Goal: Task Accomplishment & Management: Manage account settings

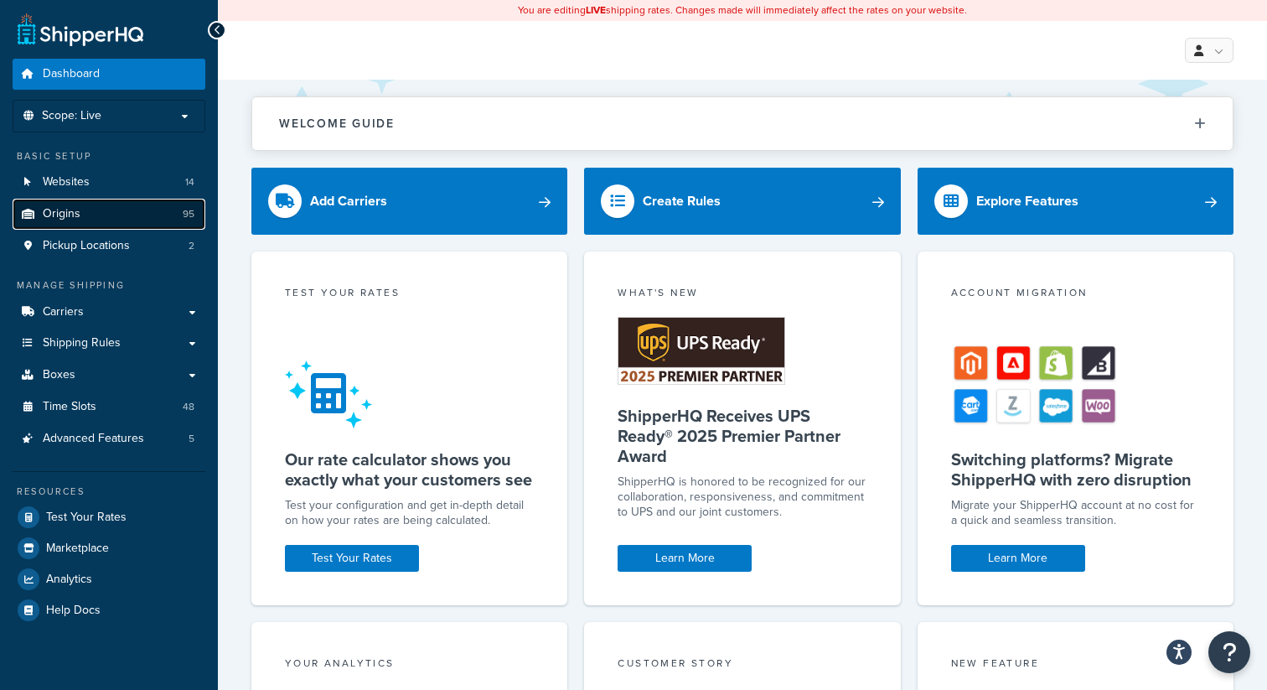
click at [70, 204] on link "Origins 95" at bounding box center [109, 214] width 193 height 31
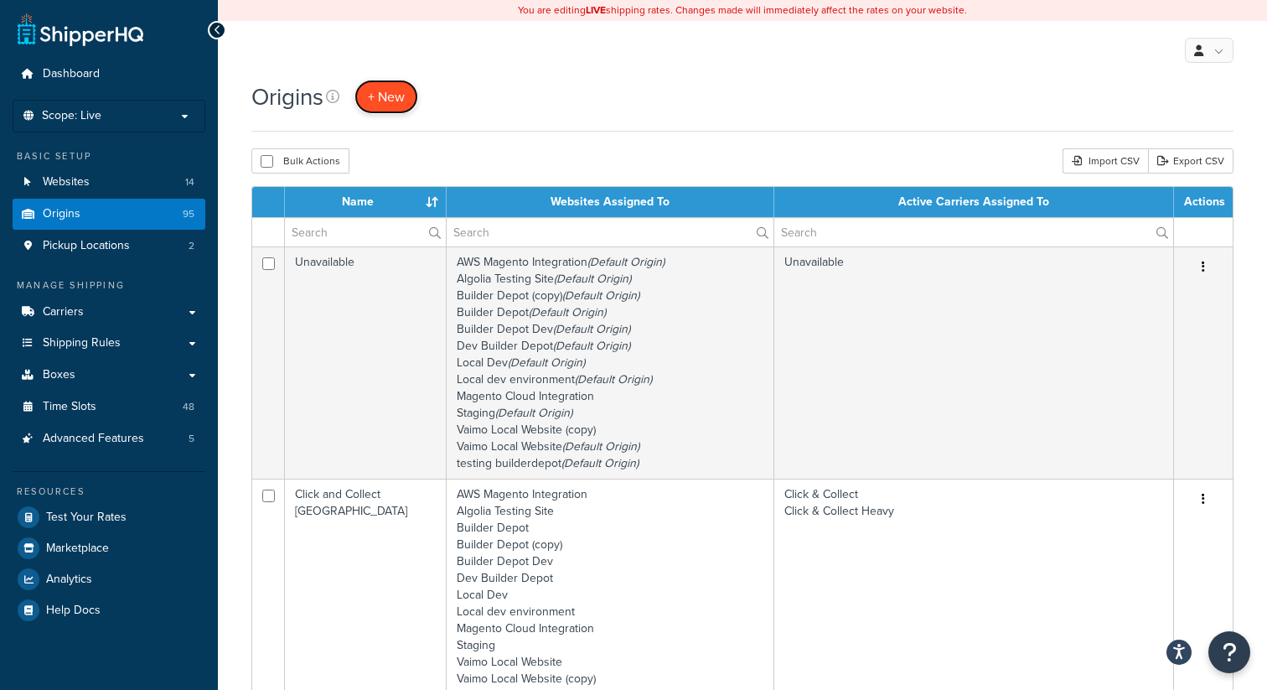
click at [382, 101] on span "+ New" at bounding box center [386, 96] width 37 height 19
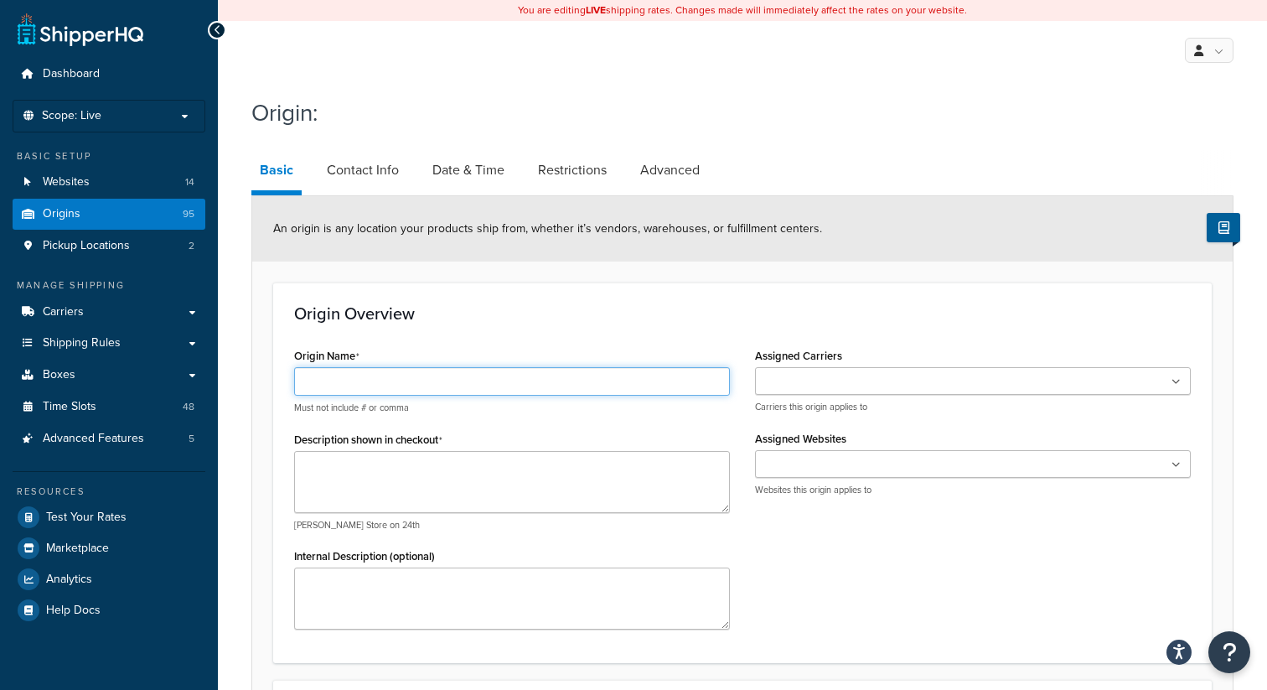
click at [453, 381] on input "Origin Name" at bounding box center [512, 381] width 436 height 28
paste input "Dolle UK"
type input "Dolle UK"
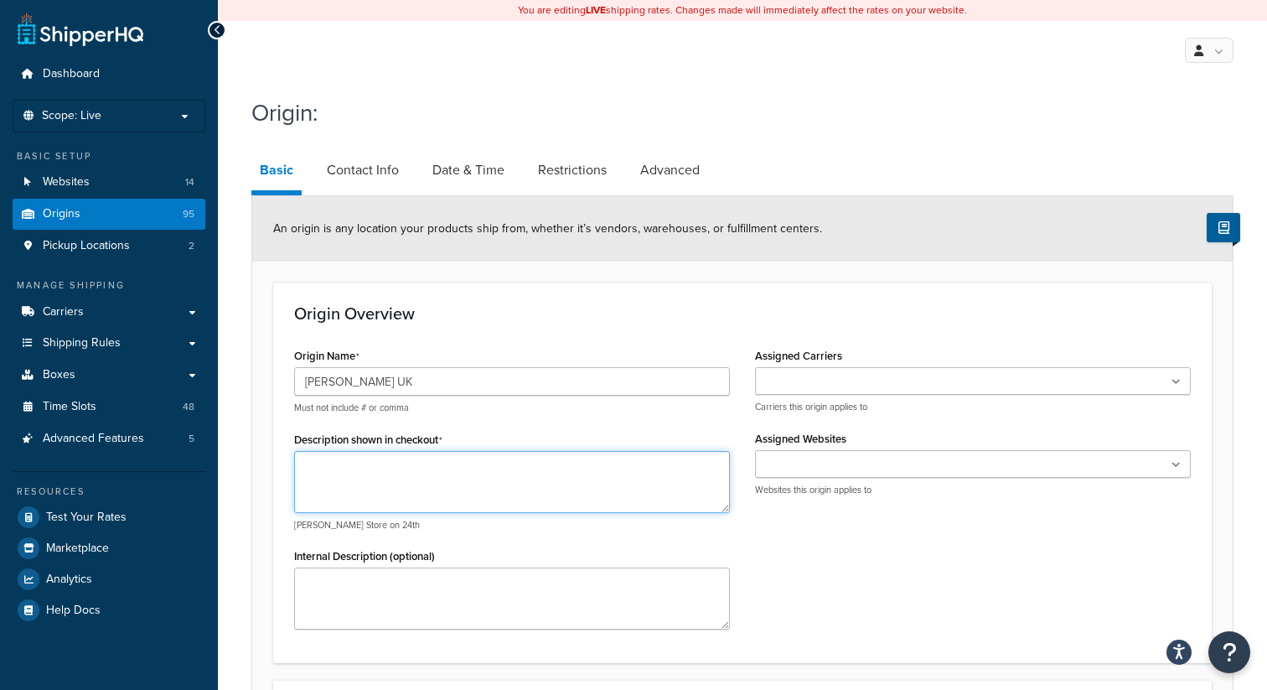
click at [432, 463] on textarea "Description shown in checkout" at bounding box center [512, 482] width 436 height 62
paste textarea "3rd Party Warehouse"
type textarea "3rd Party Warehouse"
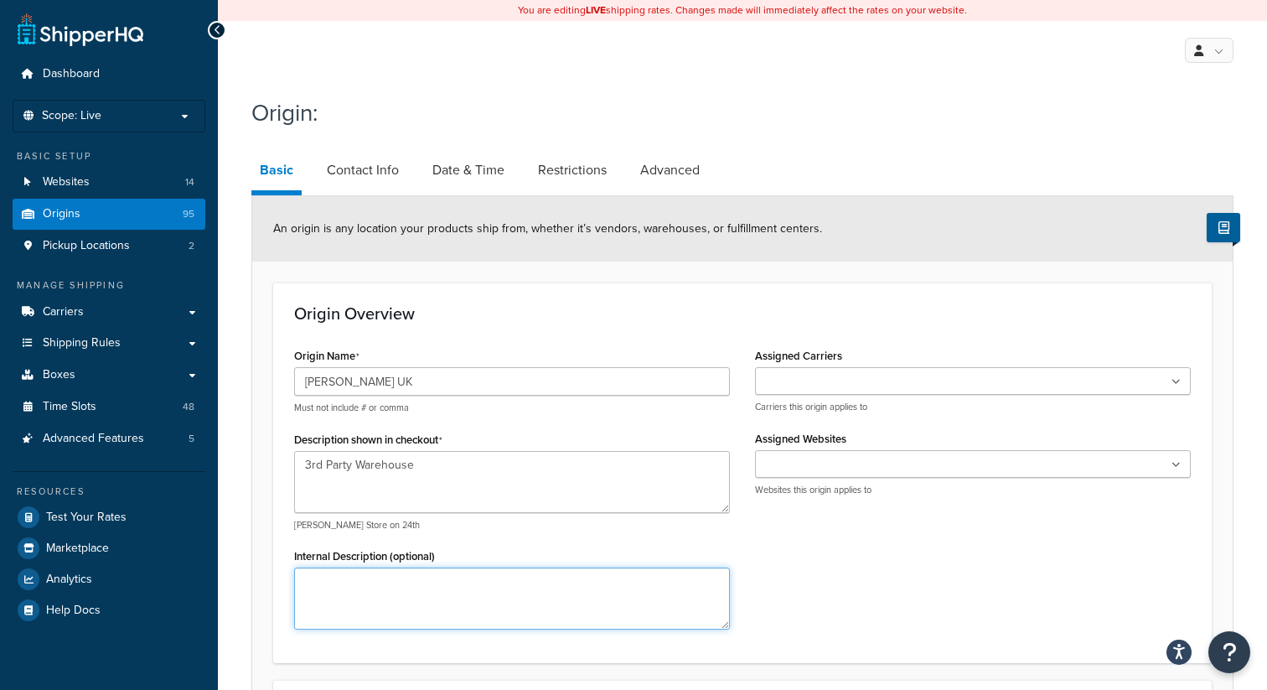
click at [404, 598] on textarea "Internal Description (optional)" at bounding box center [512, 598] width 436 height 62
paste textarea "Dolle"
type textarea "Dolle"
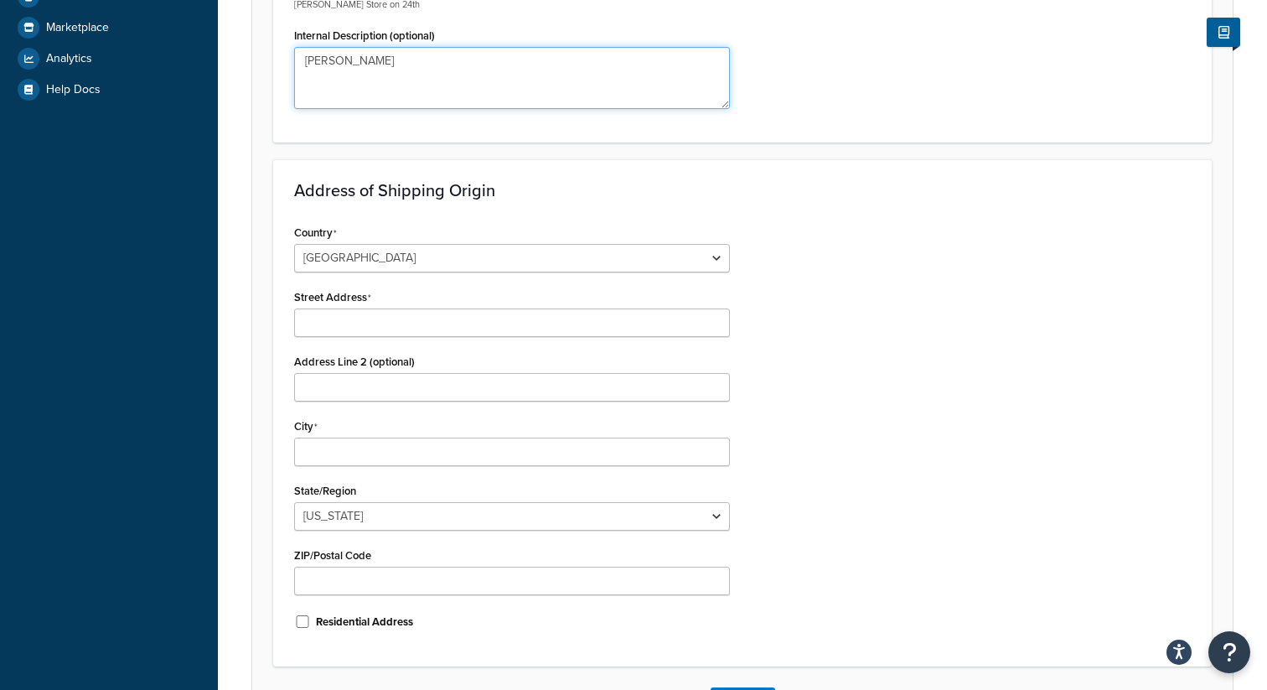
scroll to position [507, 0]
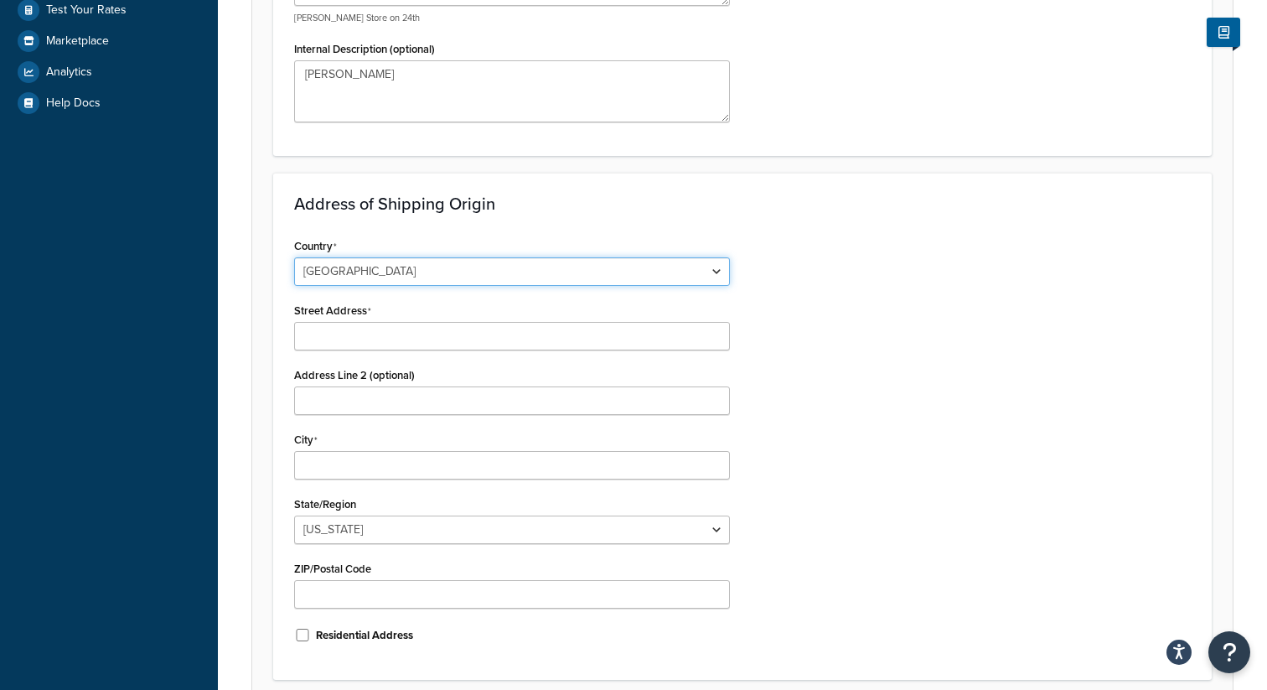
click at [375, 270] on select "United States United Kingdom Afghanistan Åland Islands Albania Algeria American…" at bounding box center [512, 271] width 436 height 28
select select "1226"
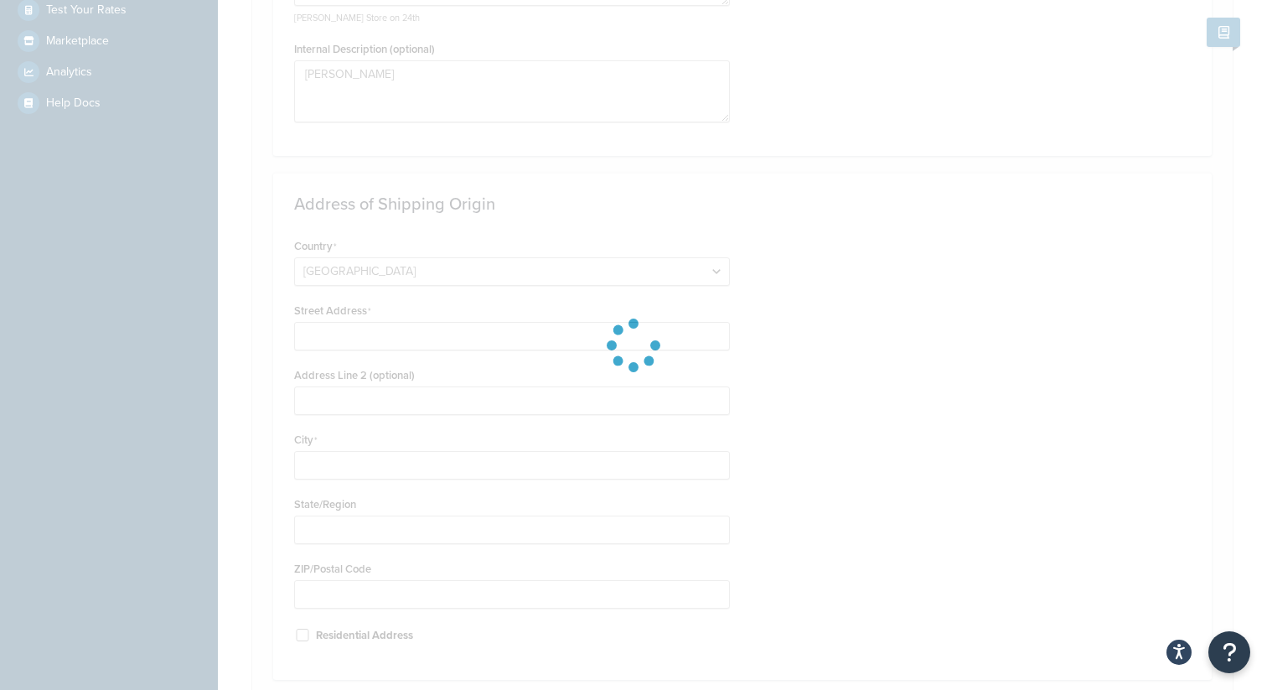
click at [346, 336] on div at bounding box center [633, 345] width 1267 height 690
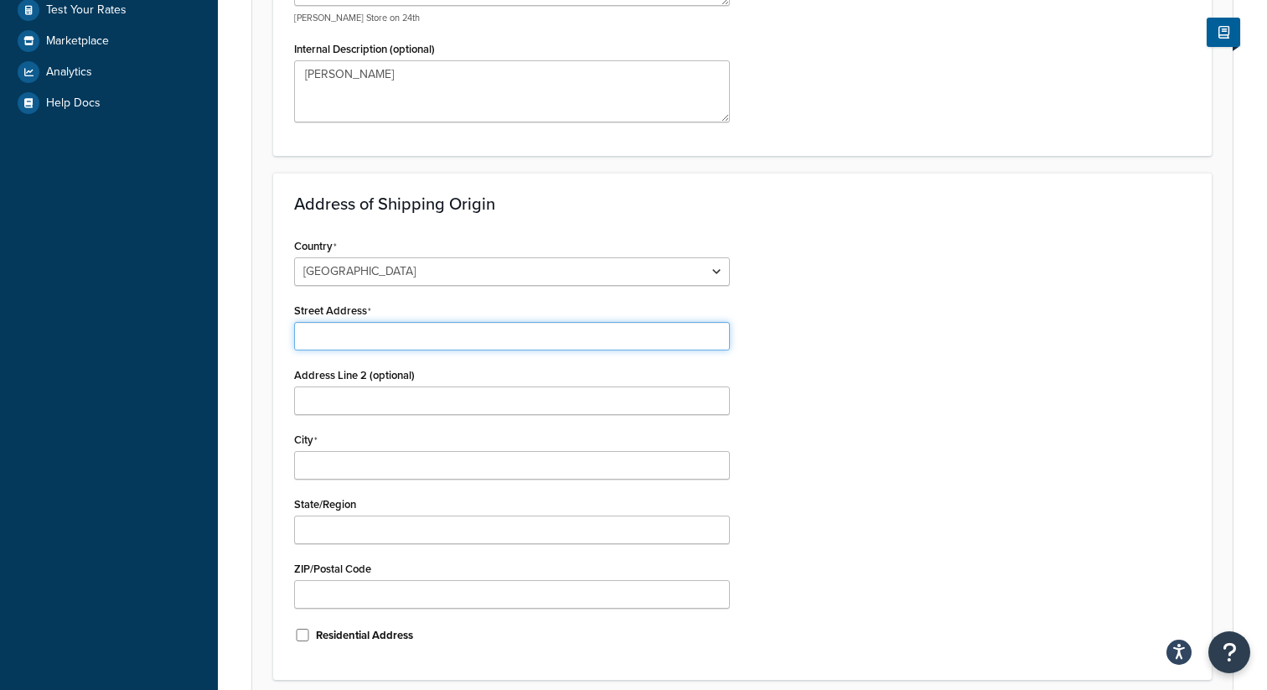
click at [346, 336] on input "Street Address" at bounding box center [512, 336] width 436 height 28
paste input "Suites 15b And 15d Suites 15b & 15d,"
type input "Suites 15b And 15d Suites 15b & 15d,"
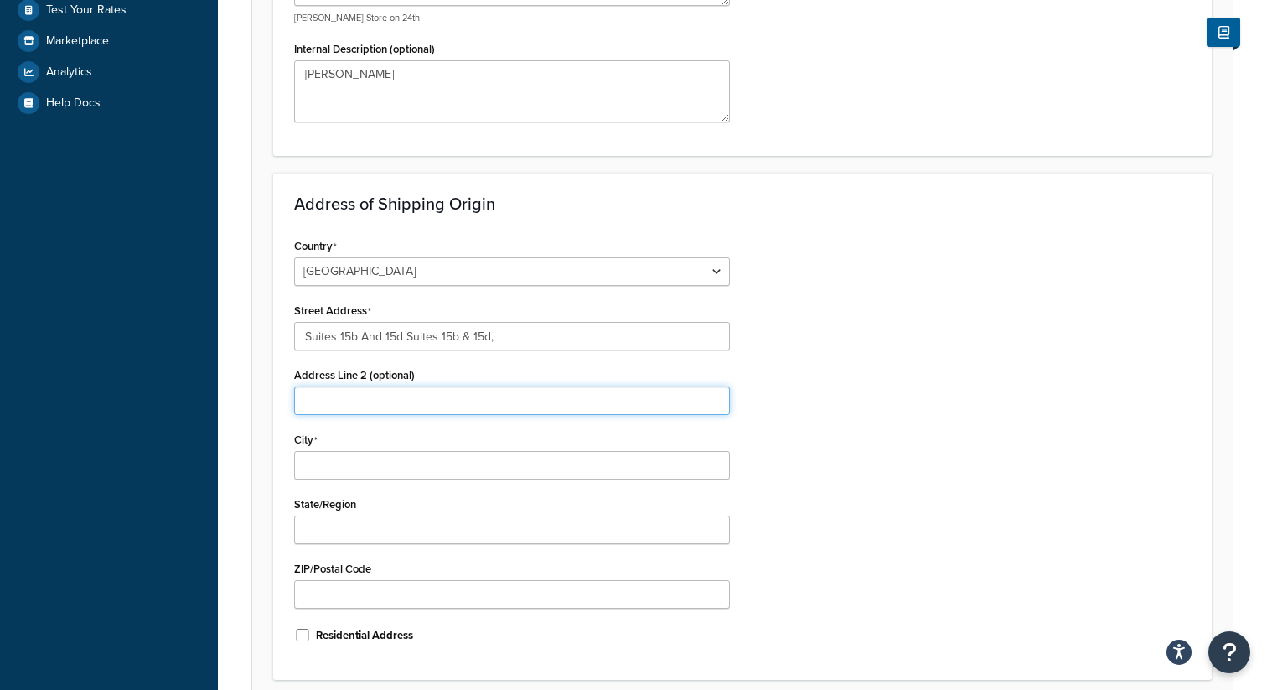
click at [347, 392] on input "Address Line 2 (optional)" at bounding box center [512, 400] width 436 height 28
paste input "Field House, Rural Business Centre, Earls Colne Business Park,"
type input "Field House, Rural Business Centre, Earls Colne Business Park,"
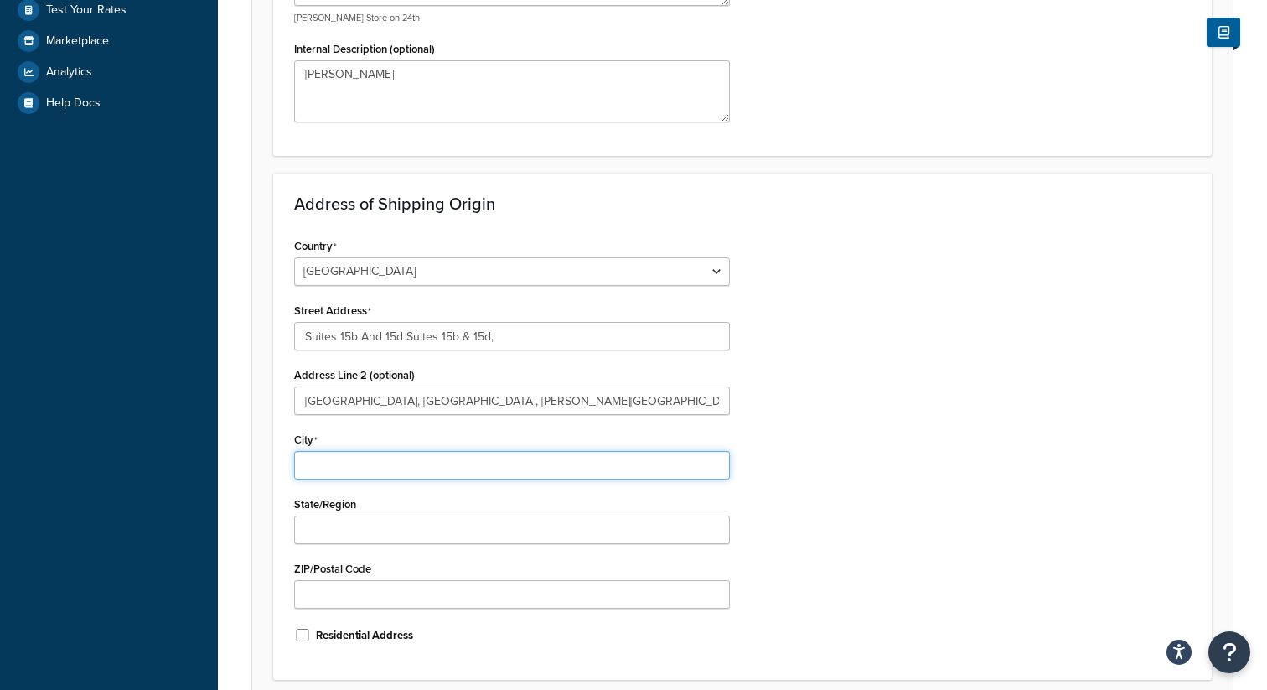
click at [324, 465] on input "City" at bounding box center [512, 465] width 436 height 28
paste input "Essex"
type input "Essex"
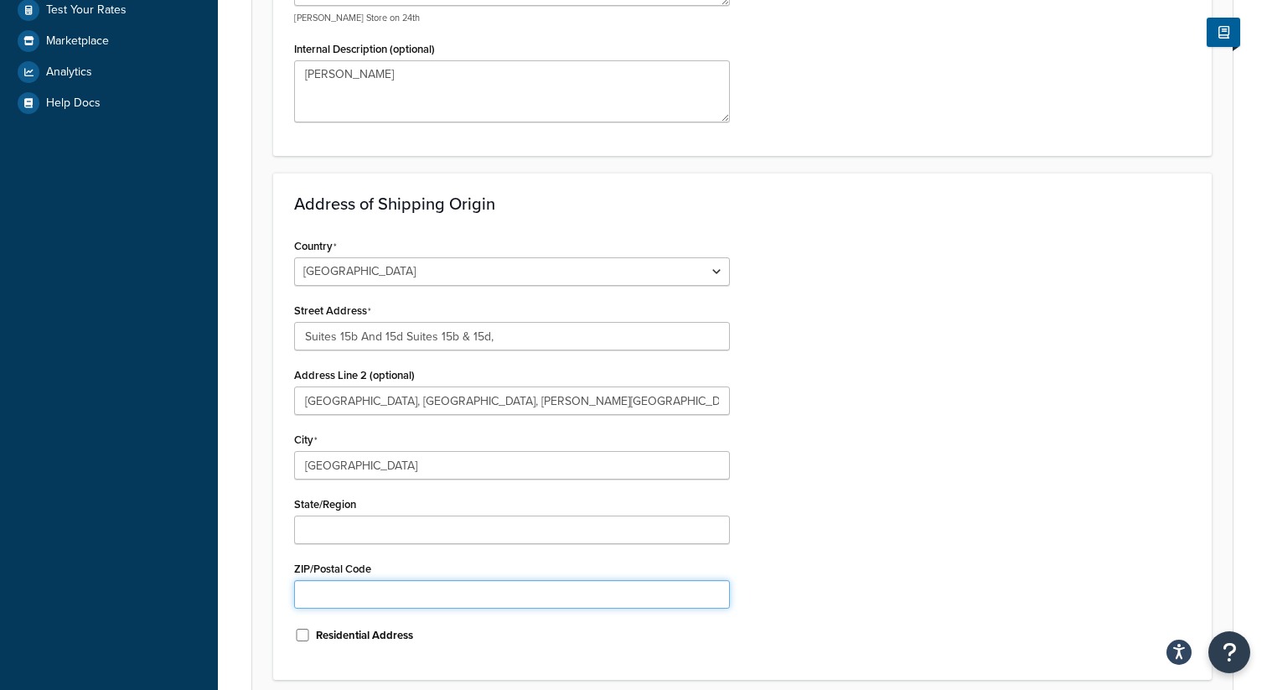
click at [359, 589] on input "ZIP/Postal Code" at bounding box center [512, 594] width 436 height 28
paste input "CO6 2NS"
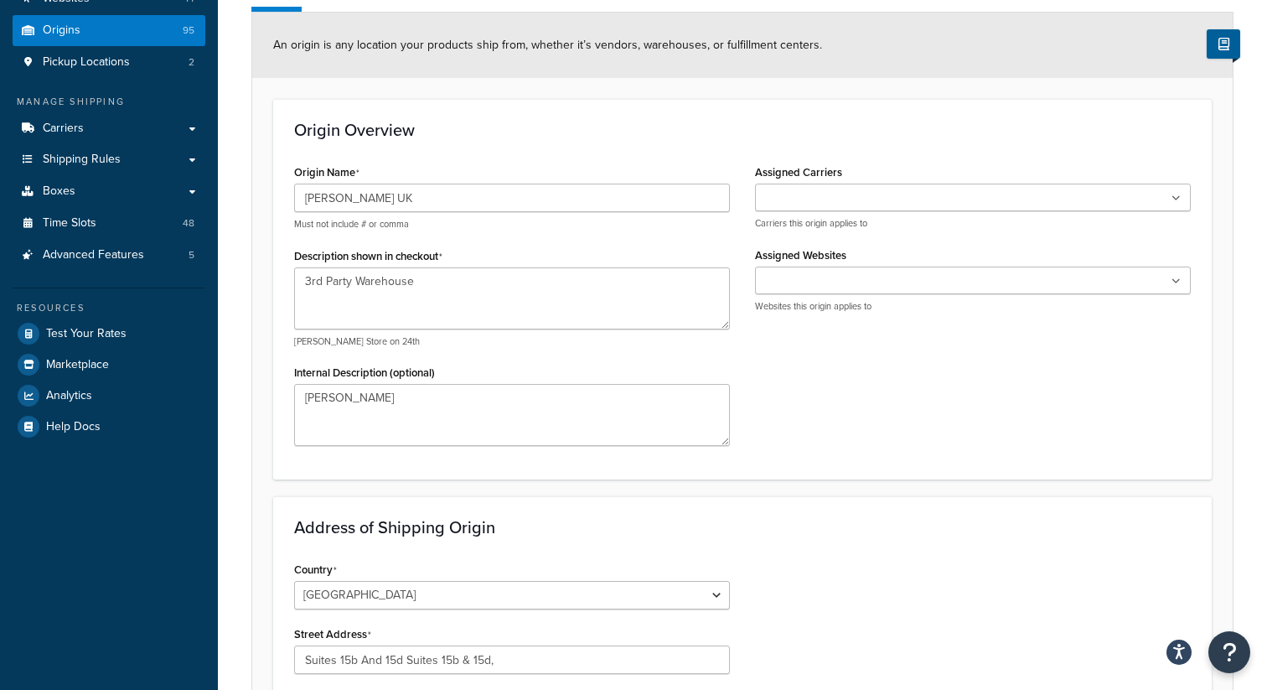
scroll to position [0, 0]
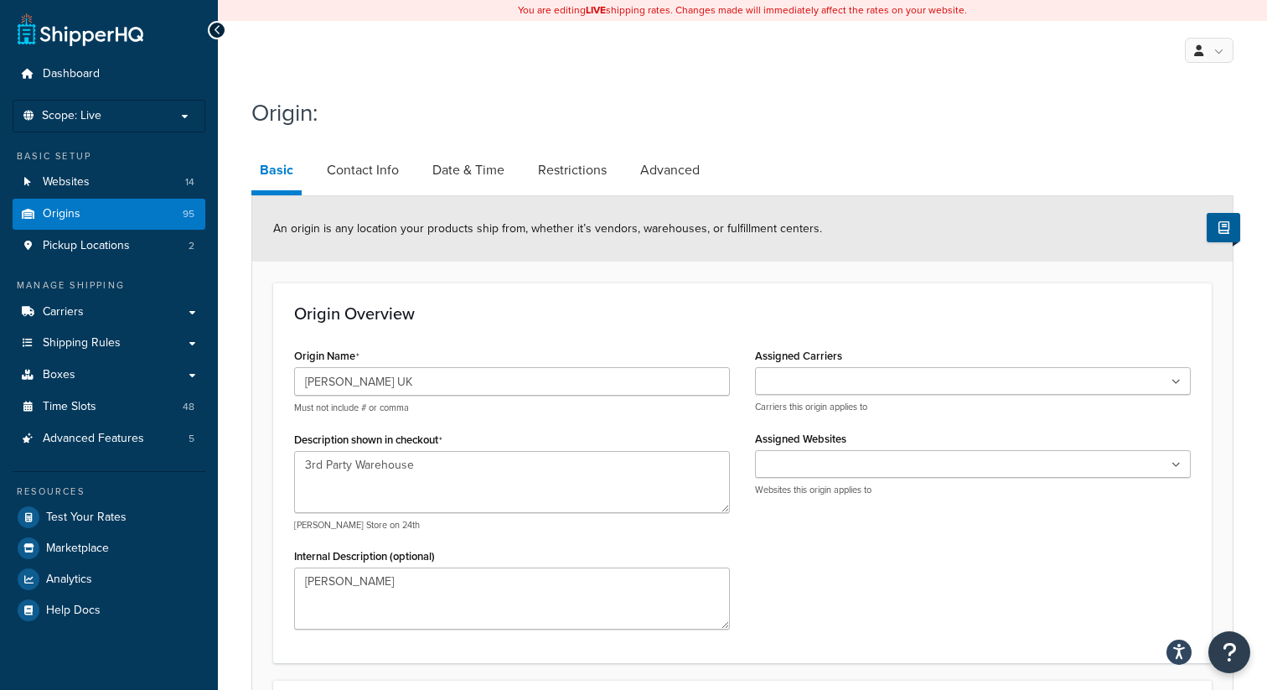
type input "CO6 2NS"
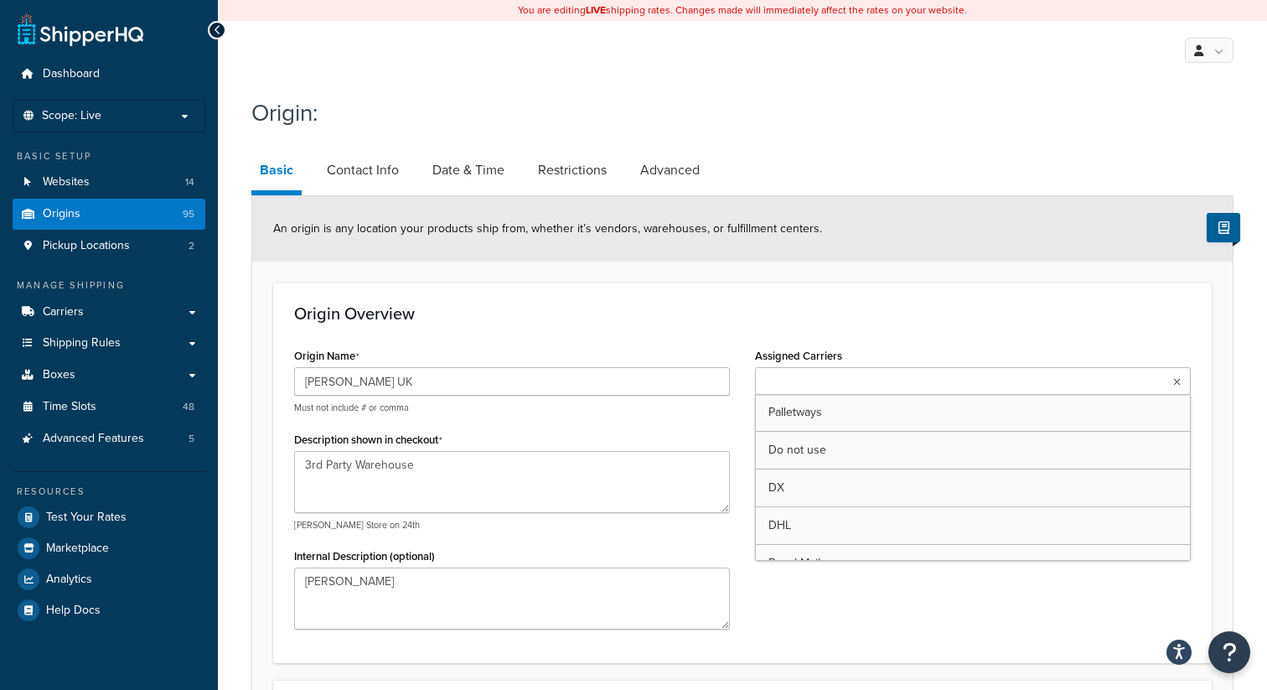
click at [957, 380] on ul at bounding box center [973, 381] width 436 height 28
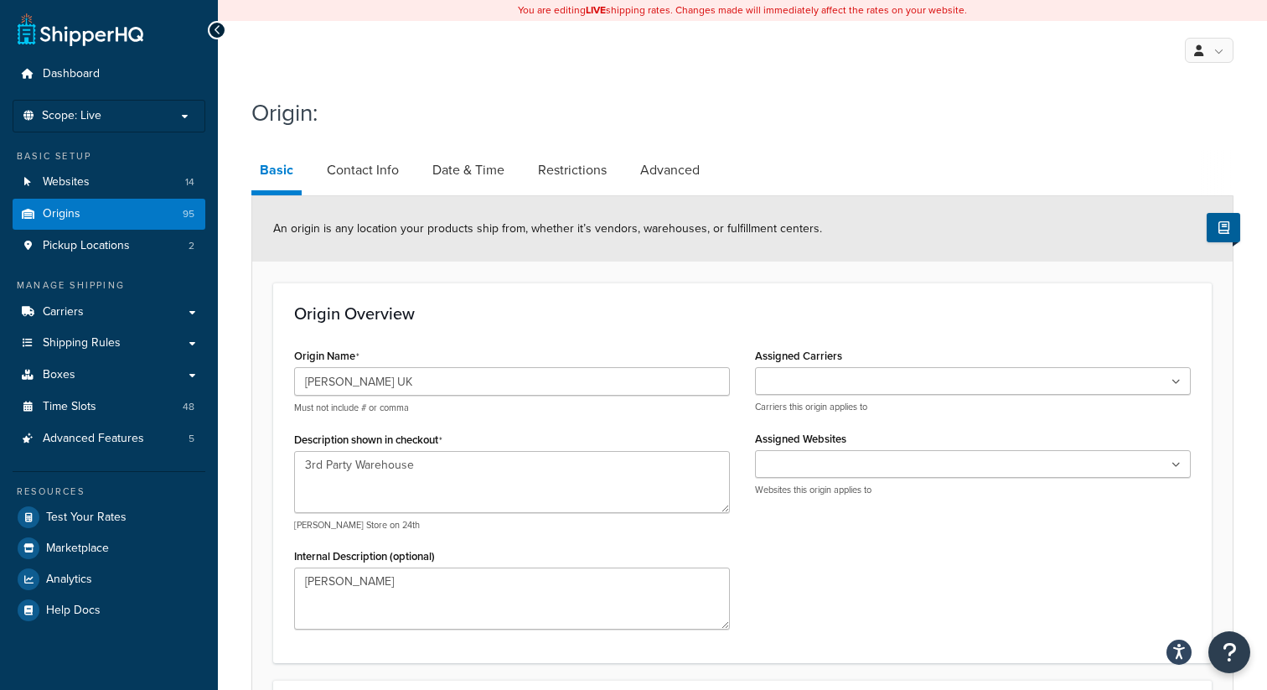
click at [860, 302] on div "Origin Overview Origin Name Dolle UK Must not include # or comma Description sh…" at bounding box center [742, 472] width 939 height 380
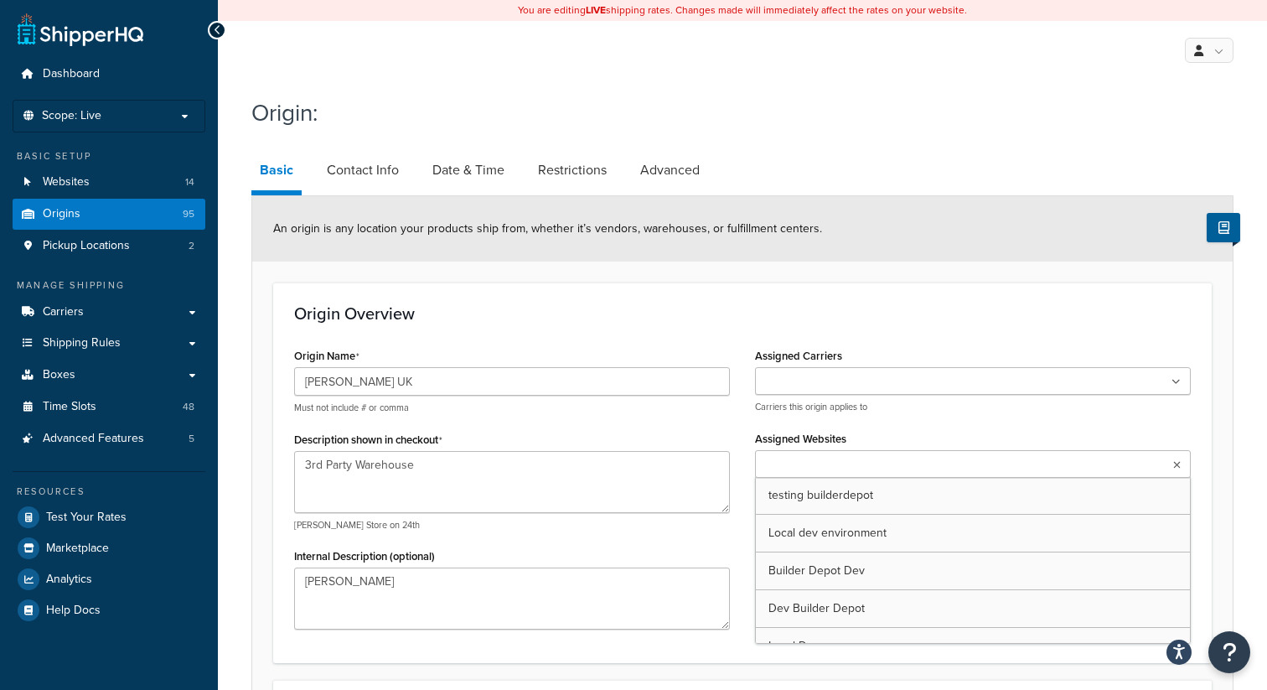
click at [877, 459] on input "Assigned Websites" at bounding box center [834, 465] width 148 height 18
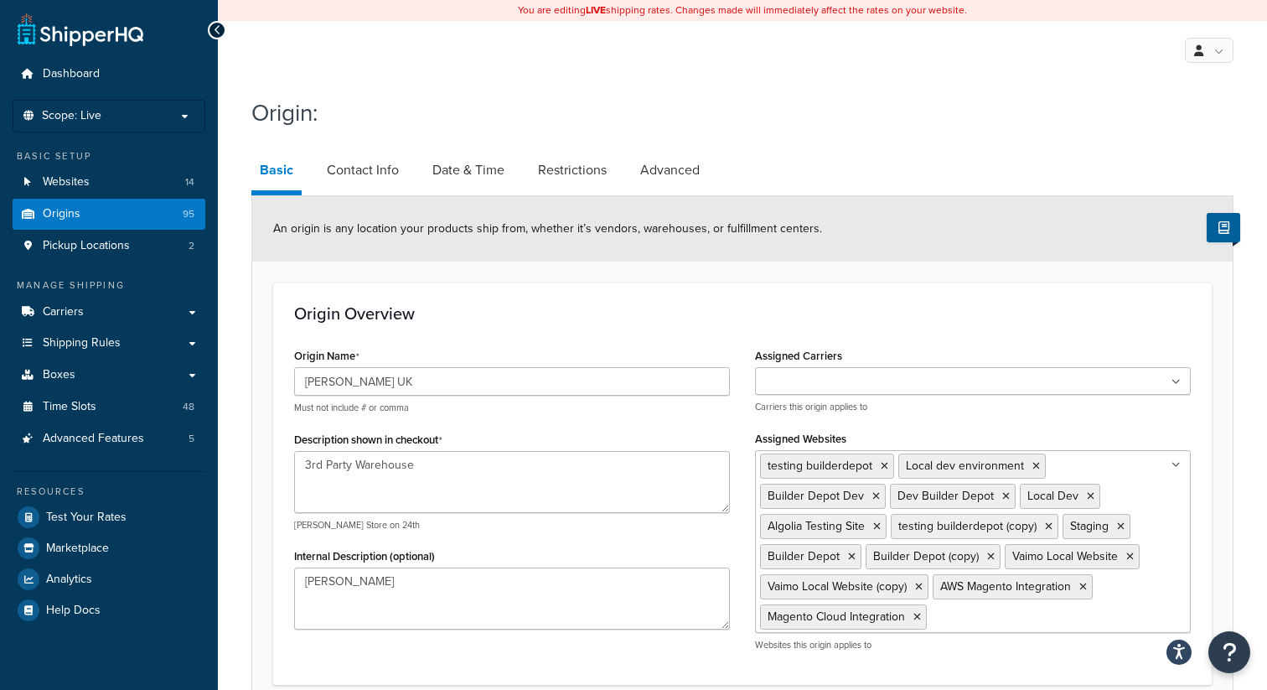
click at [684, 285] on div "Origin Overview Origin Name Dolle UK Must not include # or comma Description sh…" at bounding box center [742, 483] width 939 height 402
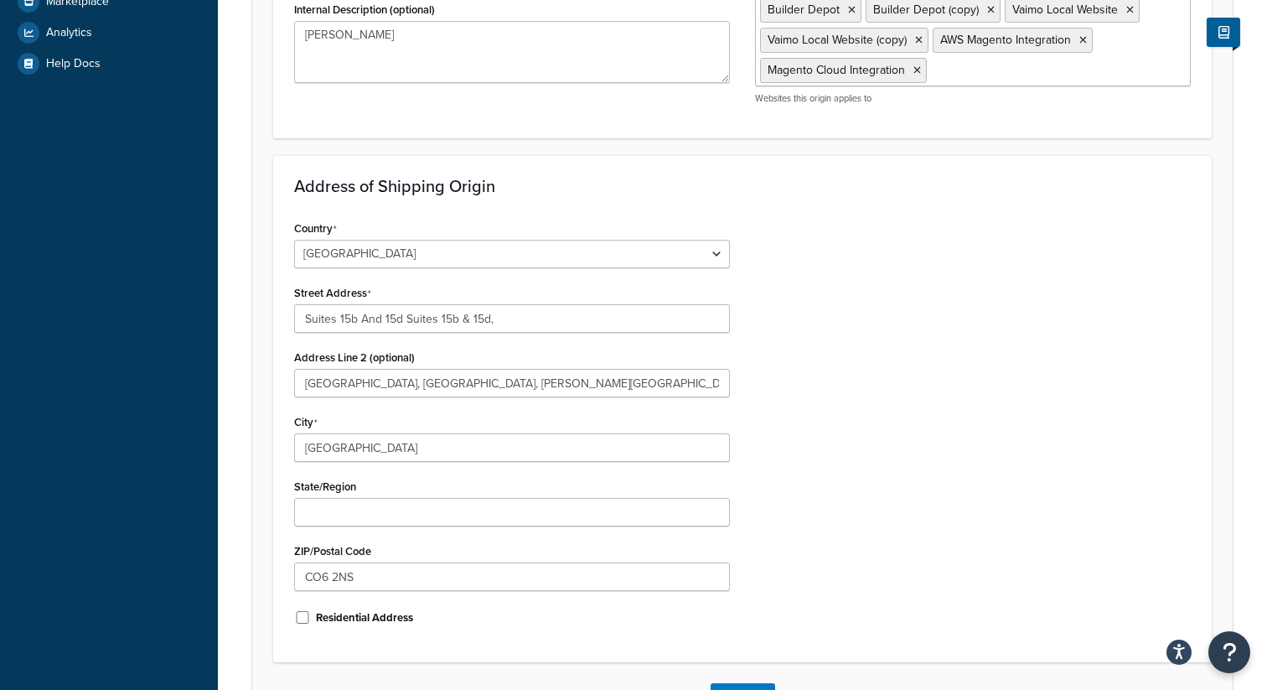
scroll to position [672, 0]
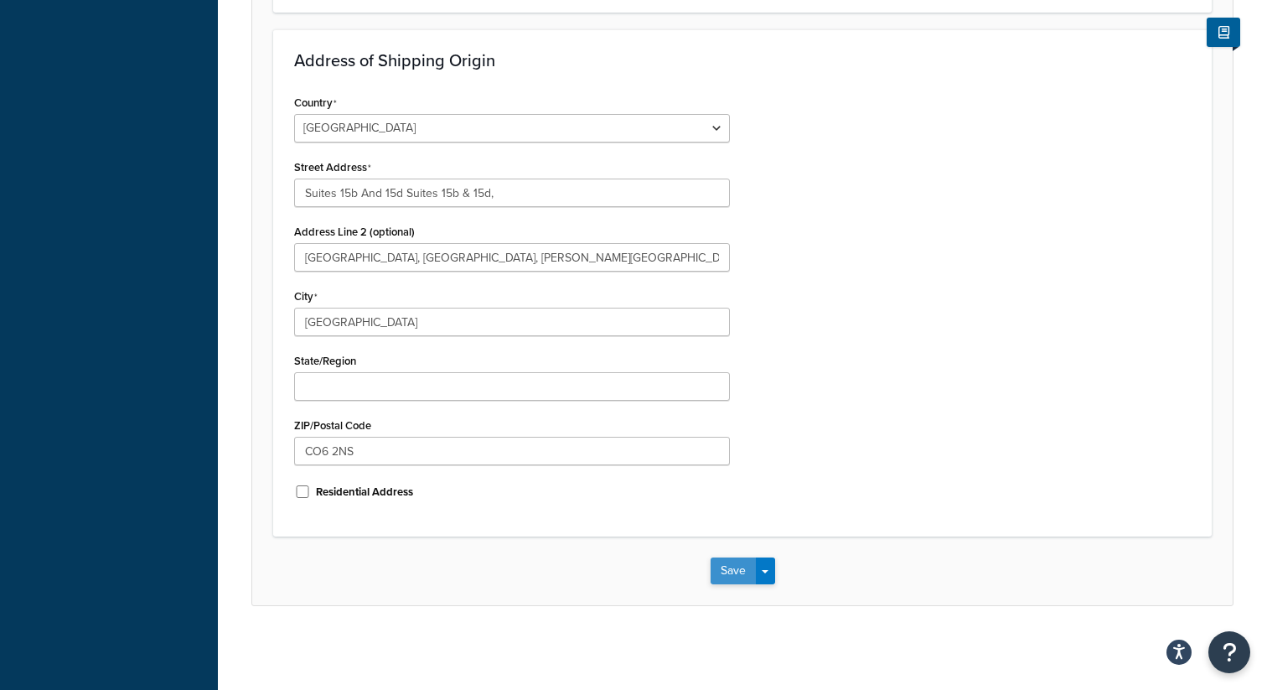
click at [719, 569] on button "Save" at bounding box center [733, 570] width 45 height 27
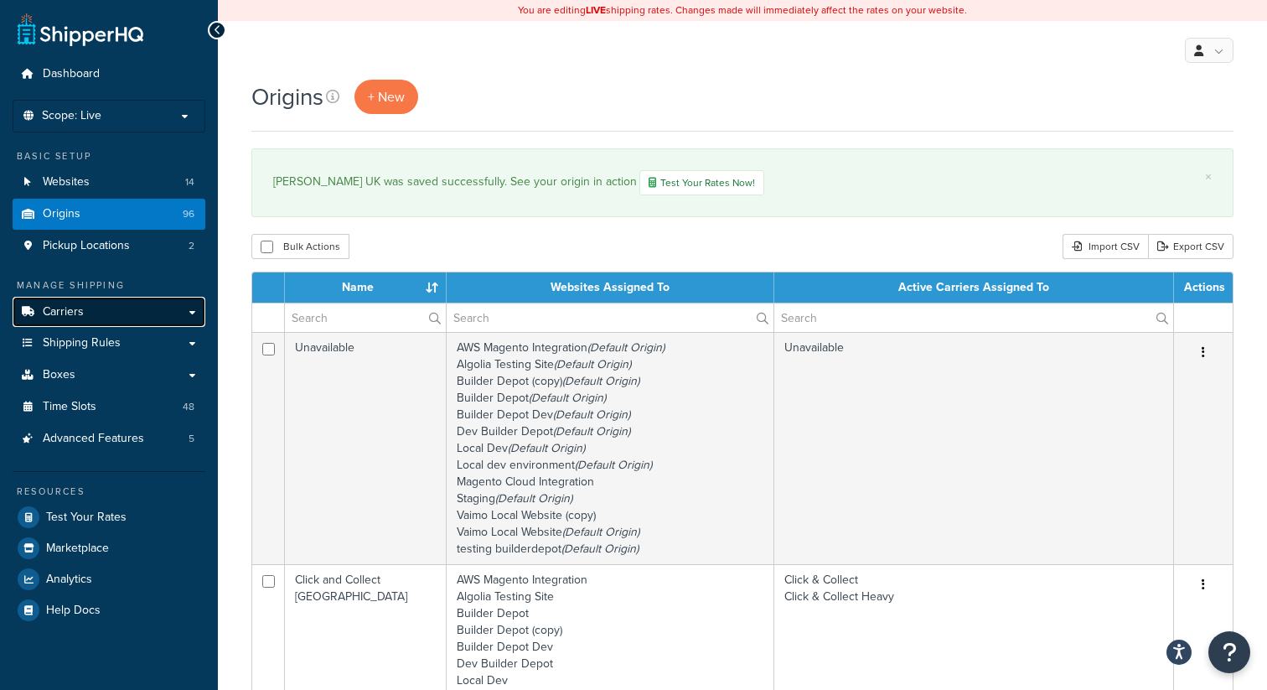
click at [63, 316] on span "Carriers" at bounding box center [63, 312] width 41 height 14
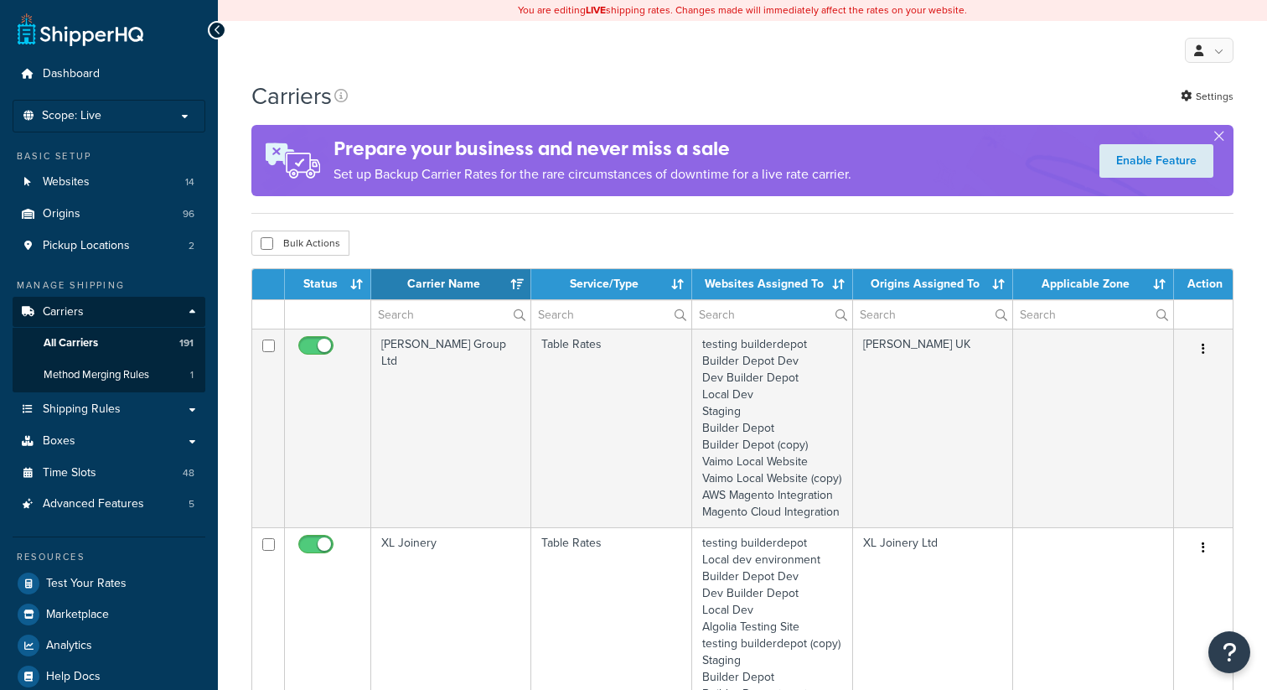
select select "15"
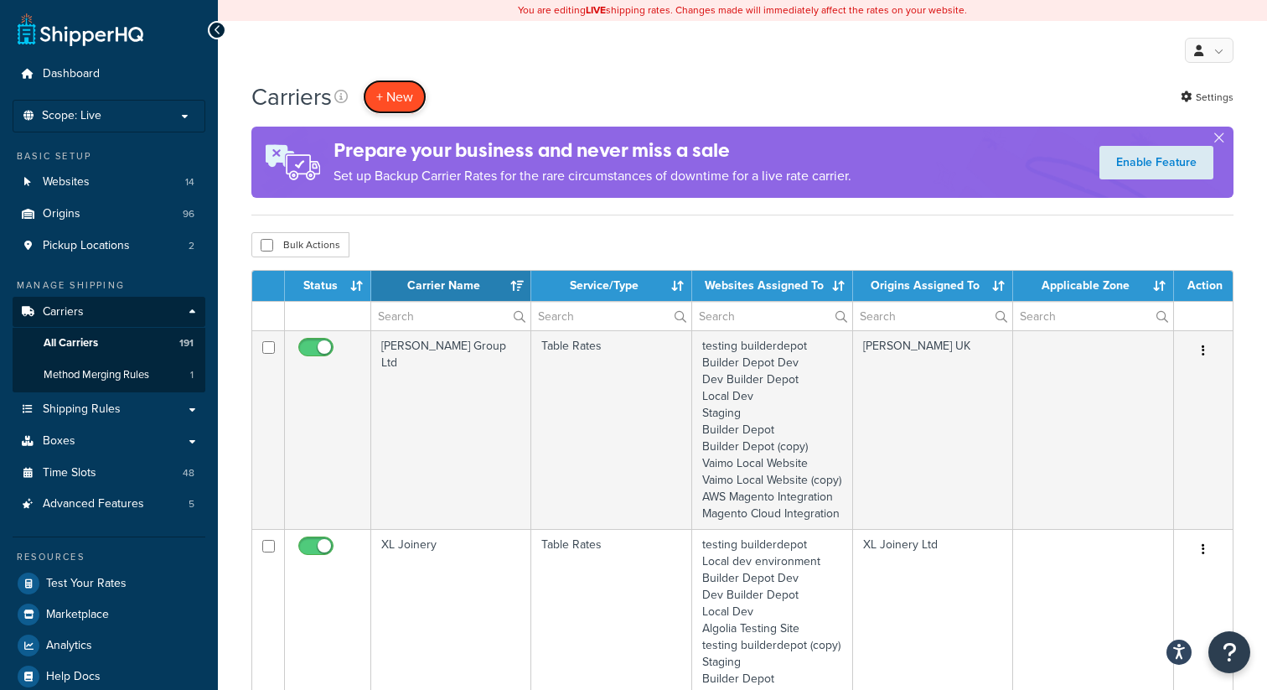
click at [400, 89] on button "+ New" at bounding box center [395, 97] width 64 height 34
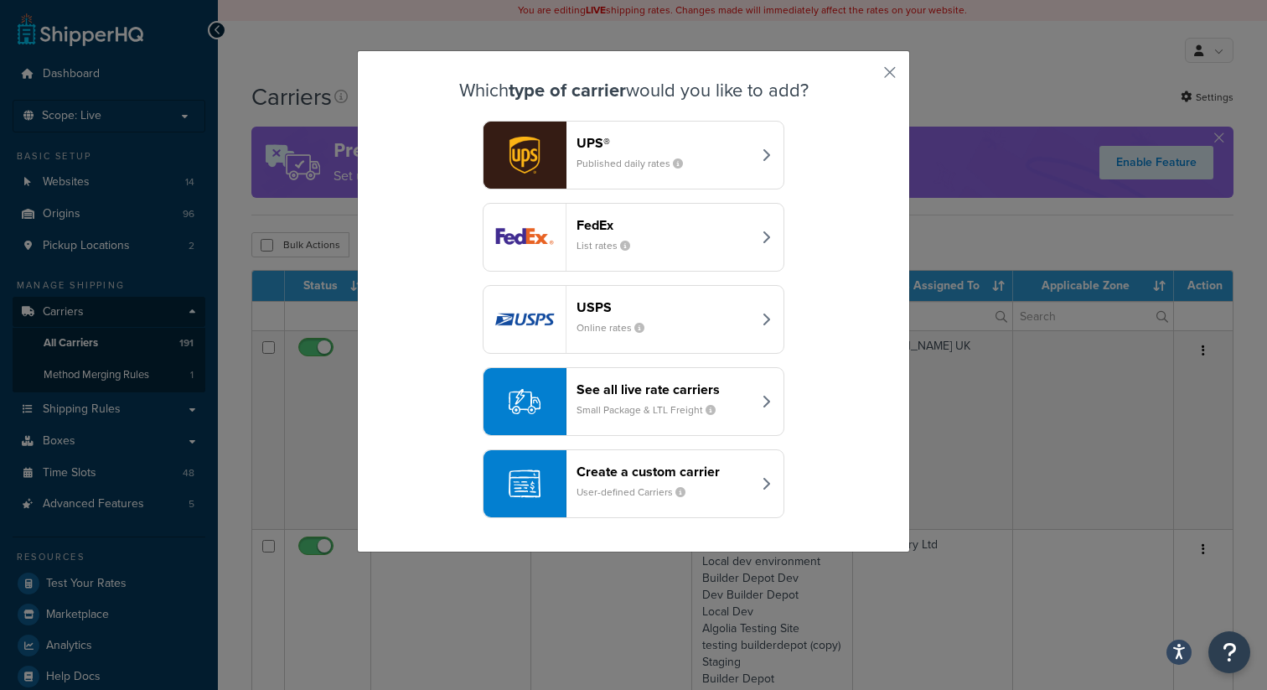
click at [620, 481] on div "Create a custom carrier User-defined Carriers" at bounding box center [664, 483] width 175 height 40
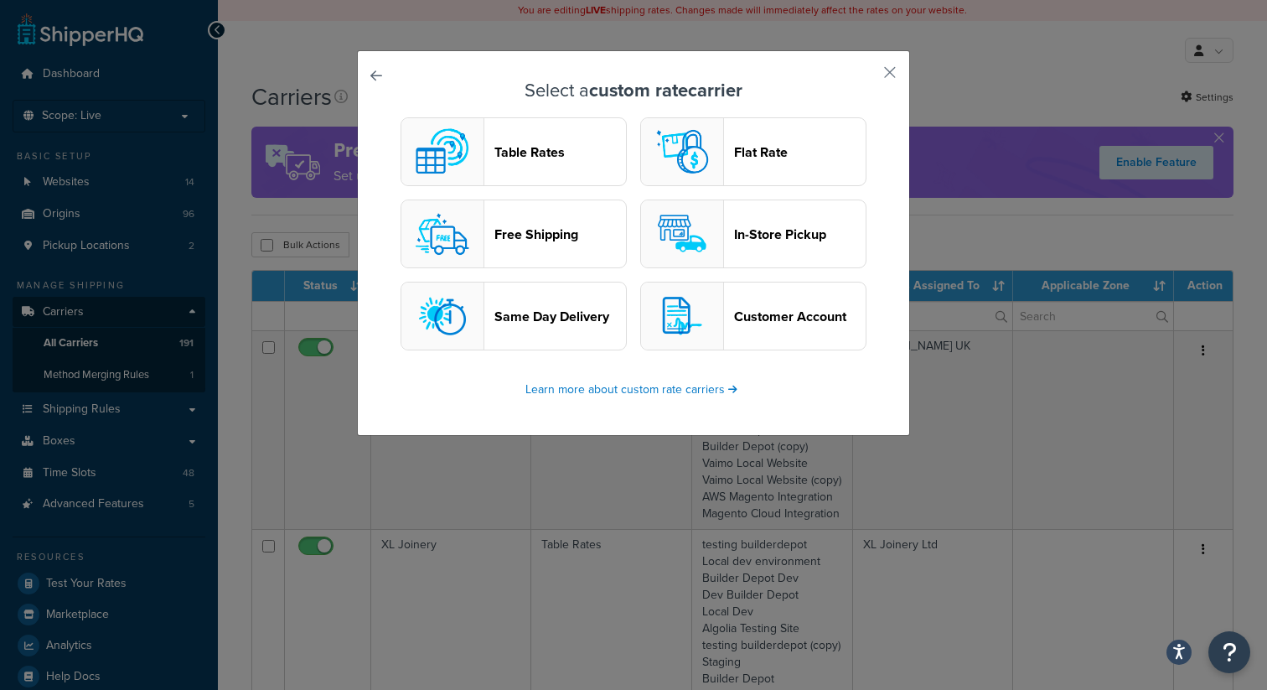
click at [538, 152] on header "Table Rates" at bounding box center [560, 152] width 132 height 16
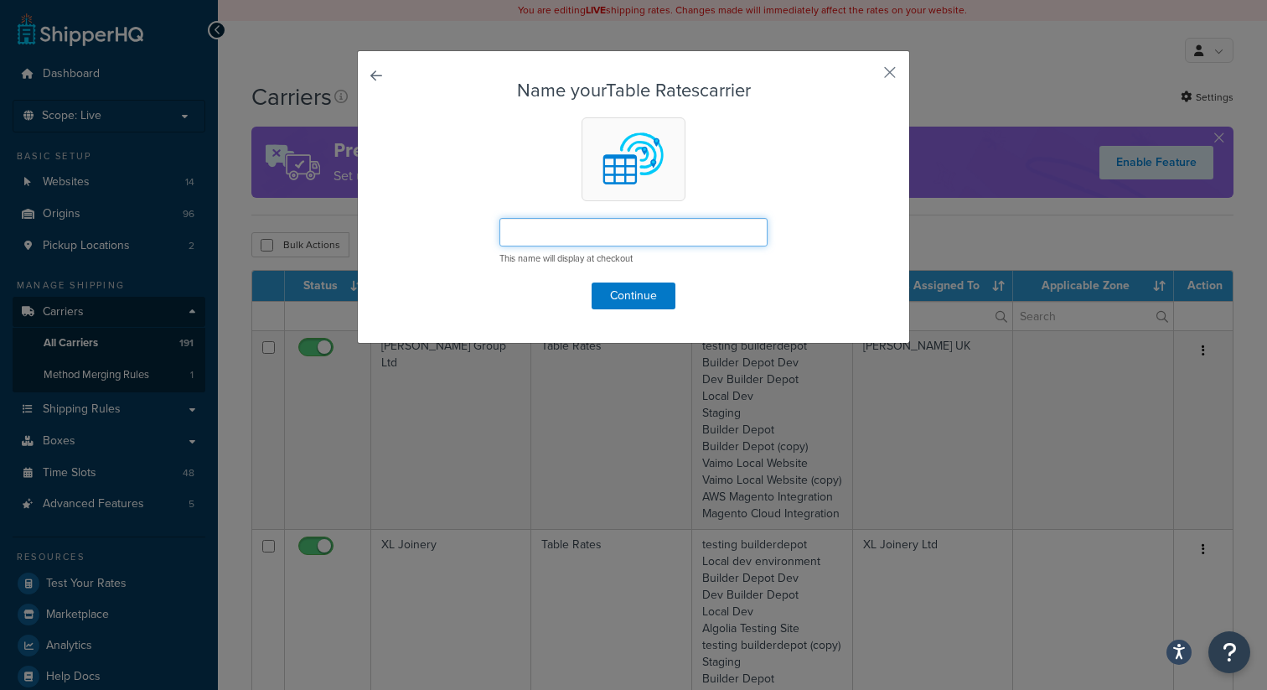
click at [575, 230] on input "text" at bounding box center [633, 232] width 268 height 28
paste input "Pallet Delivery"
click at [575, 230] on input "Pallet Delivery" at bounding box center [633, 232] width 268 height 28
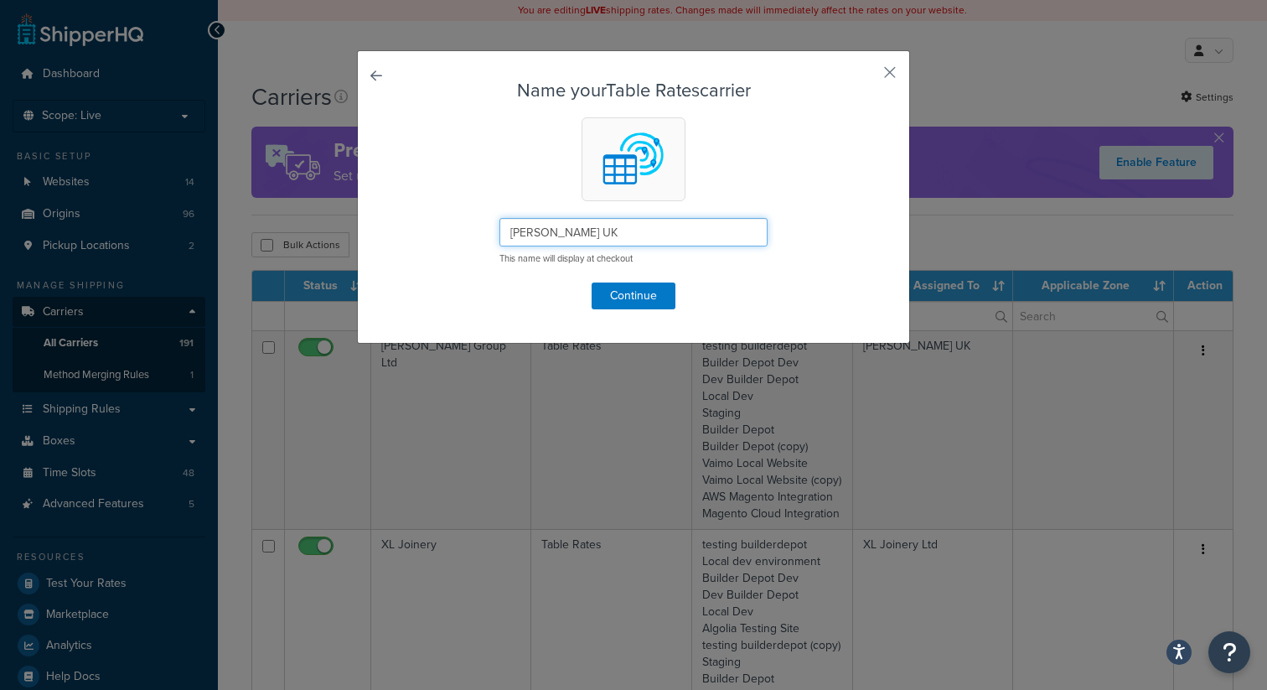
type input "[PERSON_NAME] UK"
click at [657, 292] on button "Continue" at bounding box center [634, 295] width 84 height 27
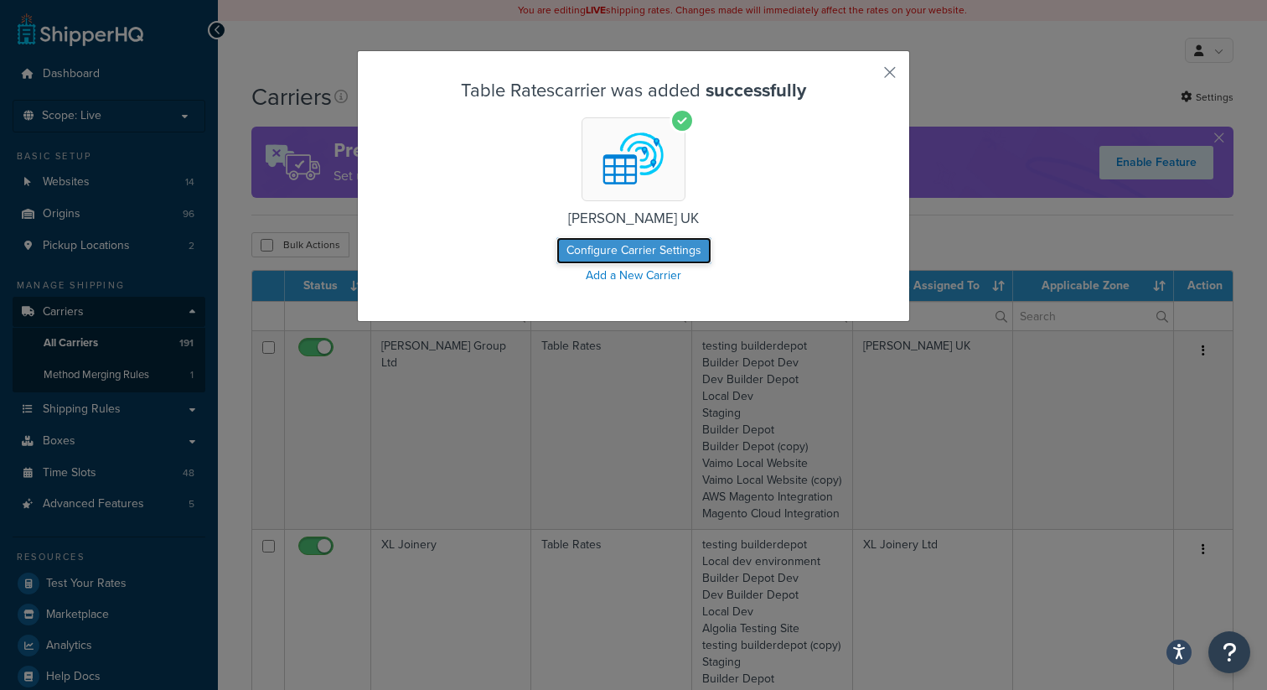
click at [657, 243] on button "Configure Carrier Settings" at bounding box center [633, 250] width 155 height 27
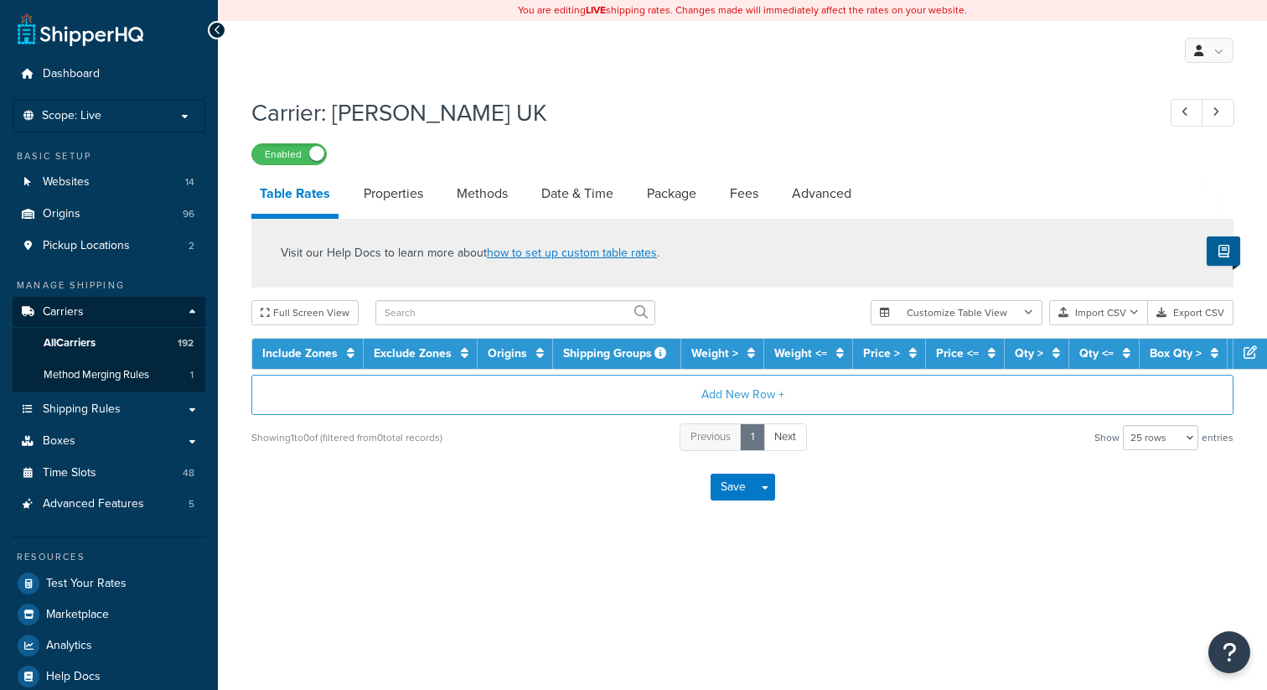
select select "25"
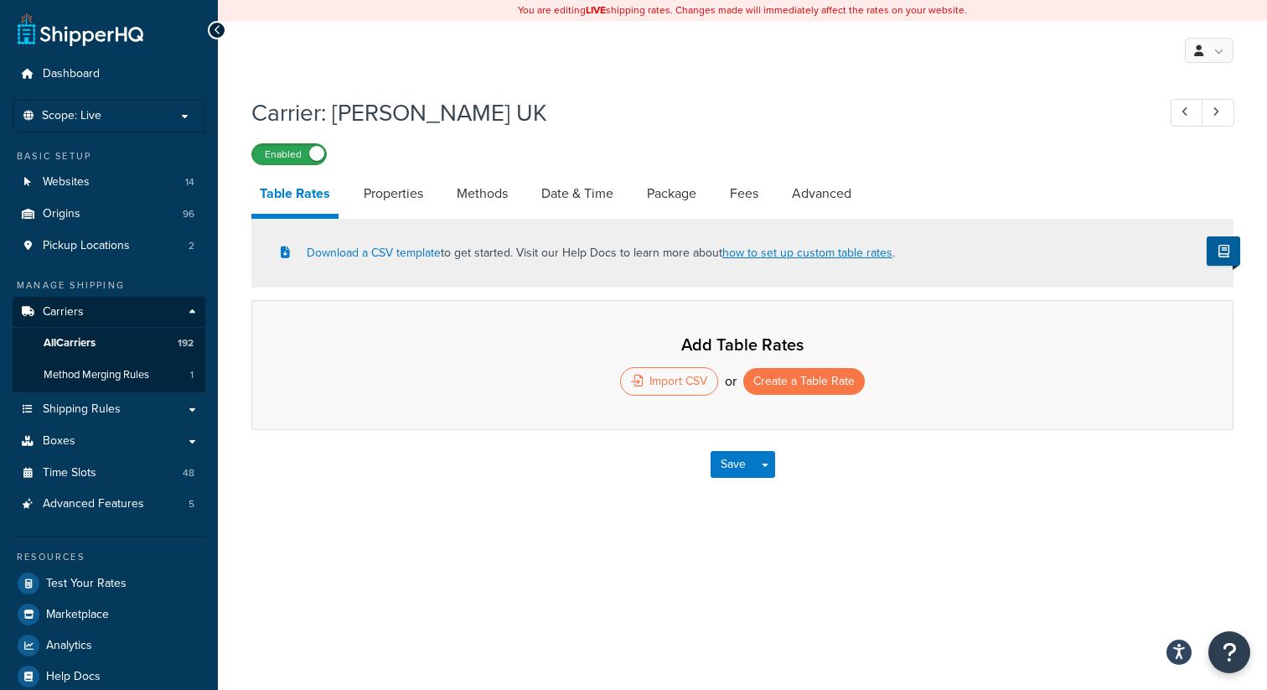
click at [287, 158] on label "Enabled" at bounding box center [289, 154] width 74 height 20
click at [383, 194] on link "Properties" at bounding box center [393, 193] width 76 height 40
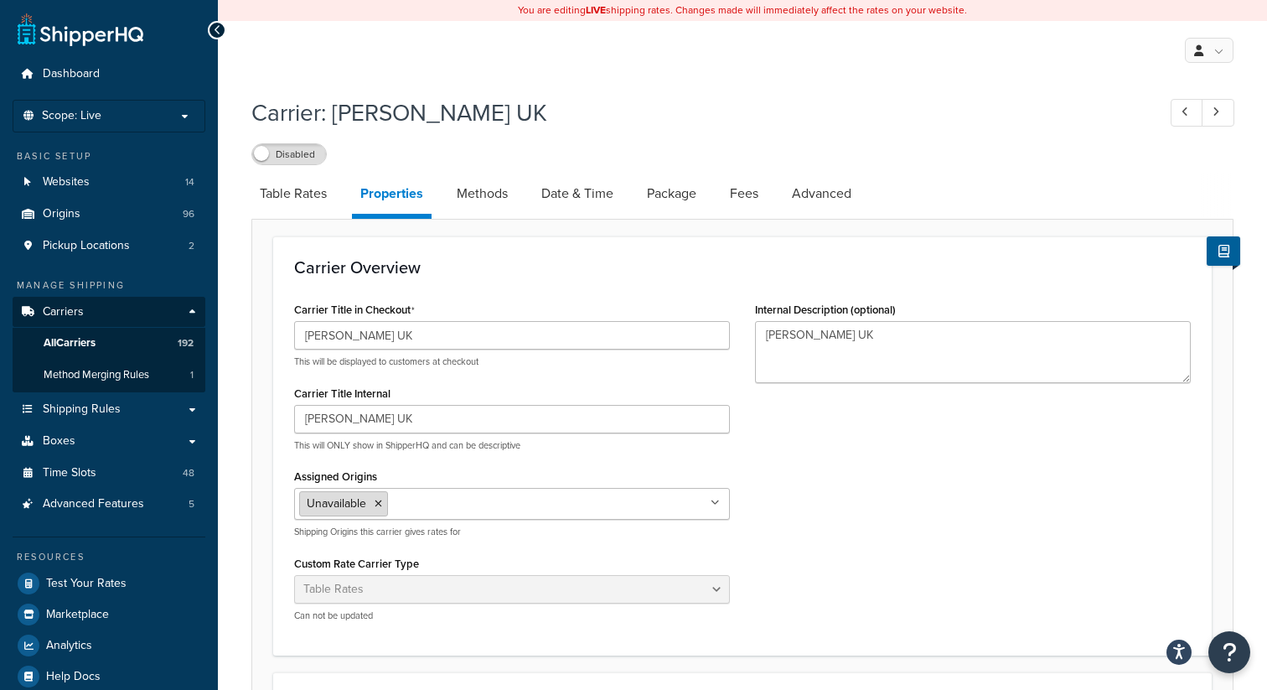
click at [381, 504] on icon at bounding box center [379, 504] width 8 height 10
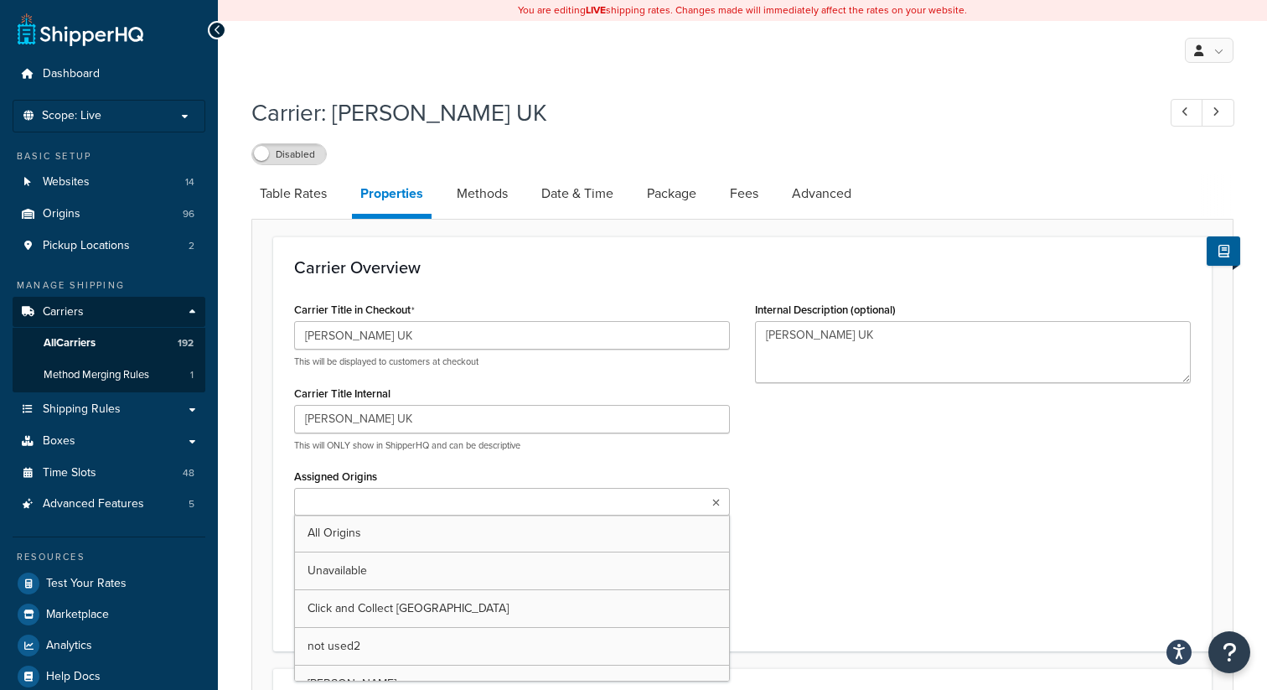
click at [387, 506] on input "Assigned Origins" at bounding box center [373, 503] width 148 height 18
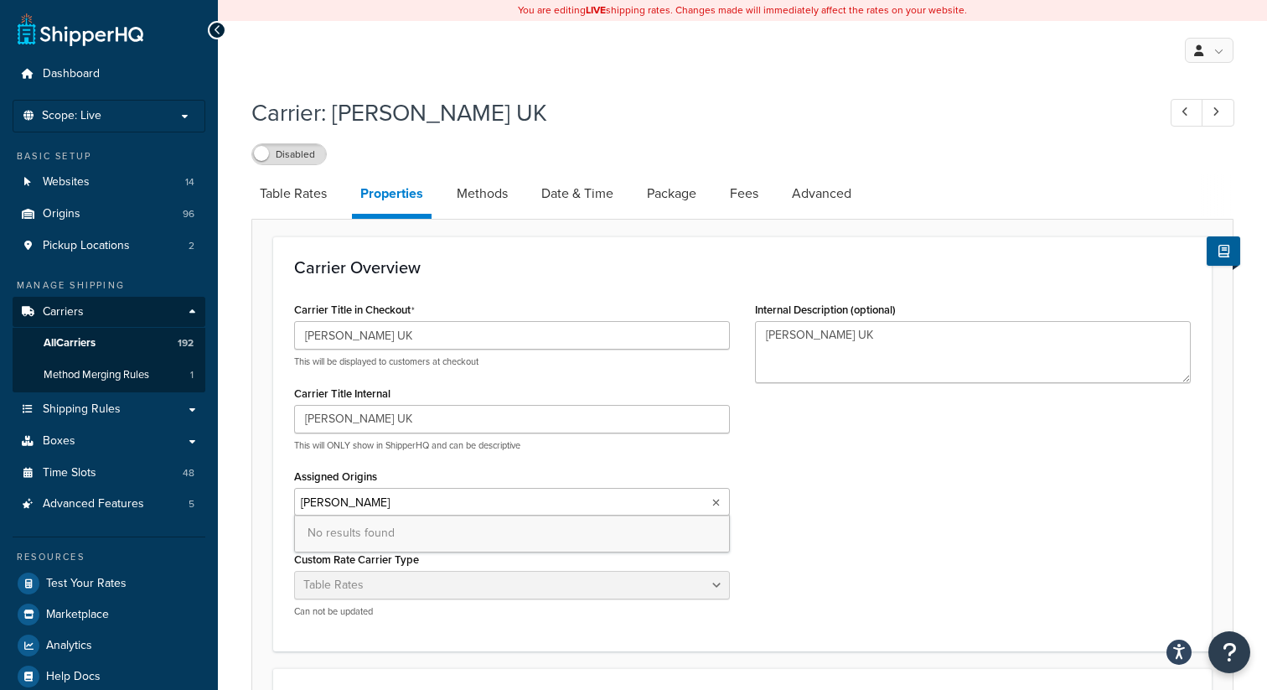
type input "dol"
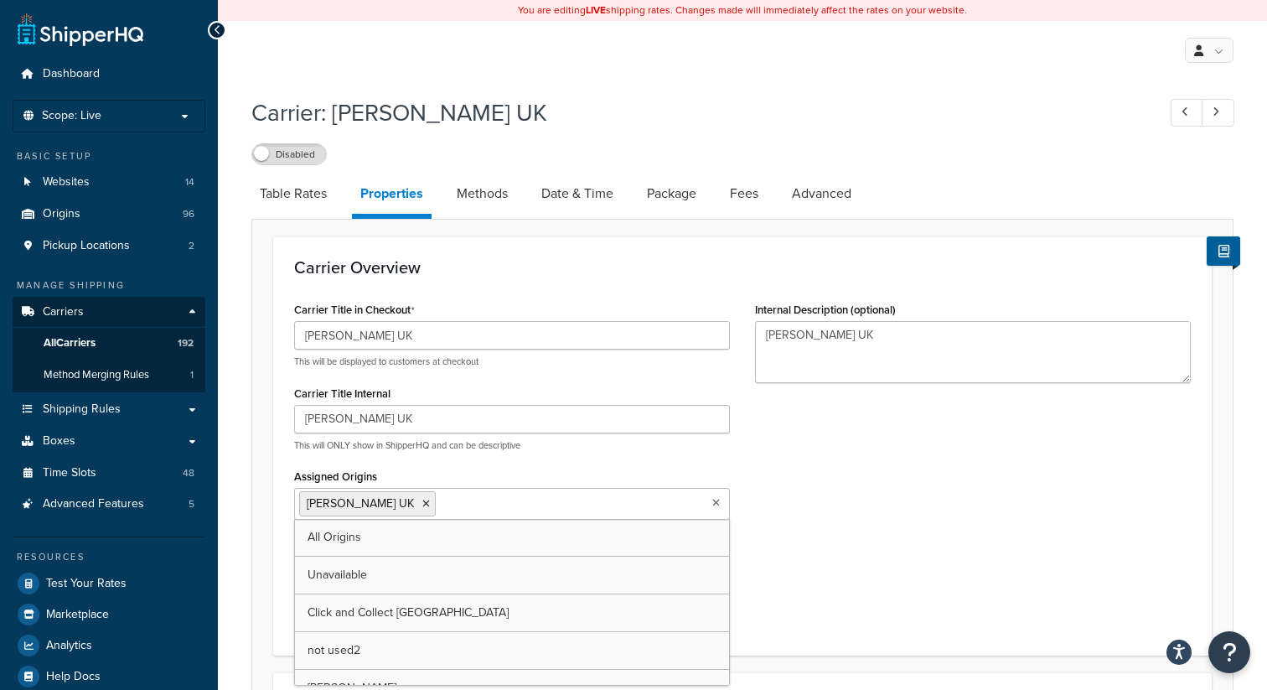
click at [878, 474] on div "Carrier Title in Checkout Dolle UK This will be displayed to customers at check…" at bounding box center [743, 465] width 922 height 337
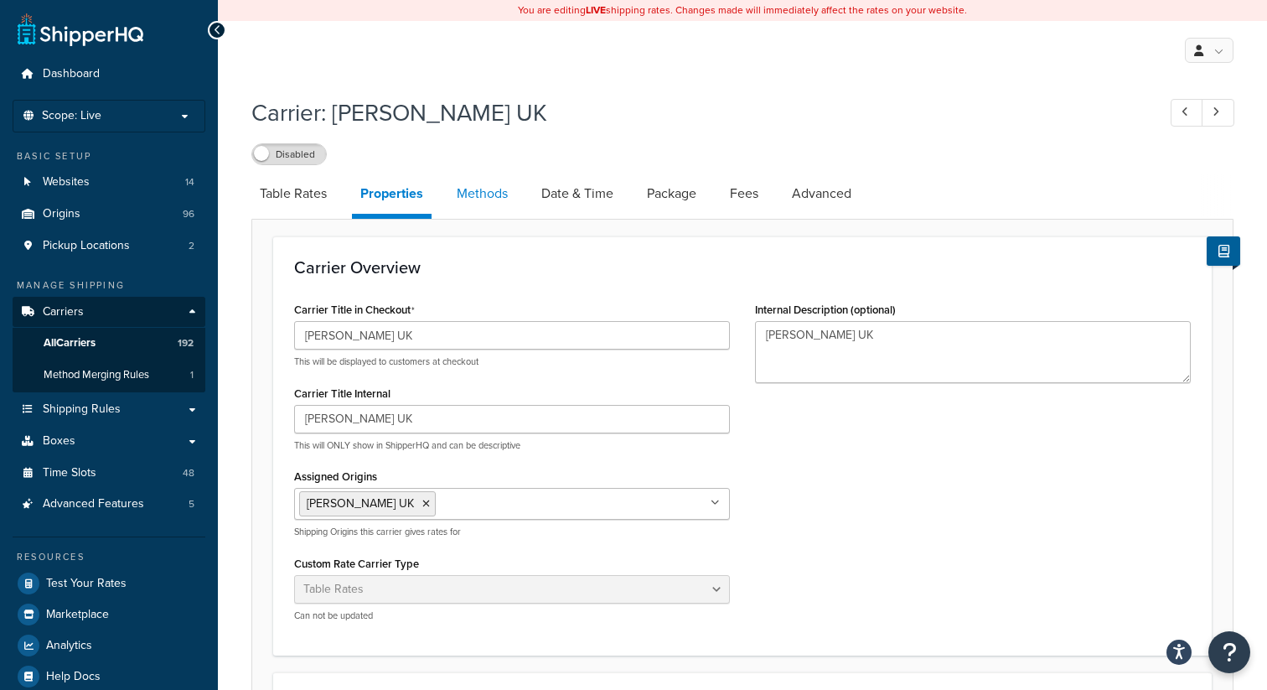
click at [479, 189] on link "Methods" at bounding box center [482, 193] width 68 height 40
select select "25"
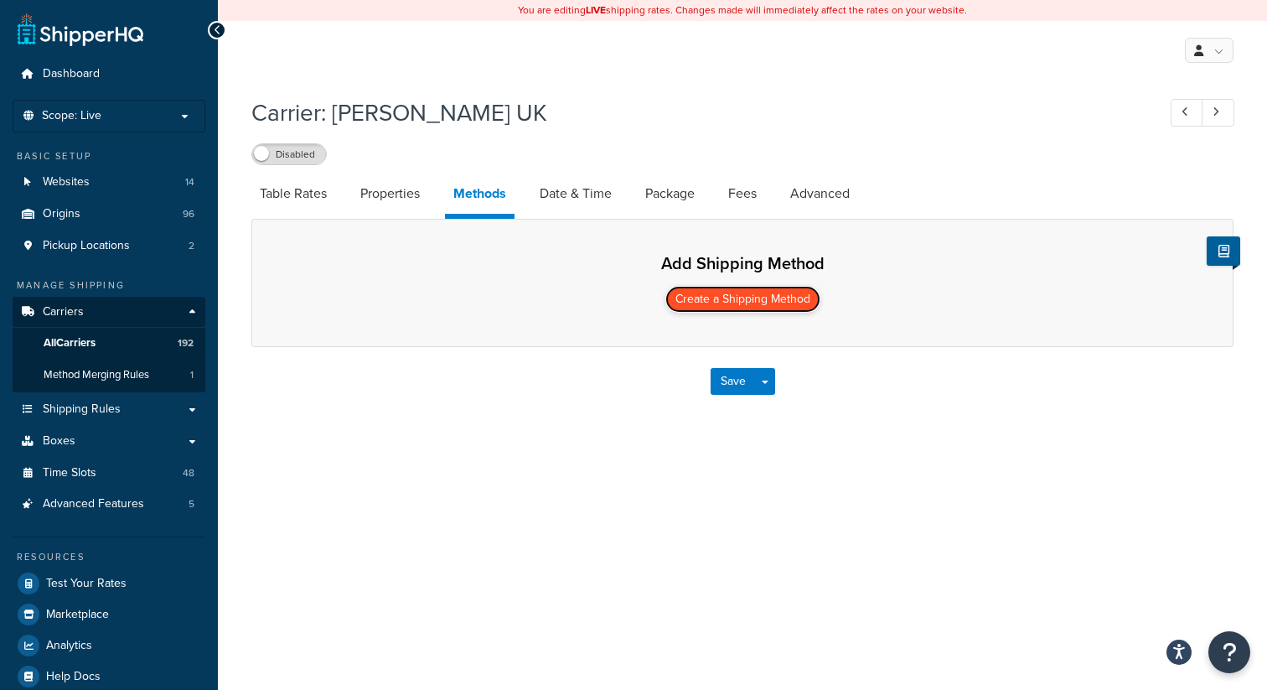
click at [762, 297] on button "Create a Shipping Method" at bounding box center [742, 299] width 155 height 27
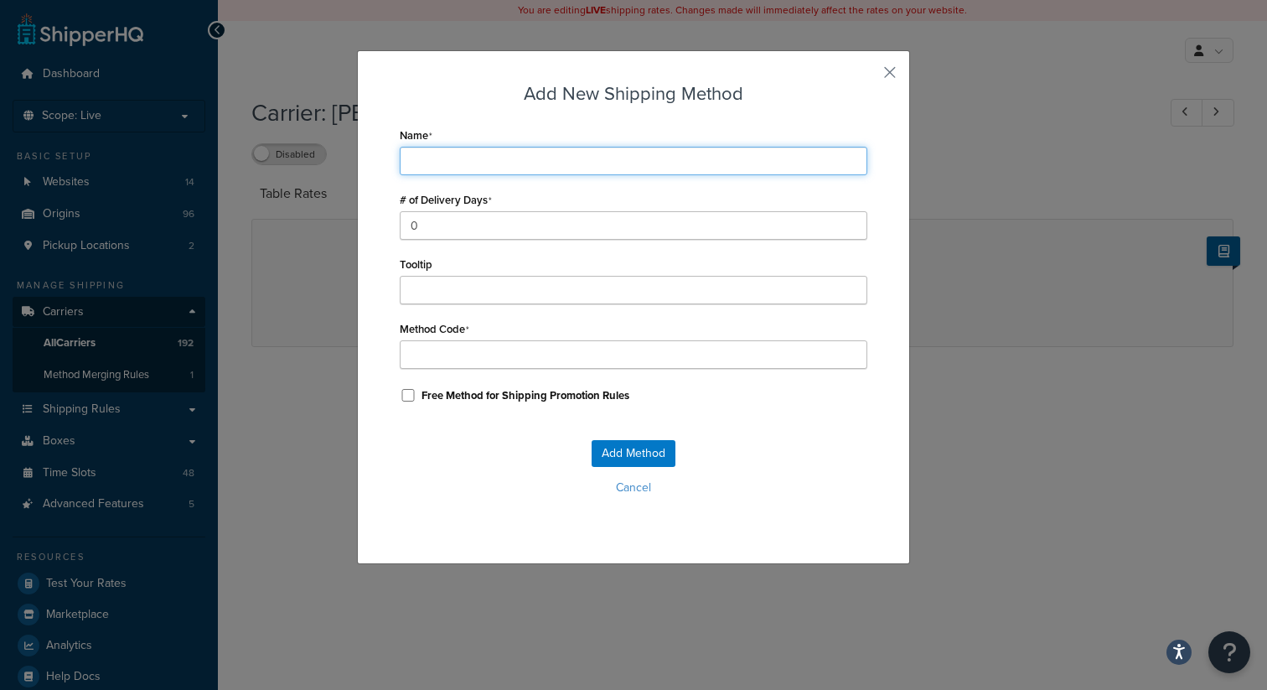
click at [480, 158] on input "Name" at bounding box center [634, 161] width 468 height 28
type input "K"
type input "Ke"
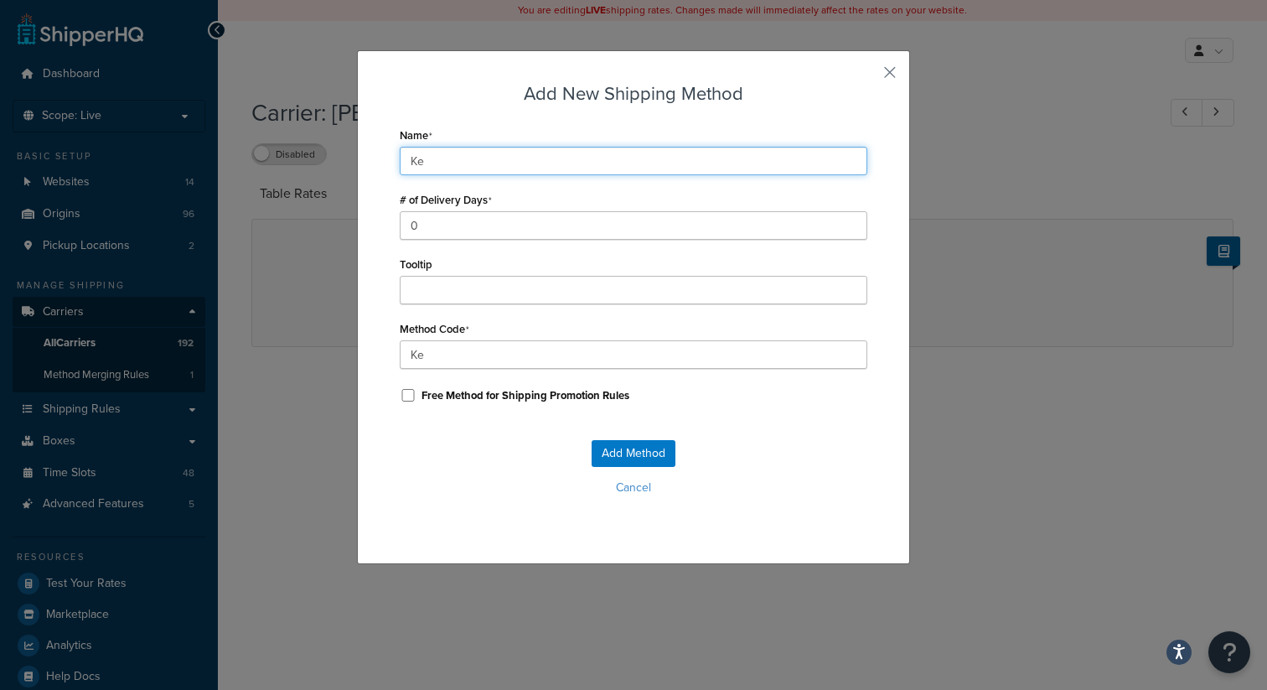
type input "Ker"
type input "Kerb"
type input "Kerbs"
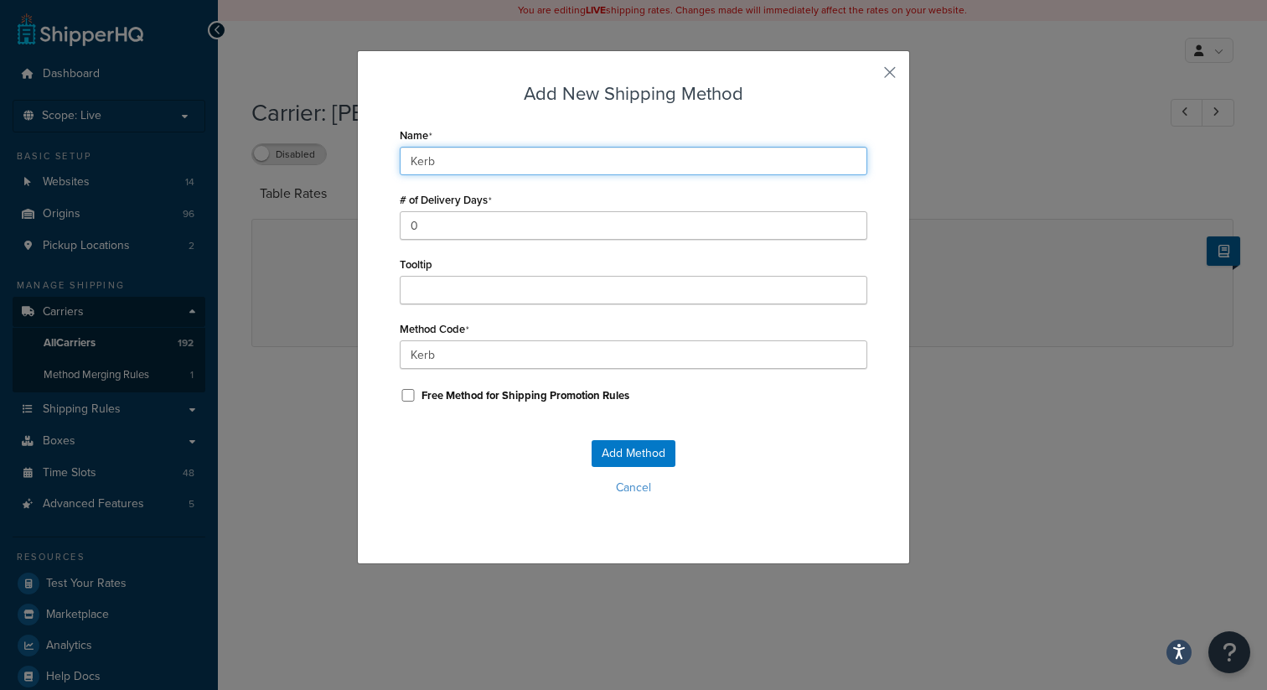
type input "Kerbs"
type input "Kerbsi"
type input "Kerbsid"
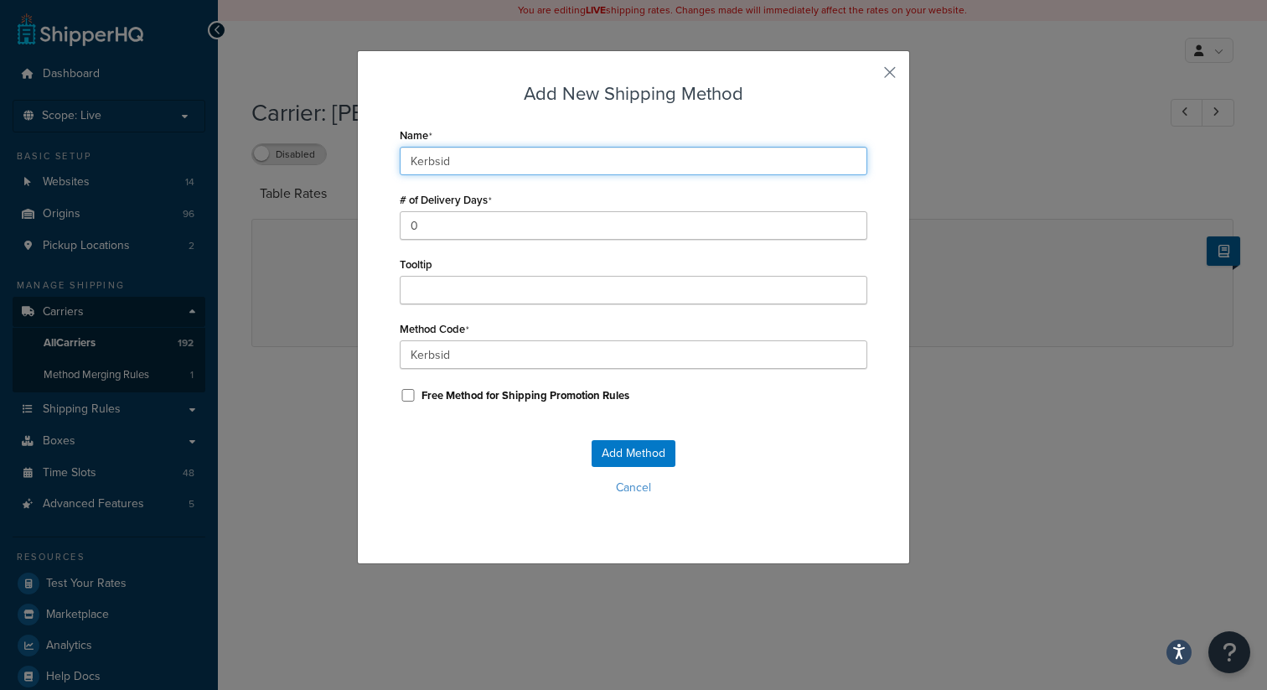
type input "Kerbside"
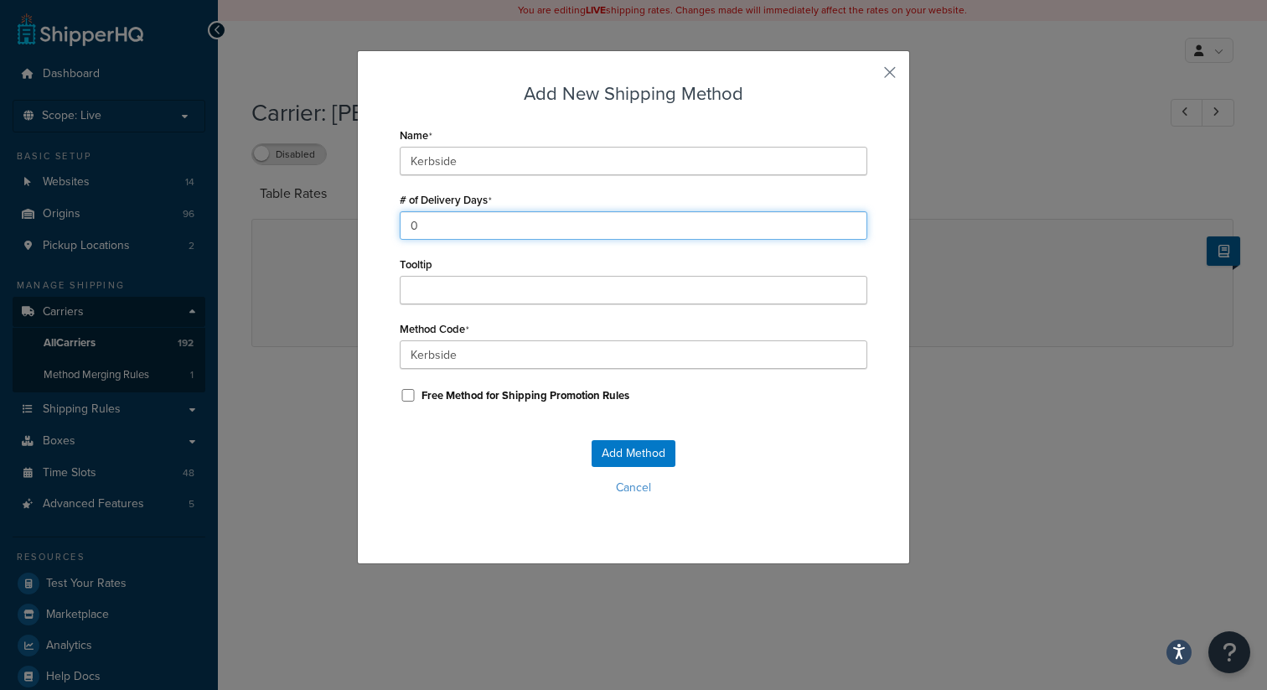
click at [500, 231] on input "0" at bounding box center [634, 225] width 468 height 28
type input "3"
click at [607, 448] on button "Add Method" at bounding box center [634, 453] width 84 height 27
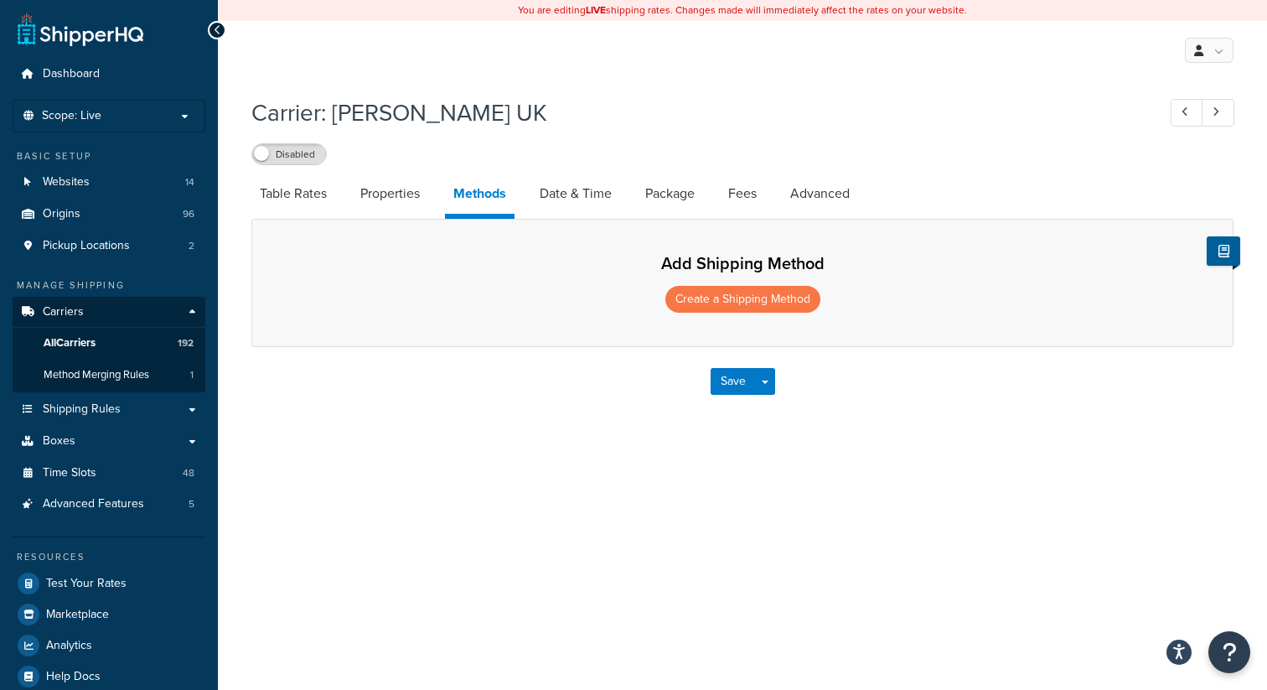
select select "25"
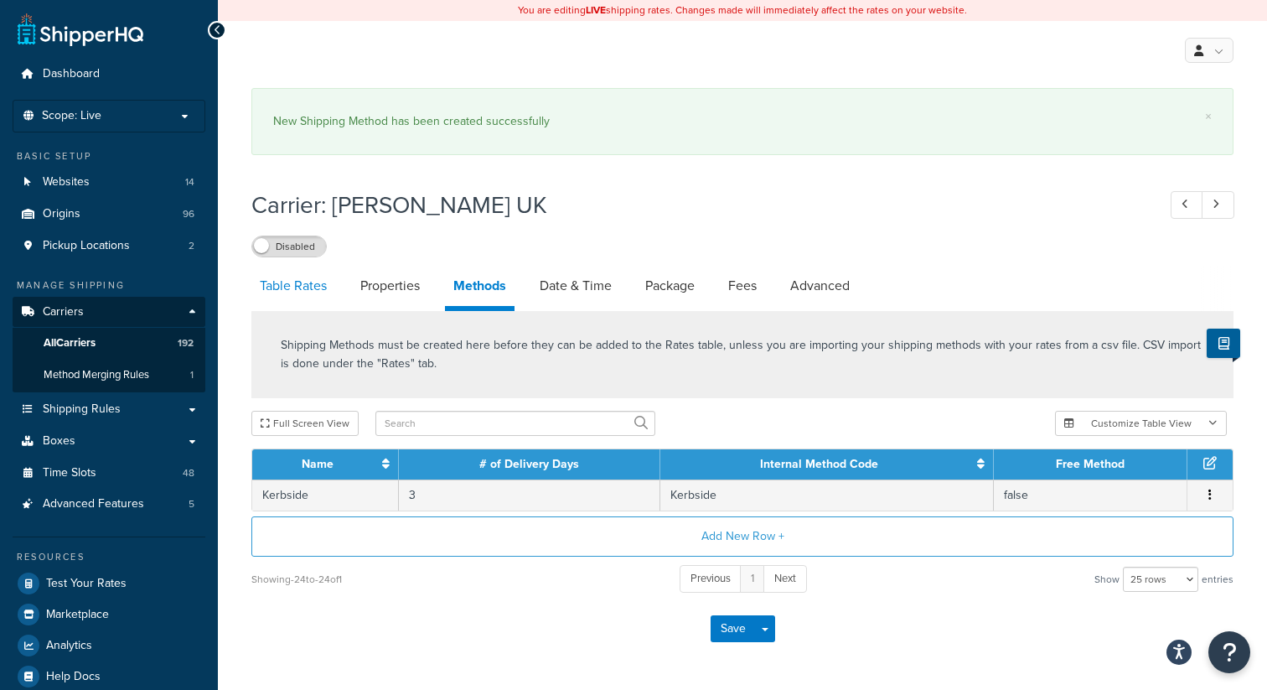
click at [286, 292] on link "Table Rates" at bounding box center [293, 286] width 84 height 40
select select "25"
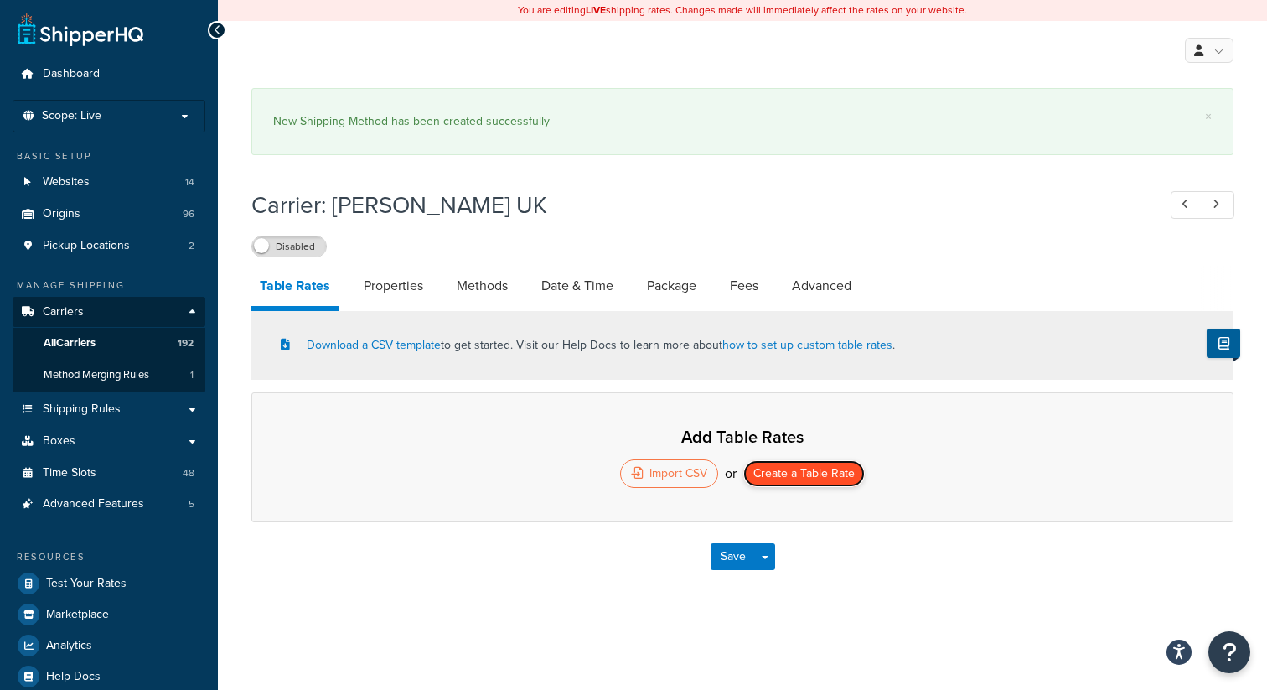
click at [805, 465] on button "Create a Table Rate" at bounding box center [804, 473] width 122 height 27
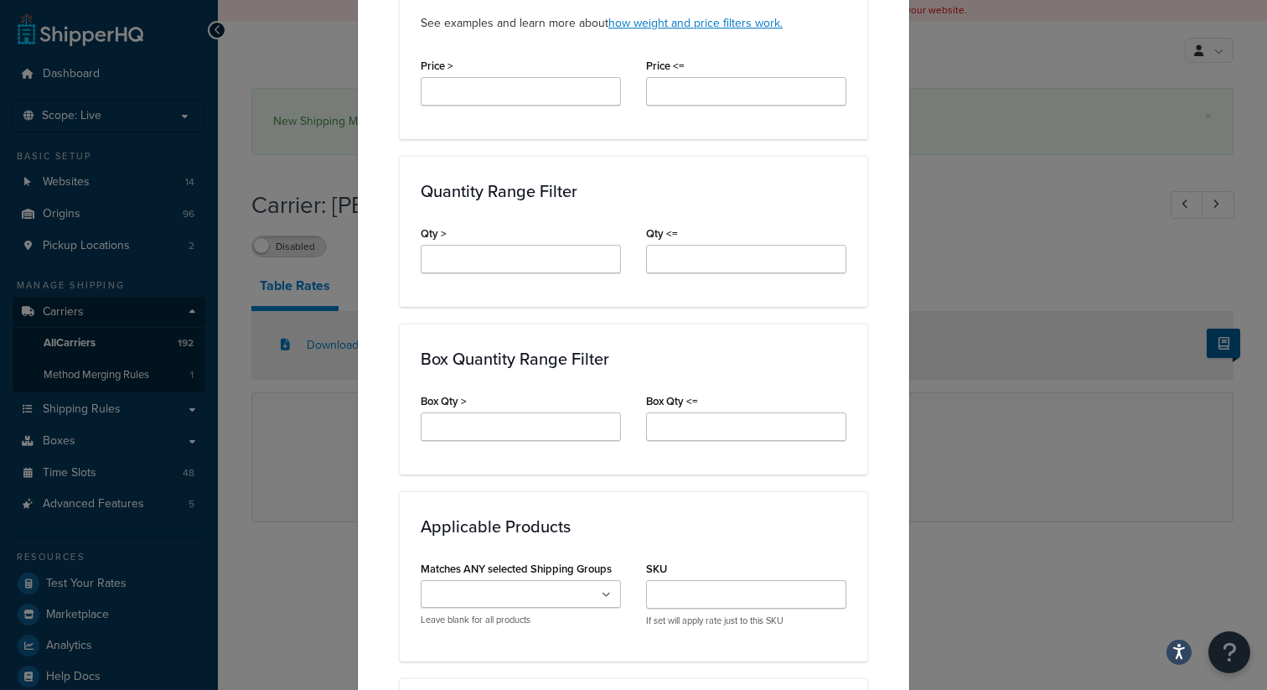
scroll to position [1309, 0]
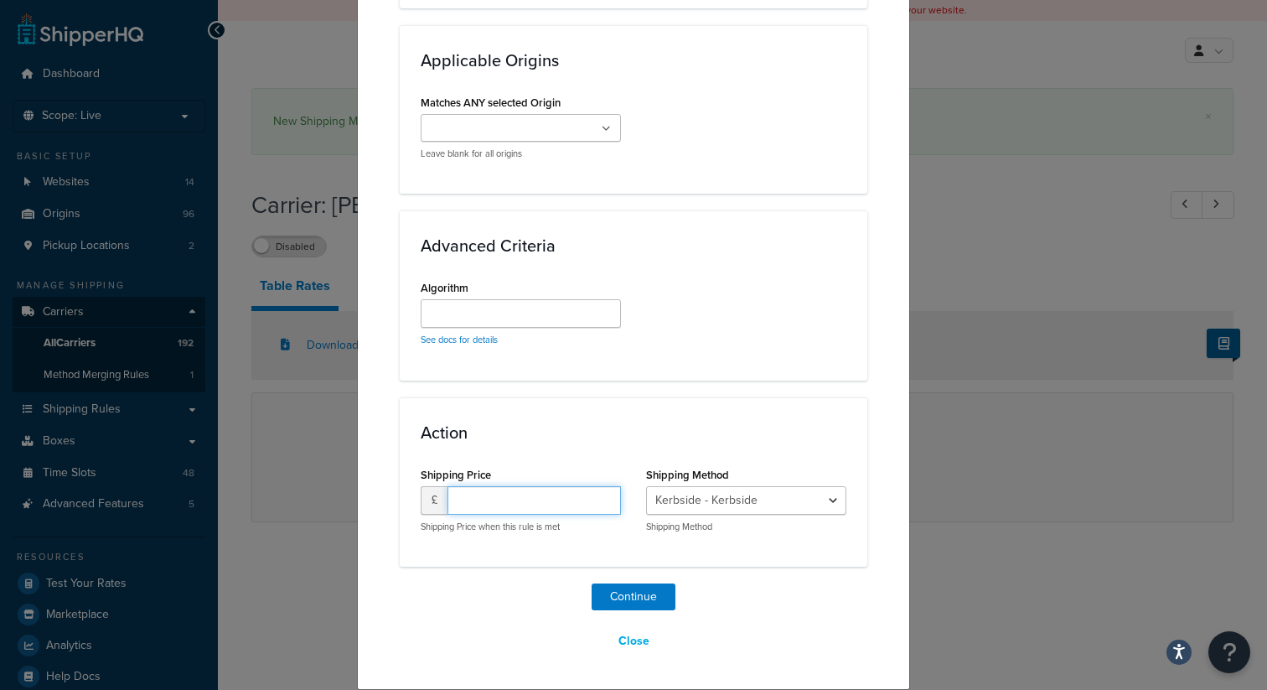
click at [520, 499] on input "number" at bounding box center [533, 500] width 173 height 28
type input "0"
click at [640, 593] on button "Continue" at bounding box center [634, 596] width 84 height 27
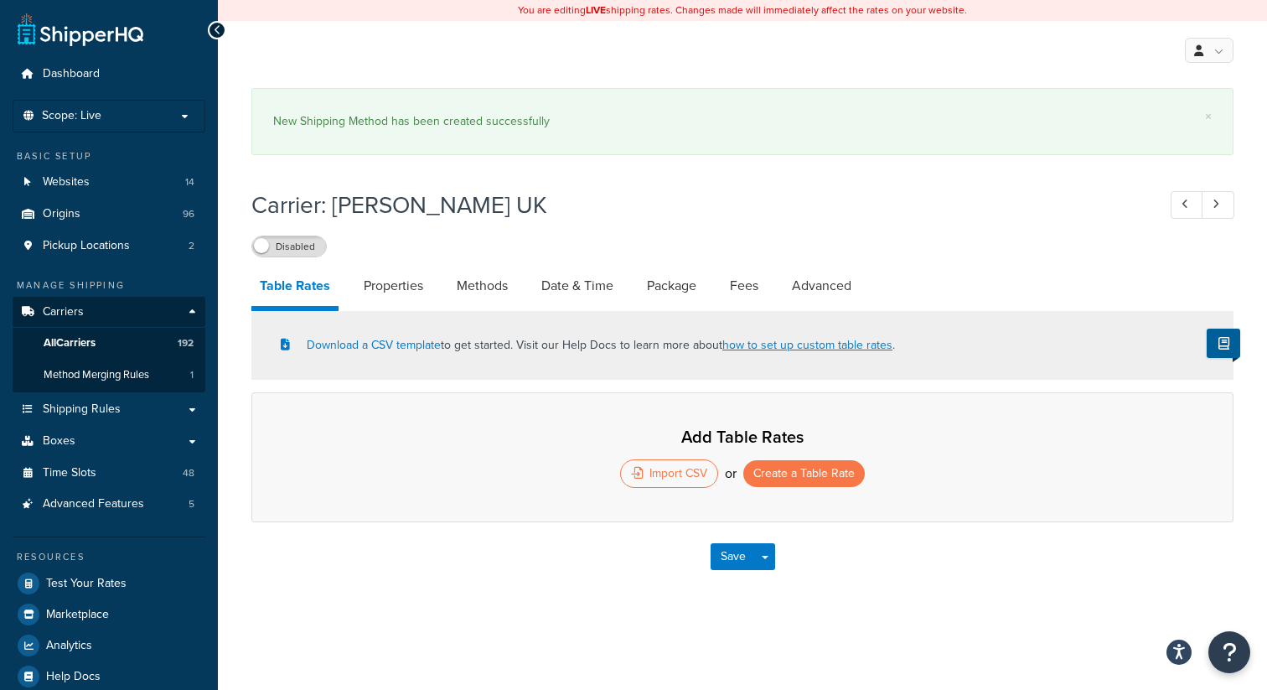
select select "25"
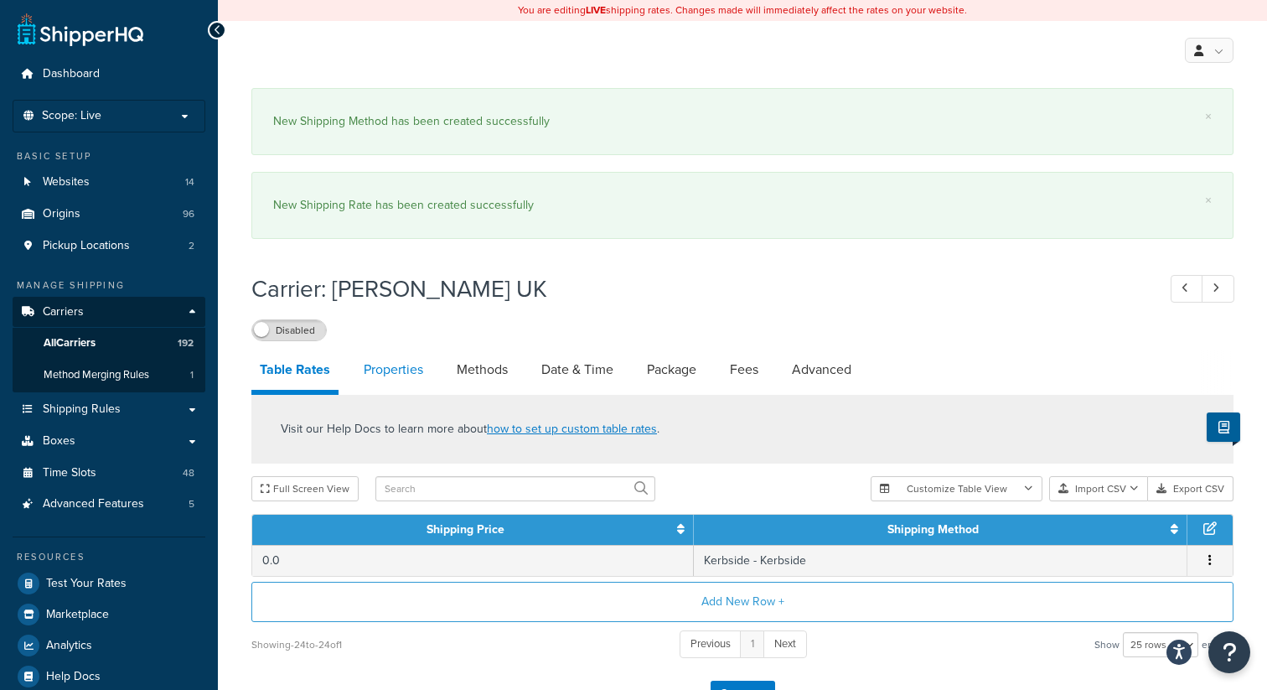
click at [399, 366] on link "Properties" at bounding box center [393, 369] width 76 height 40
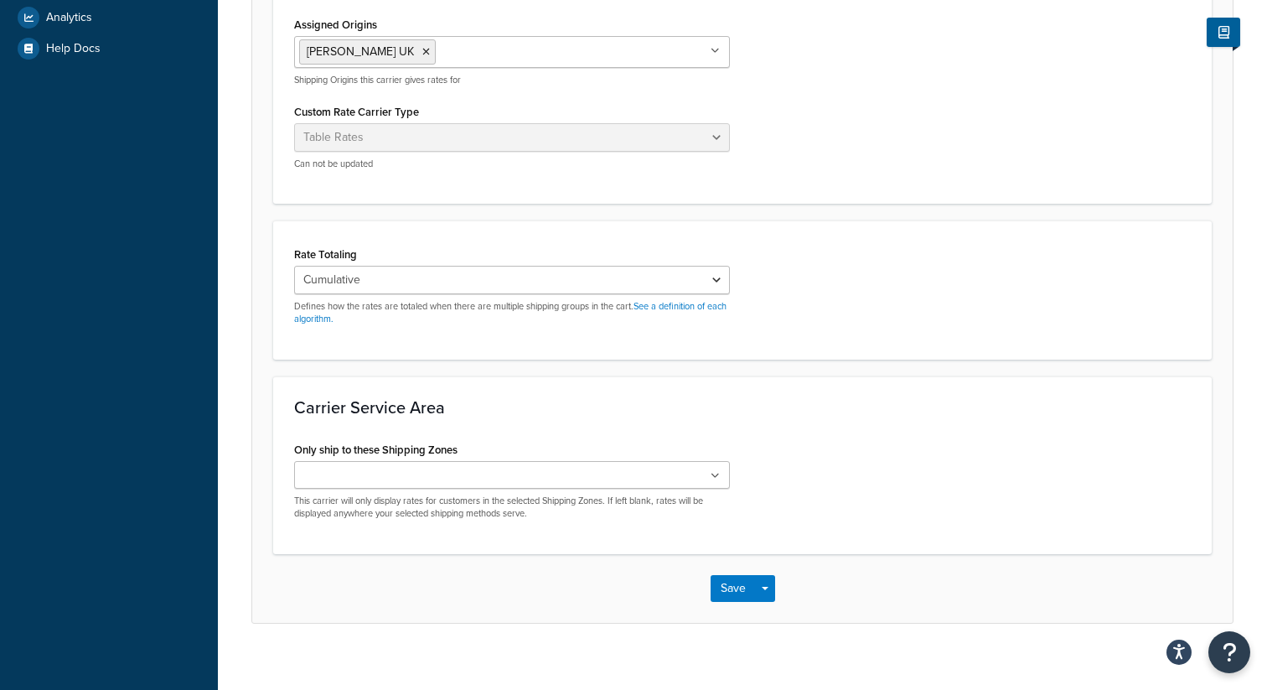
scroll to position [627, 0]
click at [476, 281] on select "Cumulative Highest Per Item Per SKU" at bounding box center [512, 280] width 436 height 28
select select "HIGHEST"
click at [768, 582] on button "Save Dropdown" at bounding box center [765, 589] width 20 height 27
click at [770, 615] on button "Save and Edit" at bounding box center [772, 620] width 122 height 35
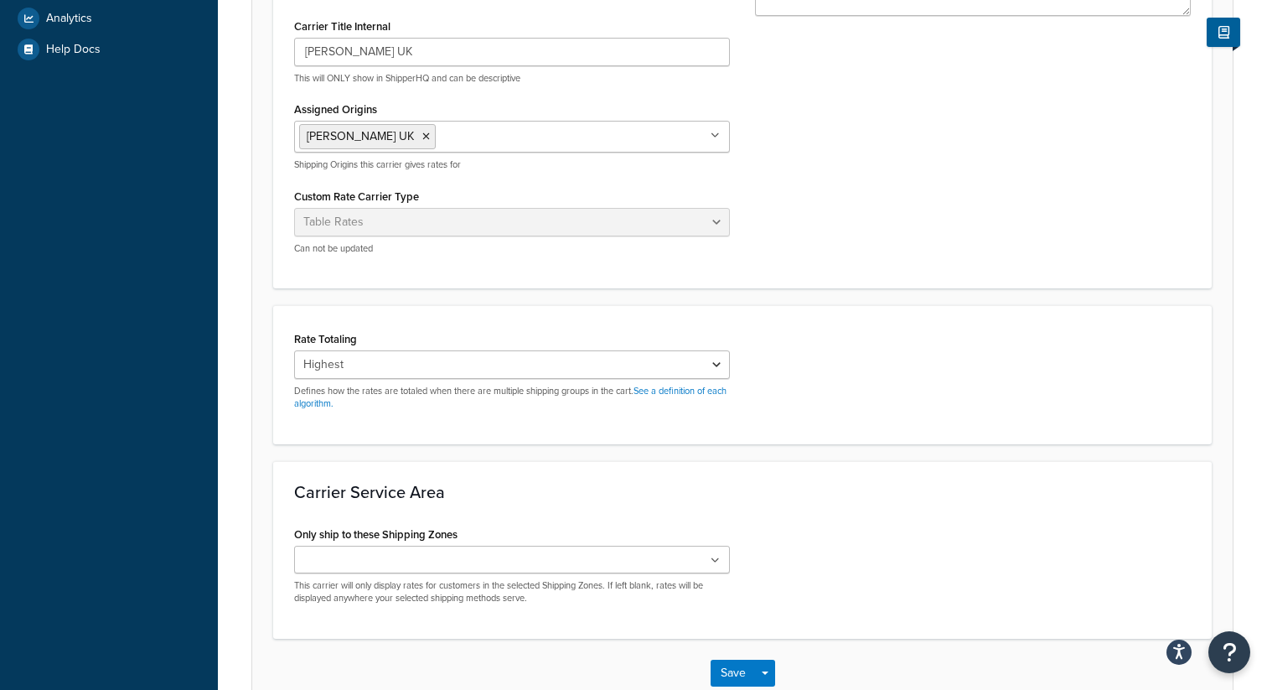
select select "HIGHEST"
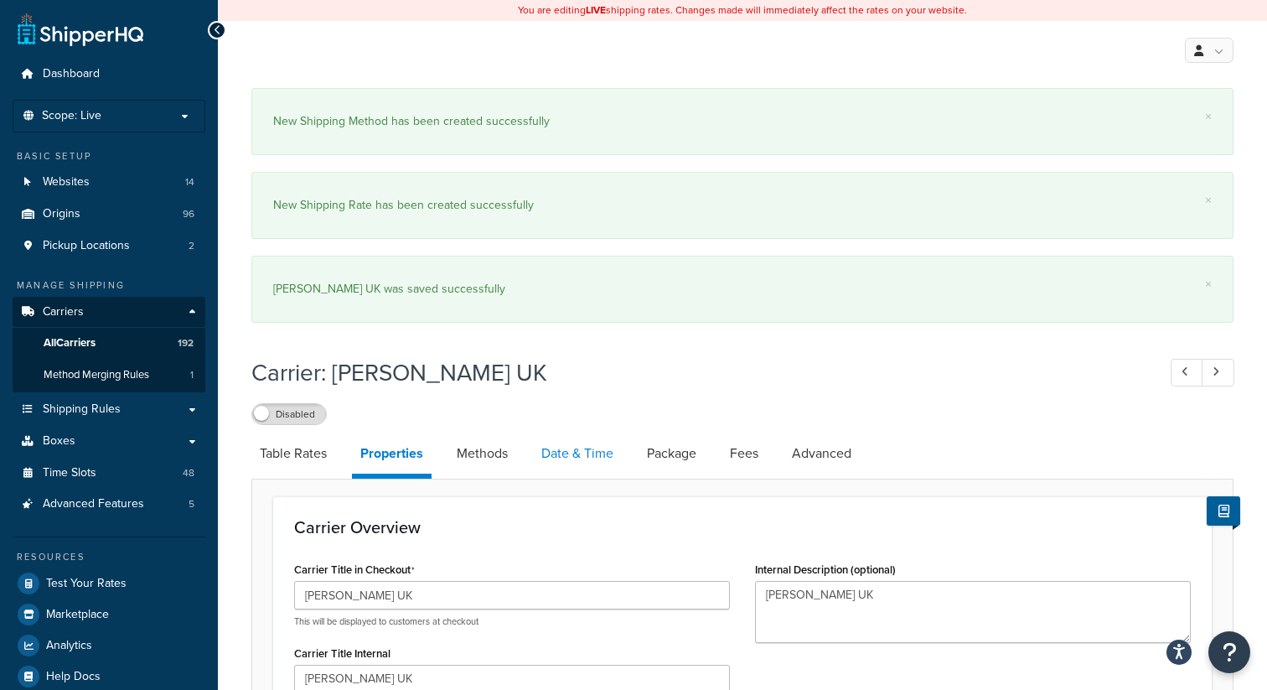
click at [577, 458] on link "Date & Time" at bounding box center [577, 453] width 89 height 40
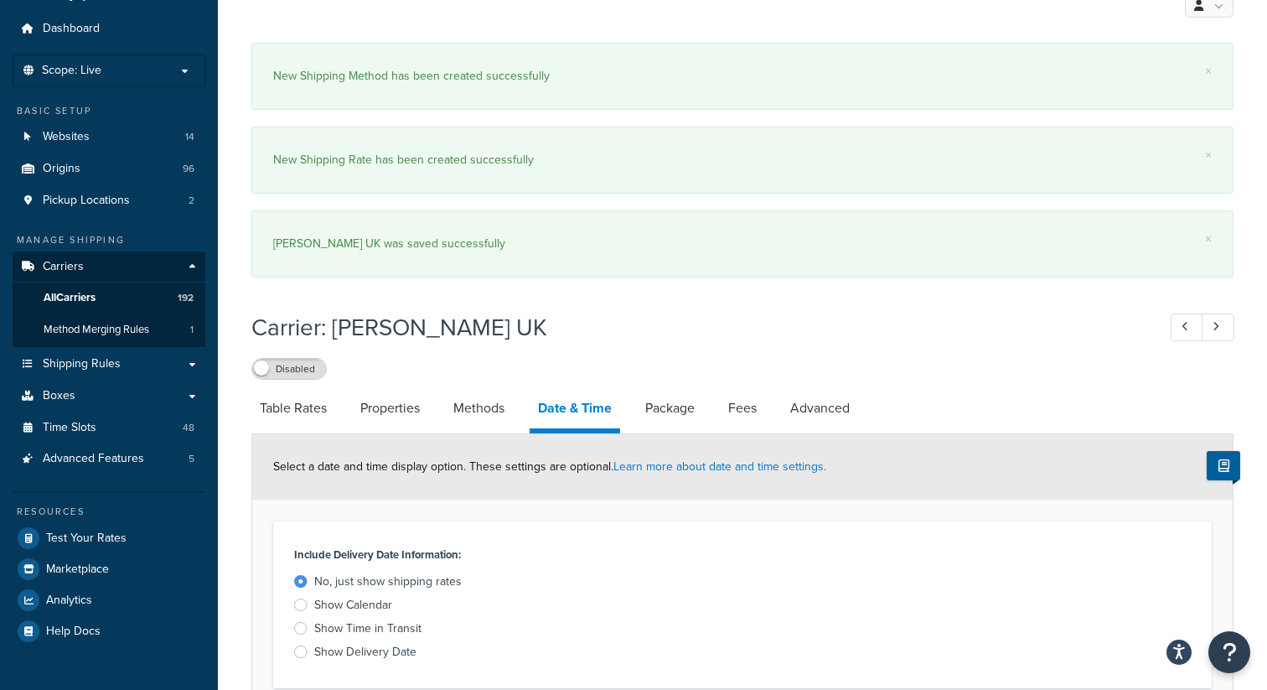
scroll to position [198, 0]
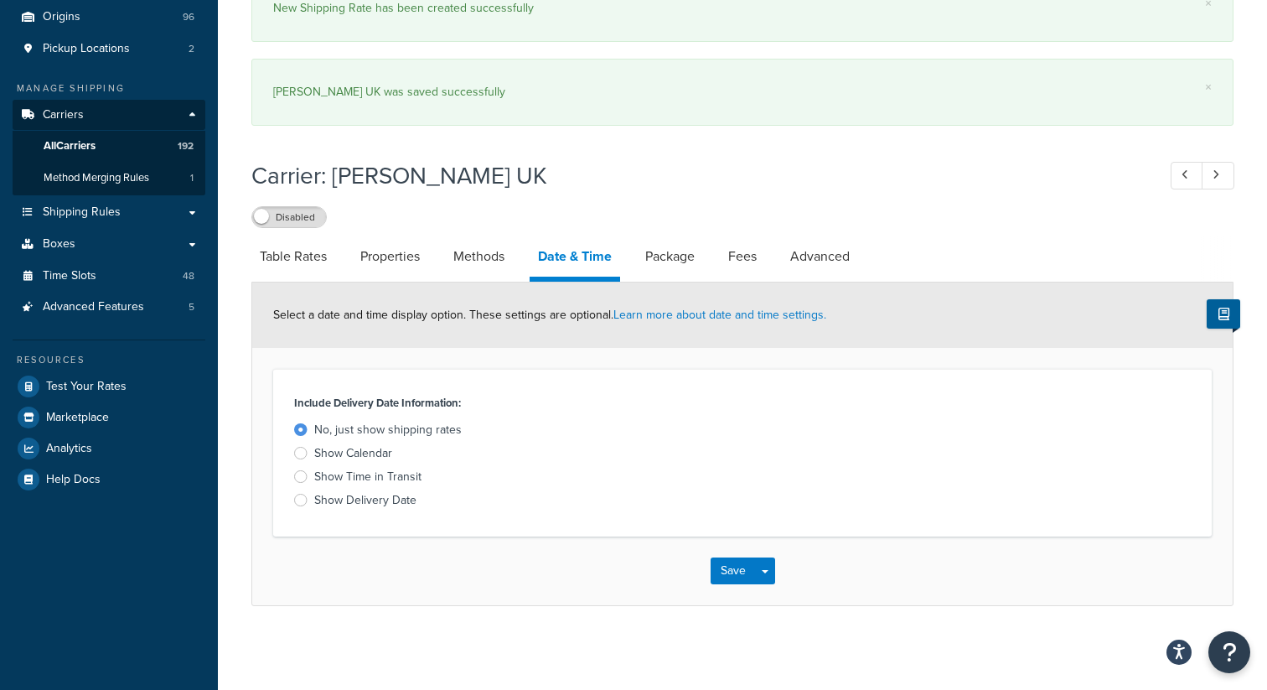
click at [303, 496] on div at bounding box center [300, 500] width 13 height 13
click at [0, 0] on input "Show Delivery Date" at bounding box center [0, 0] width 0 height 0
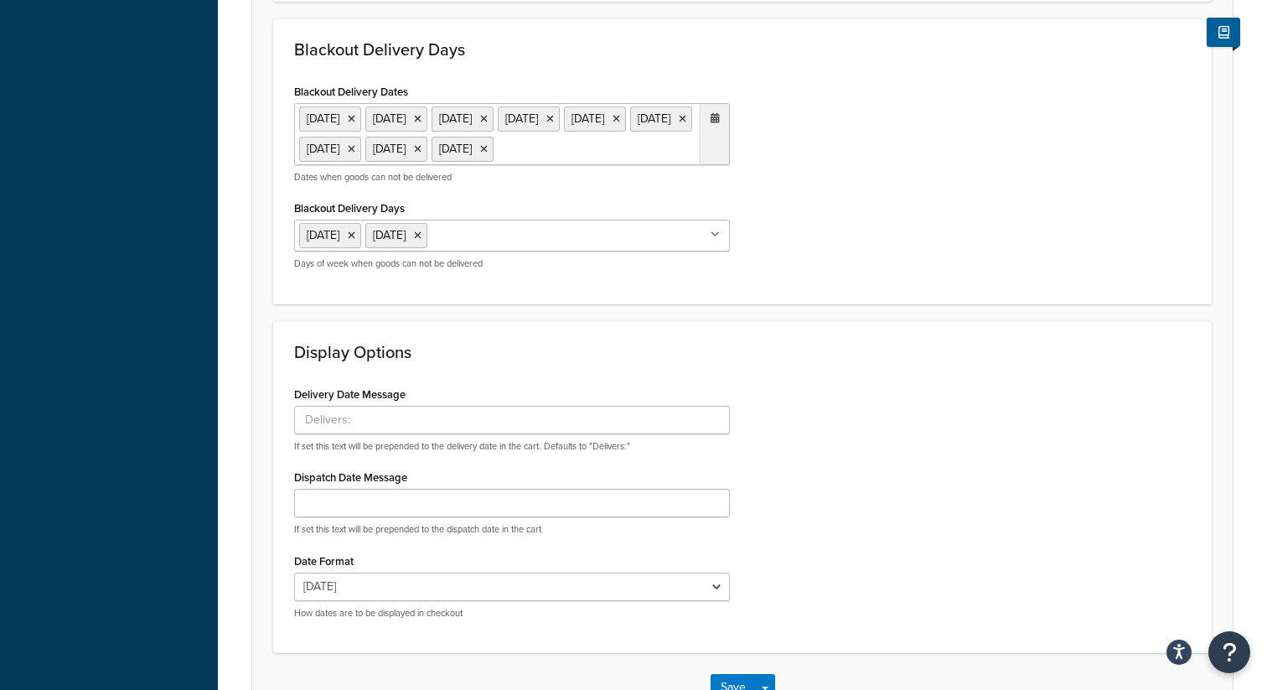
scroll to position [1415, 0]
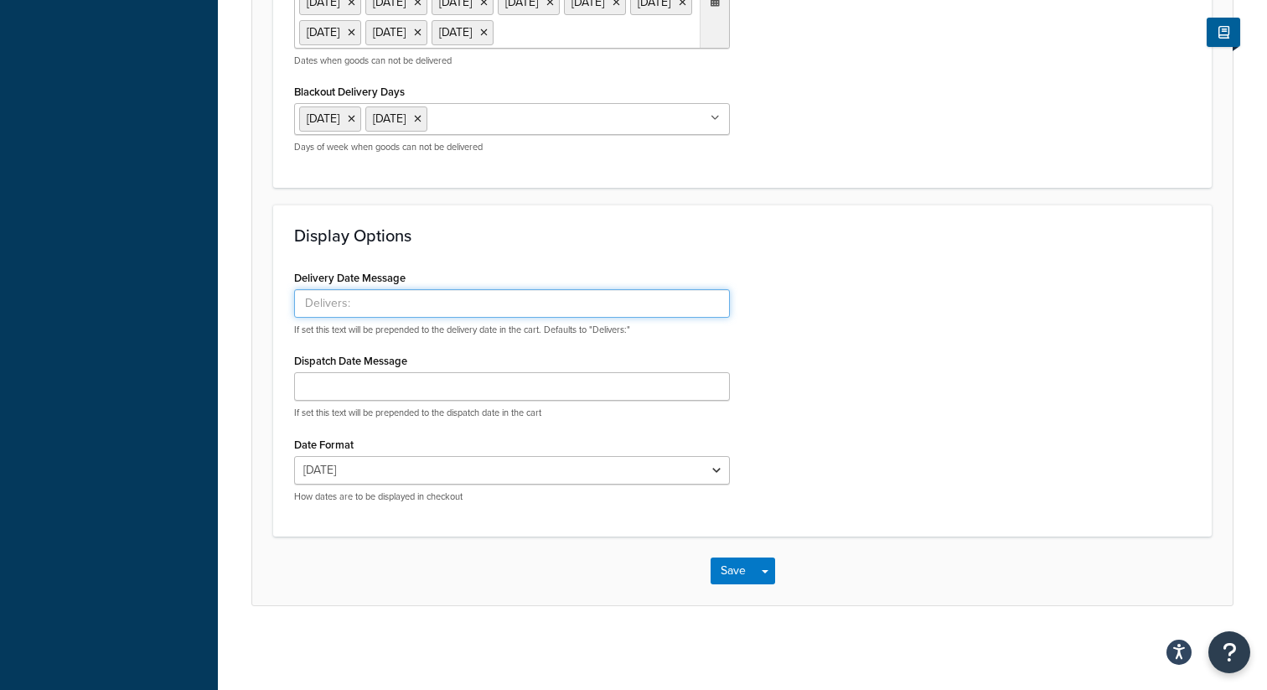
click at [376, 304] on input "Delivery Date Message" at bounding box center [512, 303] width 436 height 28
type input "Delivery by:"
click at [563, 225] on div "Display Options Delivery Date Message Delivery by: If set this text will be pre…" at bounding box center [742, 370] width 939 height 332
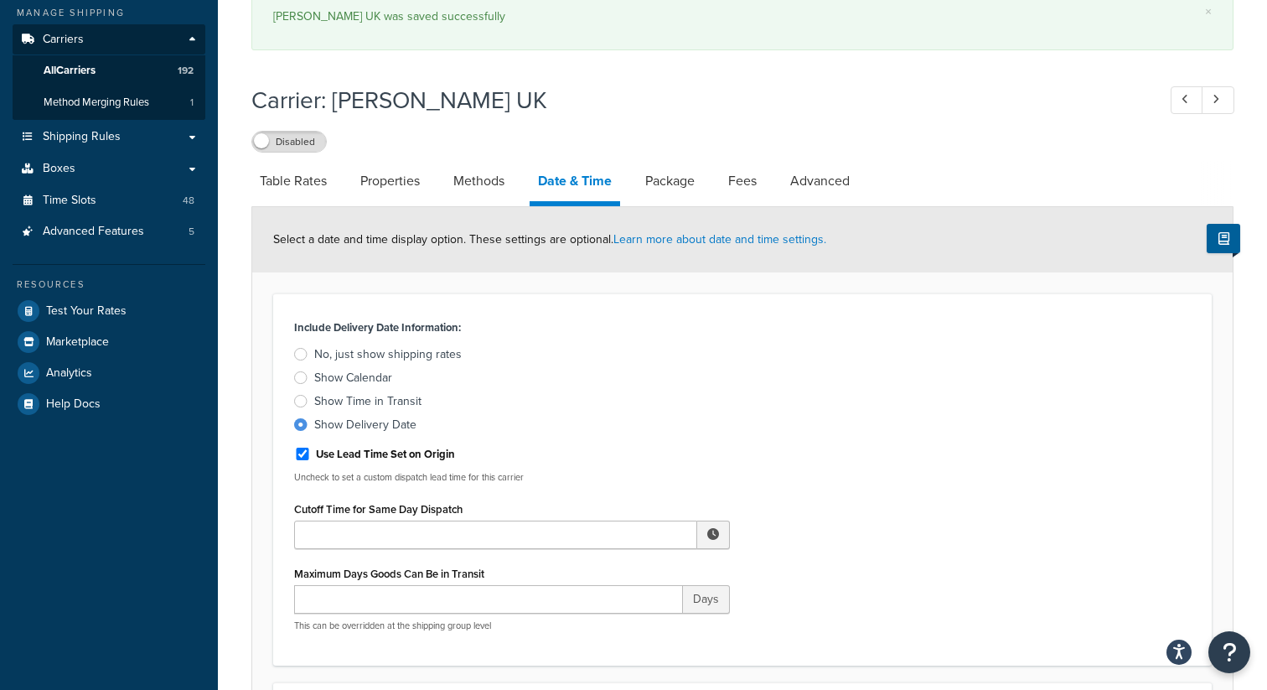
scroll to position [266, 0]
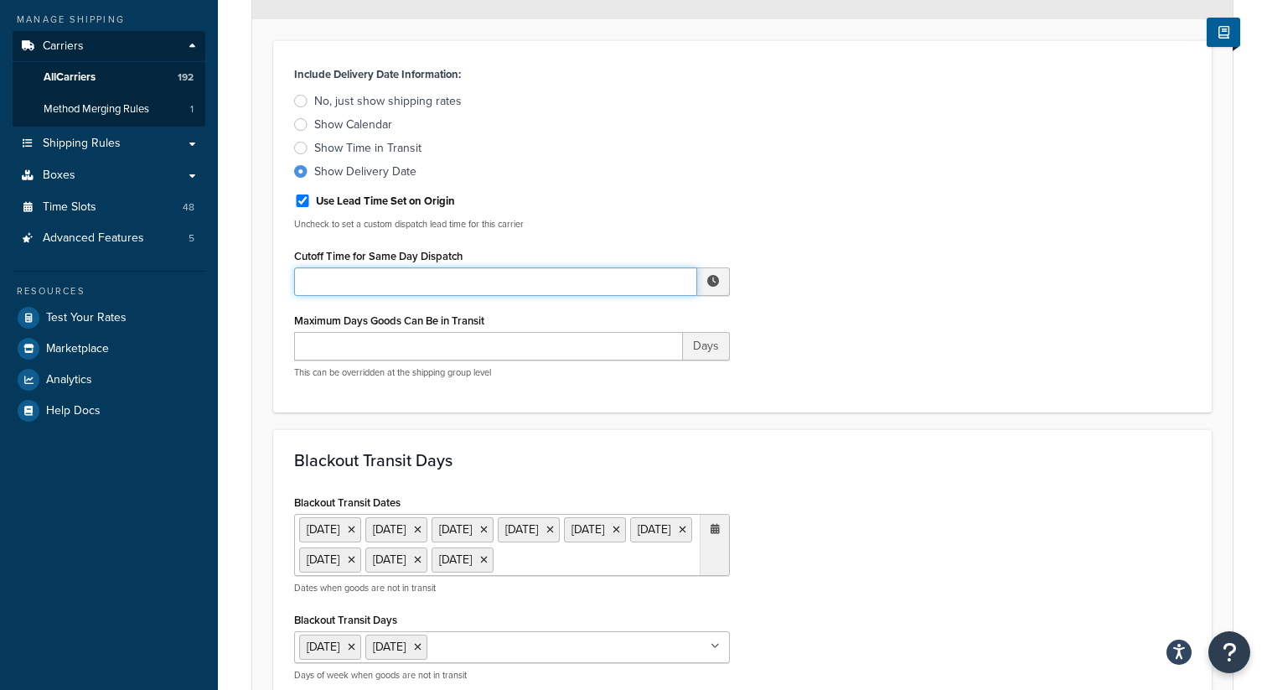
click at [387, 282] on input "Cutoff Time for Same Day Dispatch" at bounding box center [495, 281] width 403 height 28
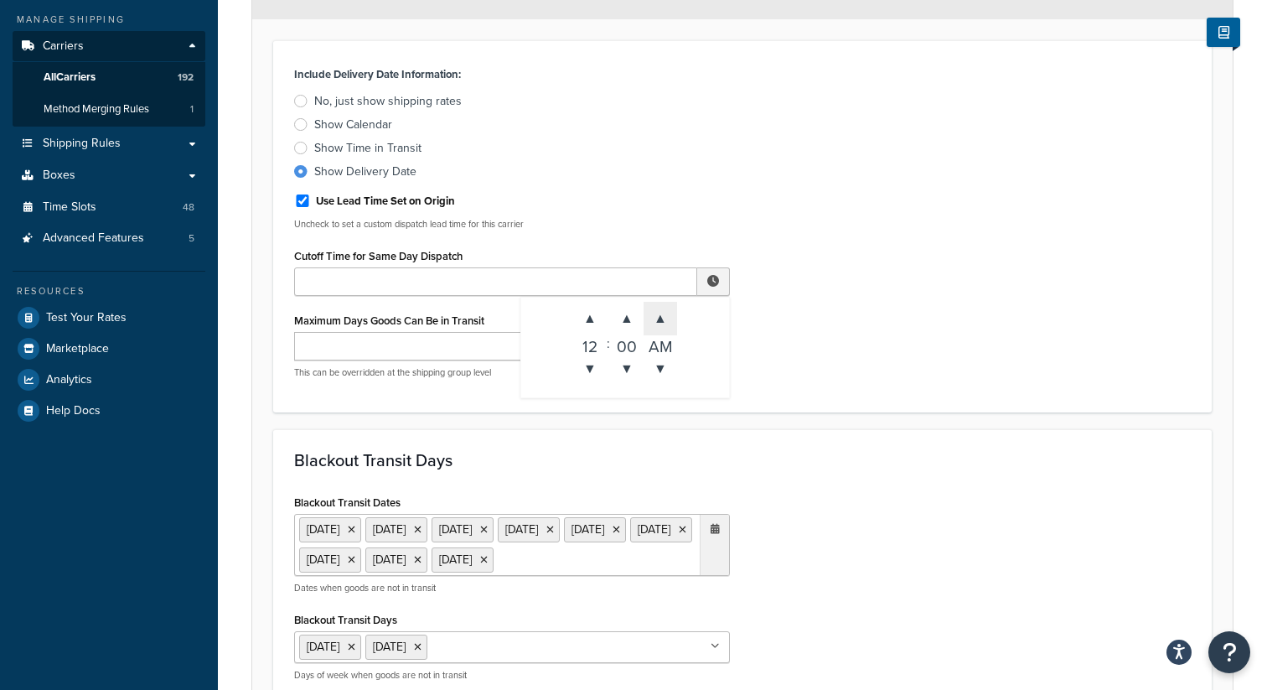
click at [672, 322] on span "▲" at bounding box center [661, 319] width 34 height 34
type input "12:00 PM"
click at [846, 327] on div "Include Delivery Date Information: No, just show shipping rates Show Calendar S…" at bounding box center [743, 226] width 922 height 329
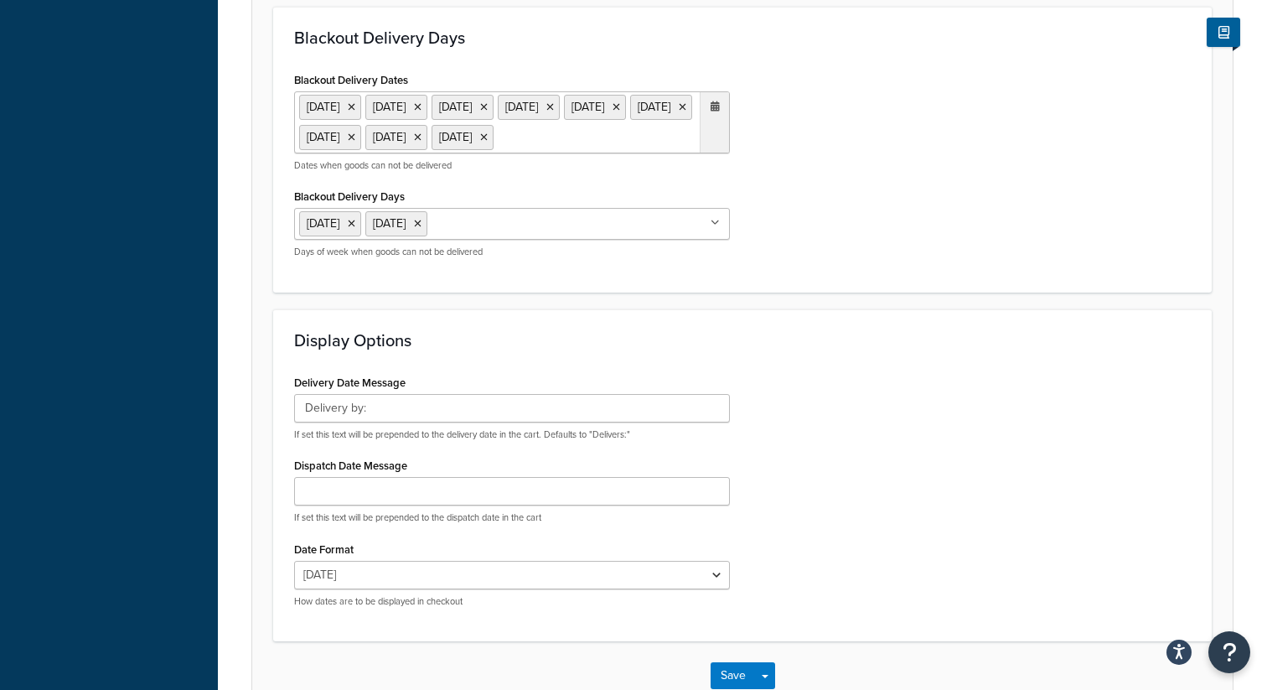
scroll to position [1156, 0]
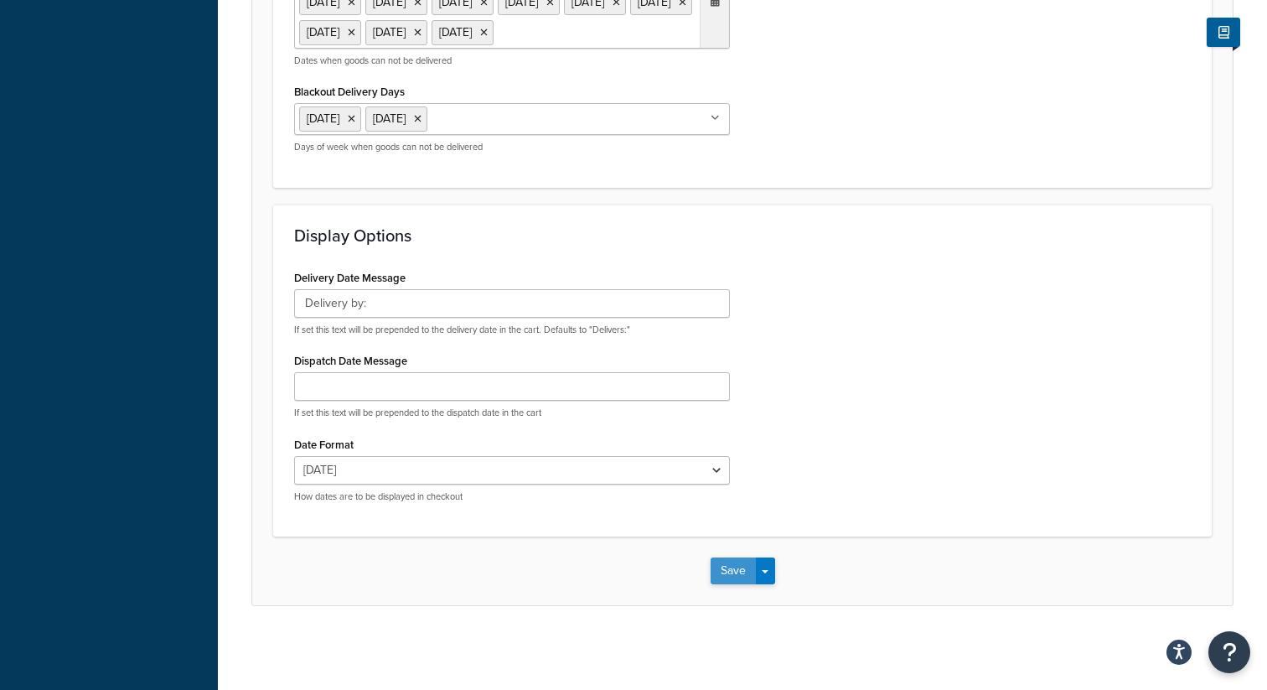
click at [730, 566] on button "Save" at bounding box center [733, 570] width 45 height 27
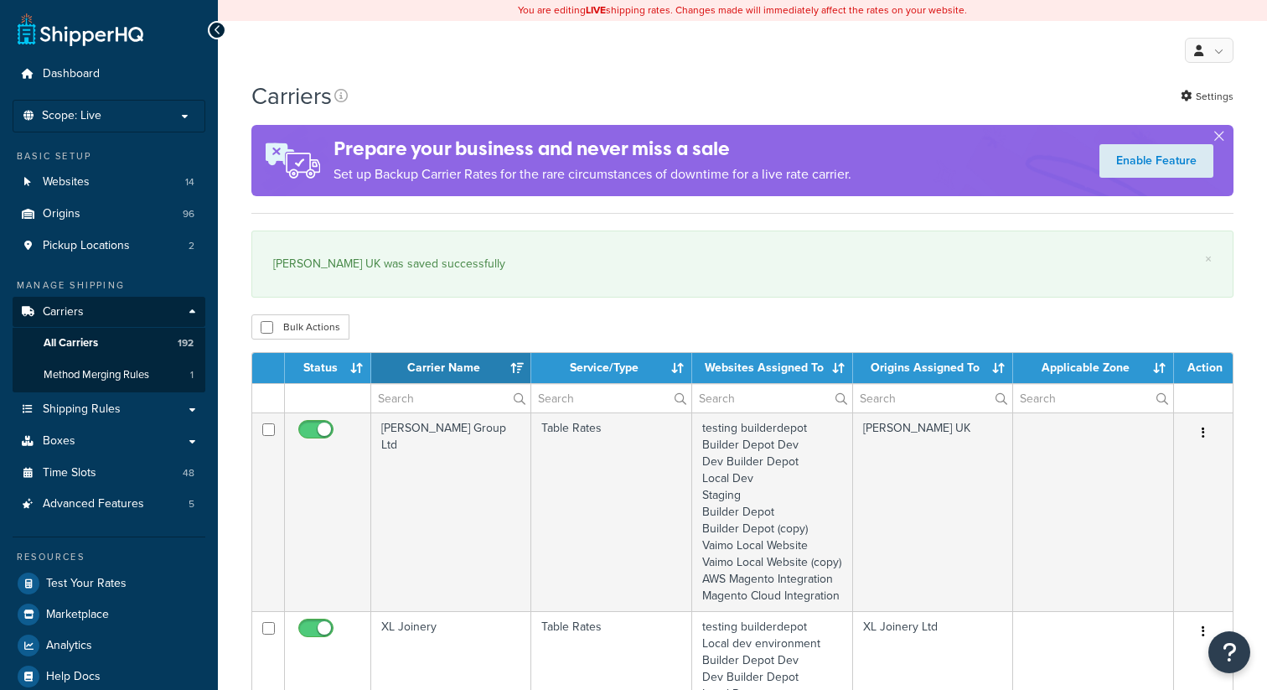
select select "15"
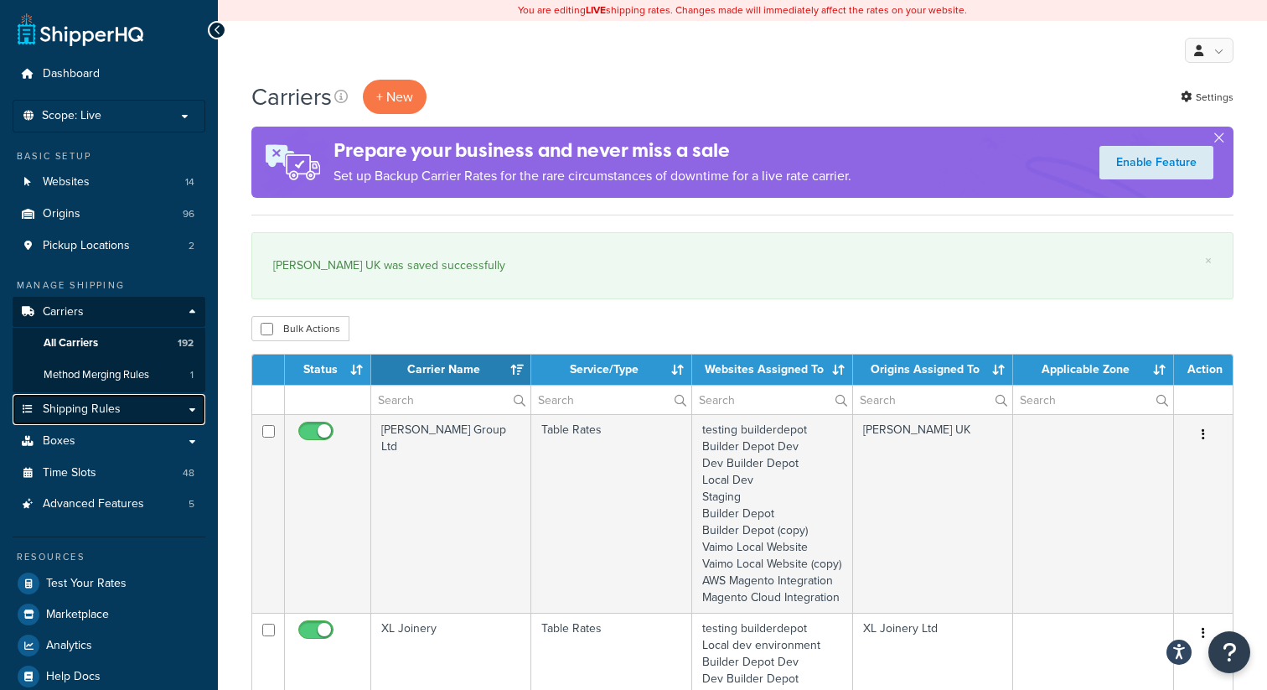
click at [104, 411] on span "Shipping Rules" at bounding box center [82, 409] width 78 height 14
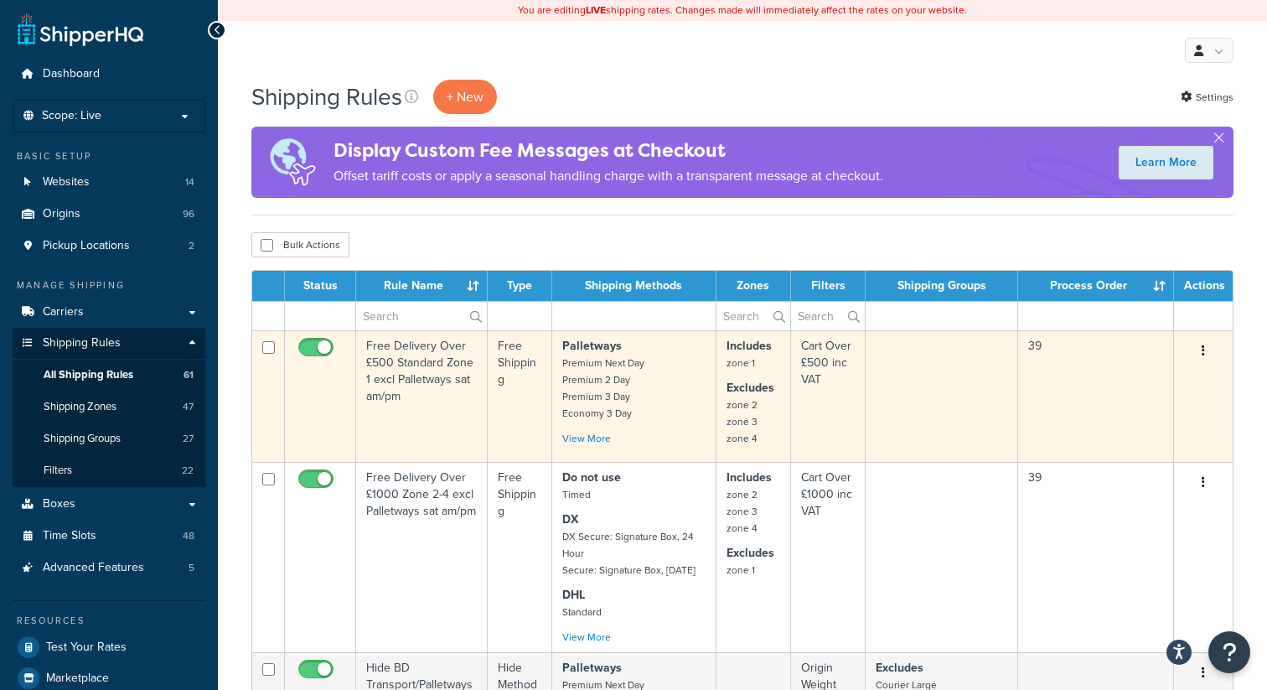
click at [1200, 349] on button "button" at bounding box center [1203, 351] width 23 height 27
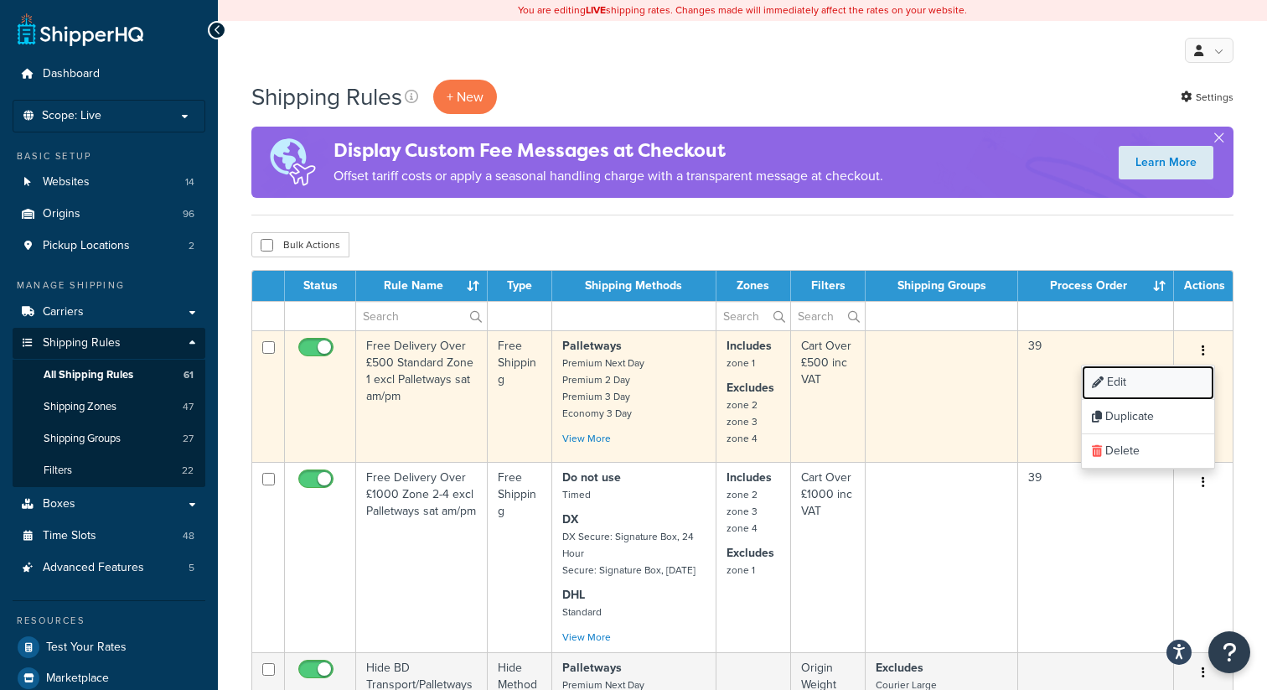
click at [1133, 388] on link "Edit" at bounding box center [1148, 382] width 132 height 34
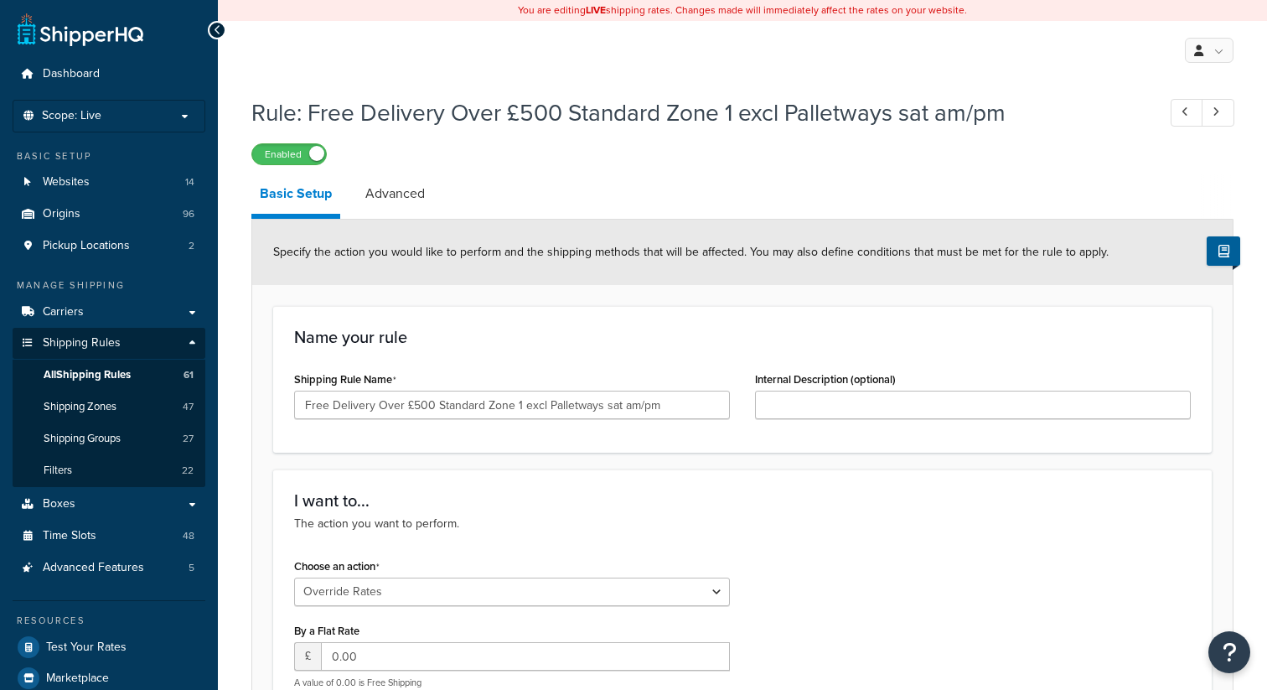
select select "OVERRIDE"
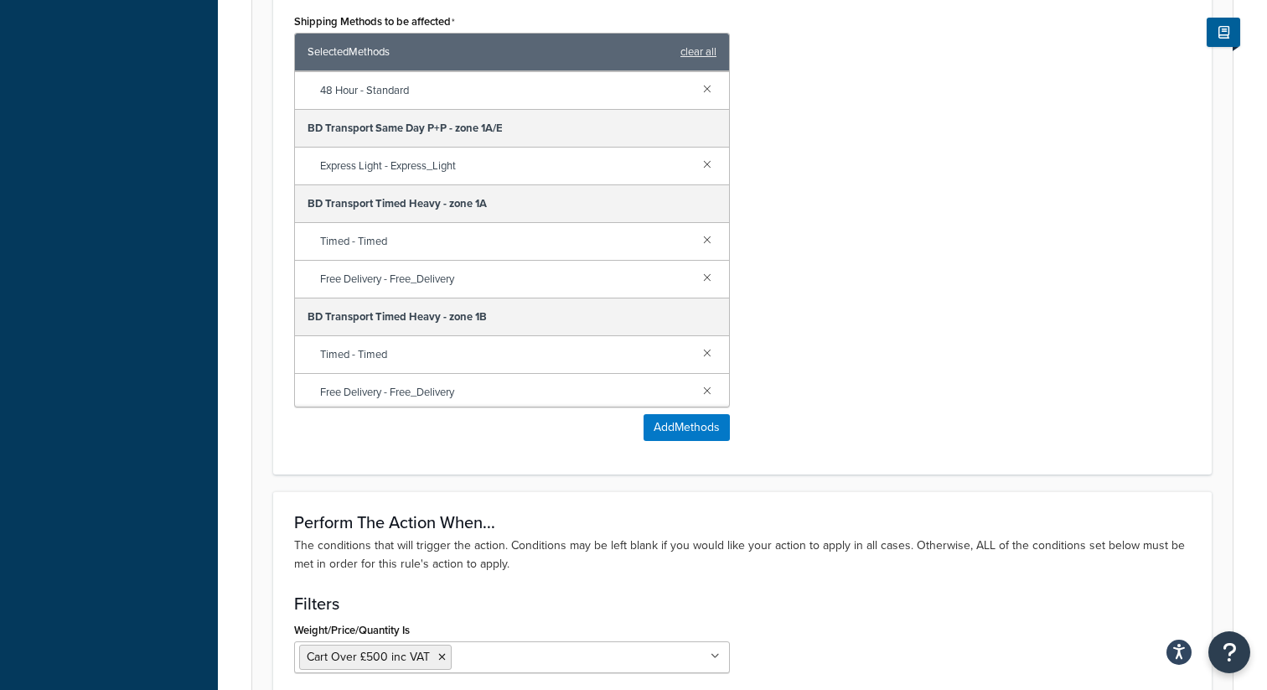
scroll to position [1056, 0]
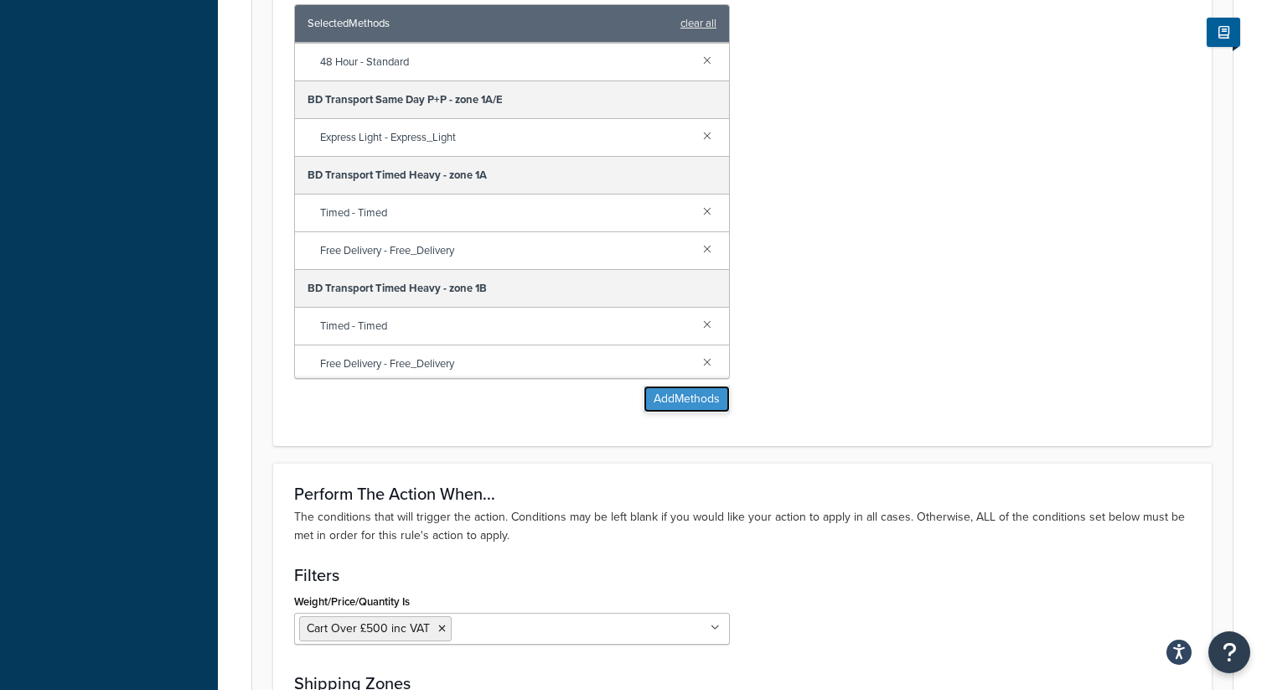
click at [677, 405] on button "Add Methods" at bounding box center [687, 398] width 86 height 27
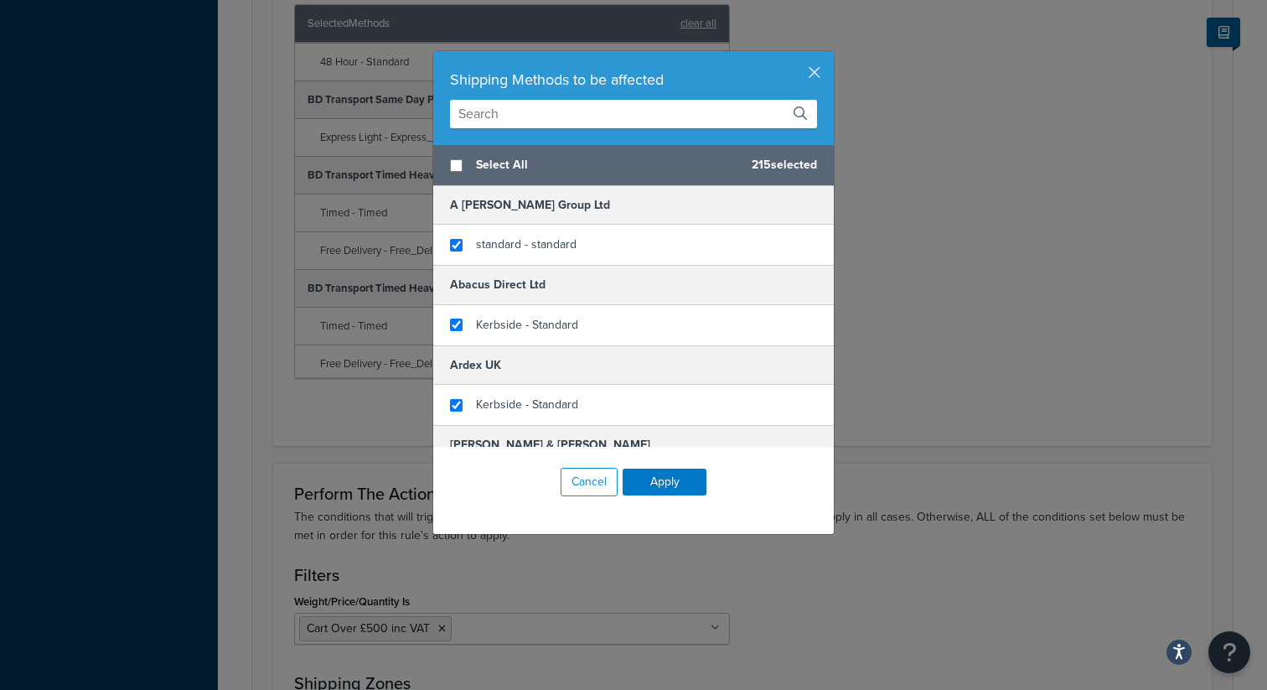
click at [521, 112] on input "text" at bounding box center [633, 114] width 367 height 28
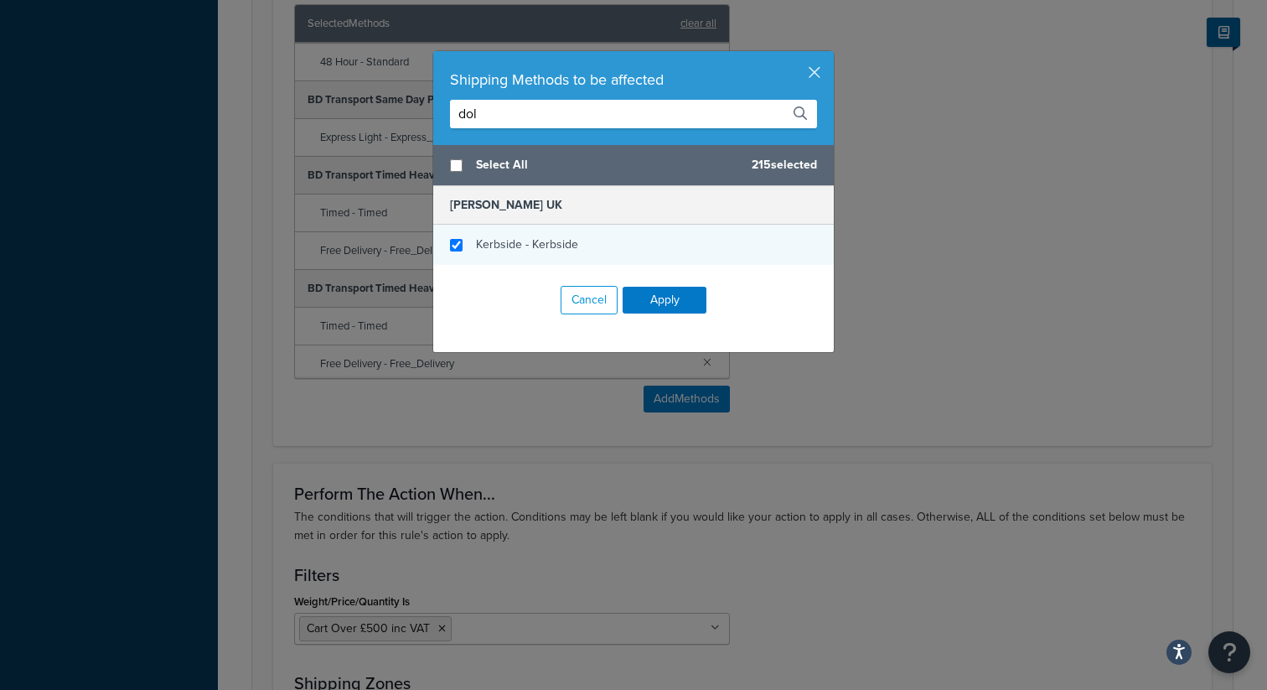
type input "dol"
checkbox input "true"
click at [449, 250] on div "Kerbside - Kerbside" at bounding box center [633, 245] width 401 height 40
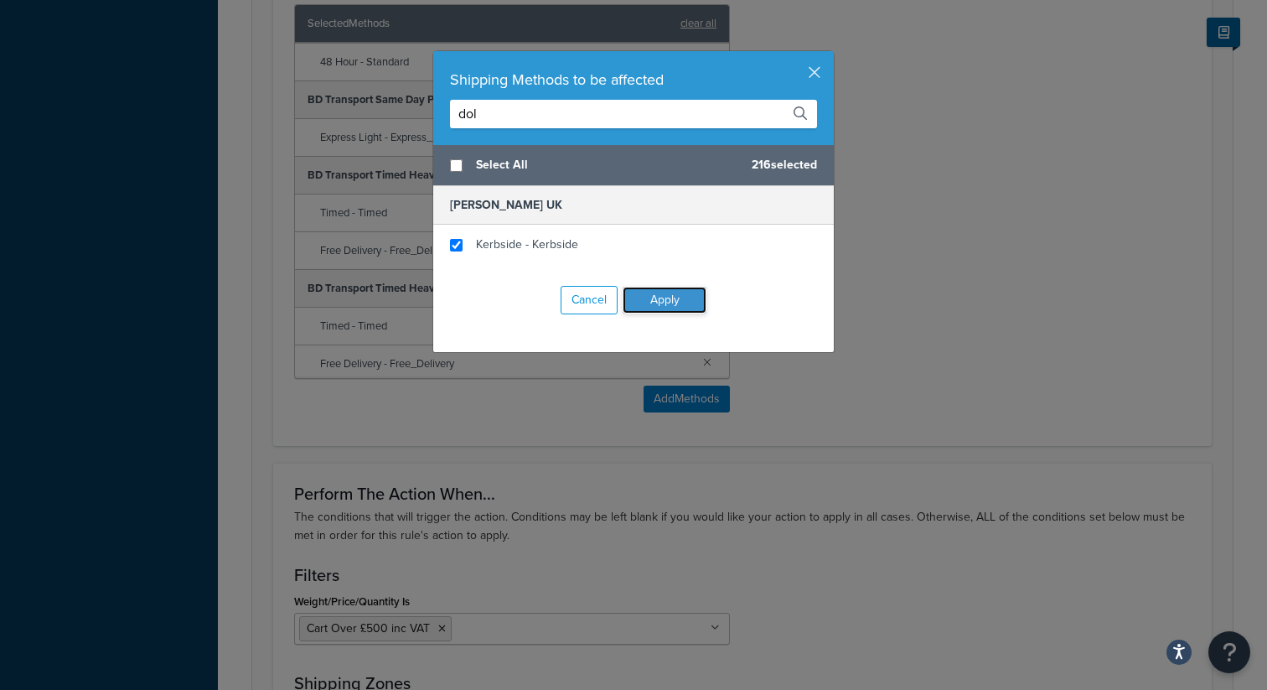
click at [661, 300] on button "Apply" at bounding box center [665, 300] width 84 height 27
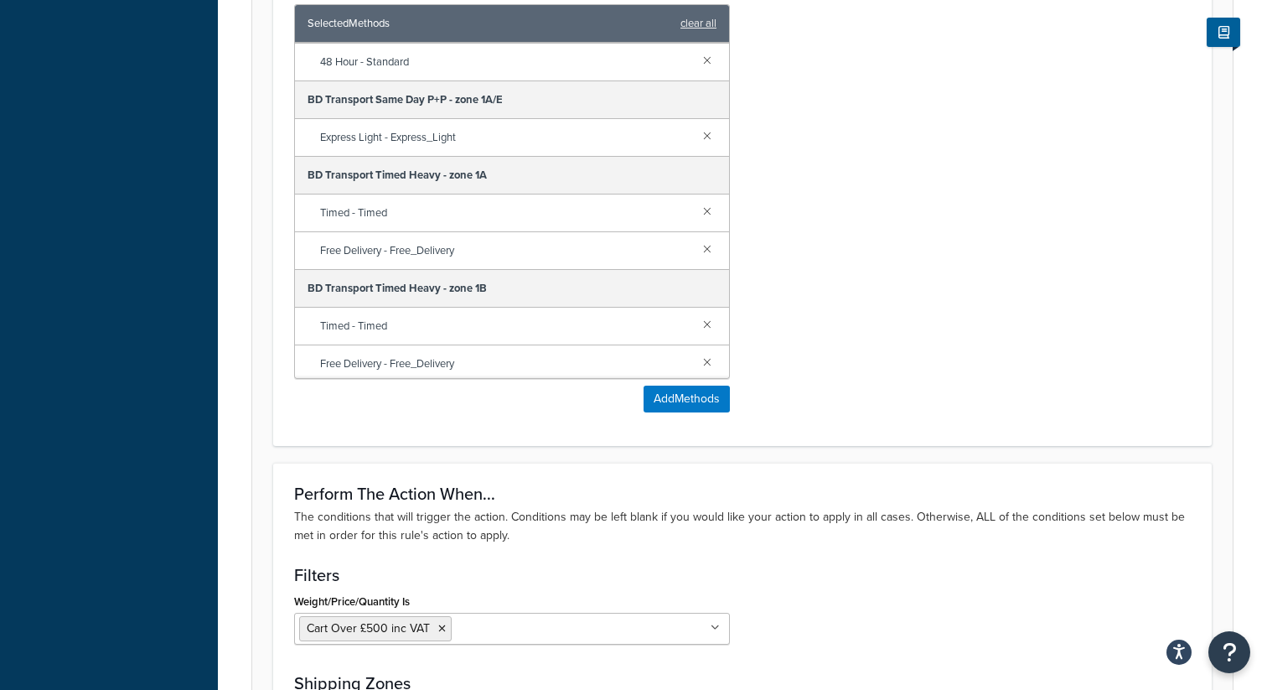
scroll to position [1547, 0]
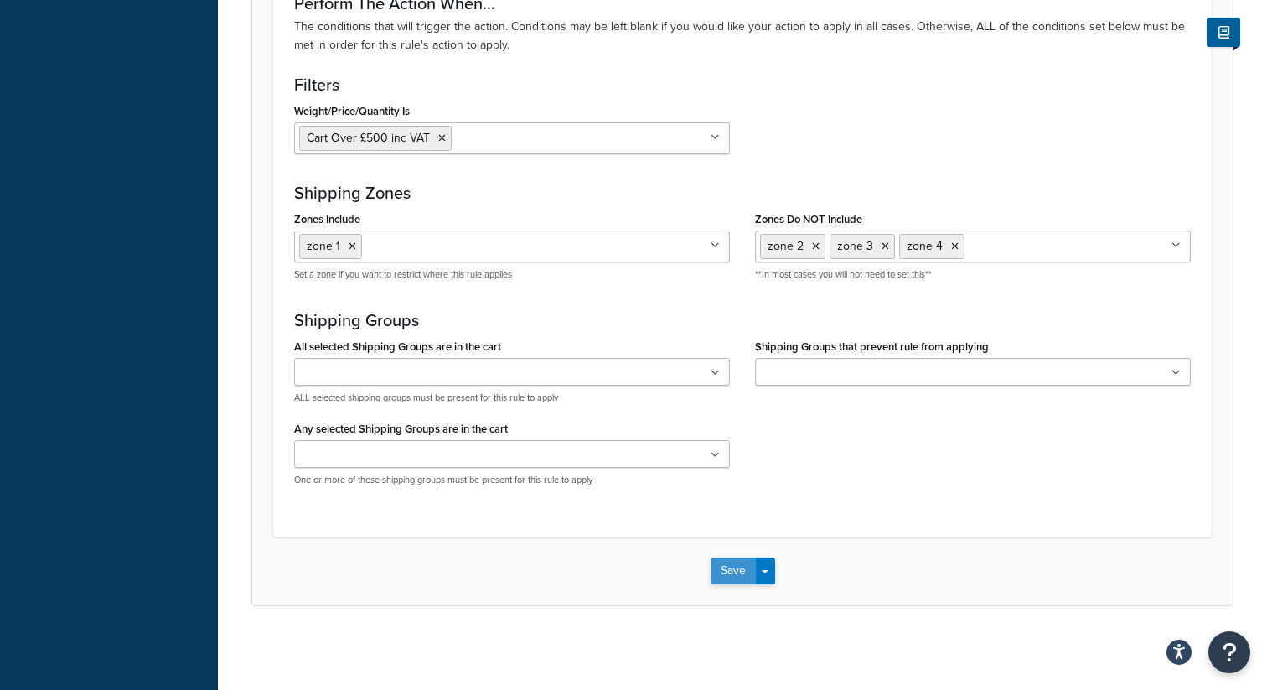
click at [735, 572] on button "Save" at bounding box center [733, 570] width 45 height 27
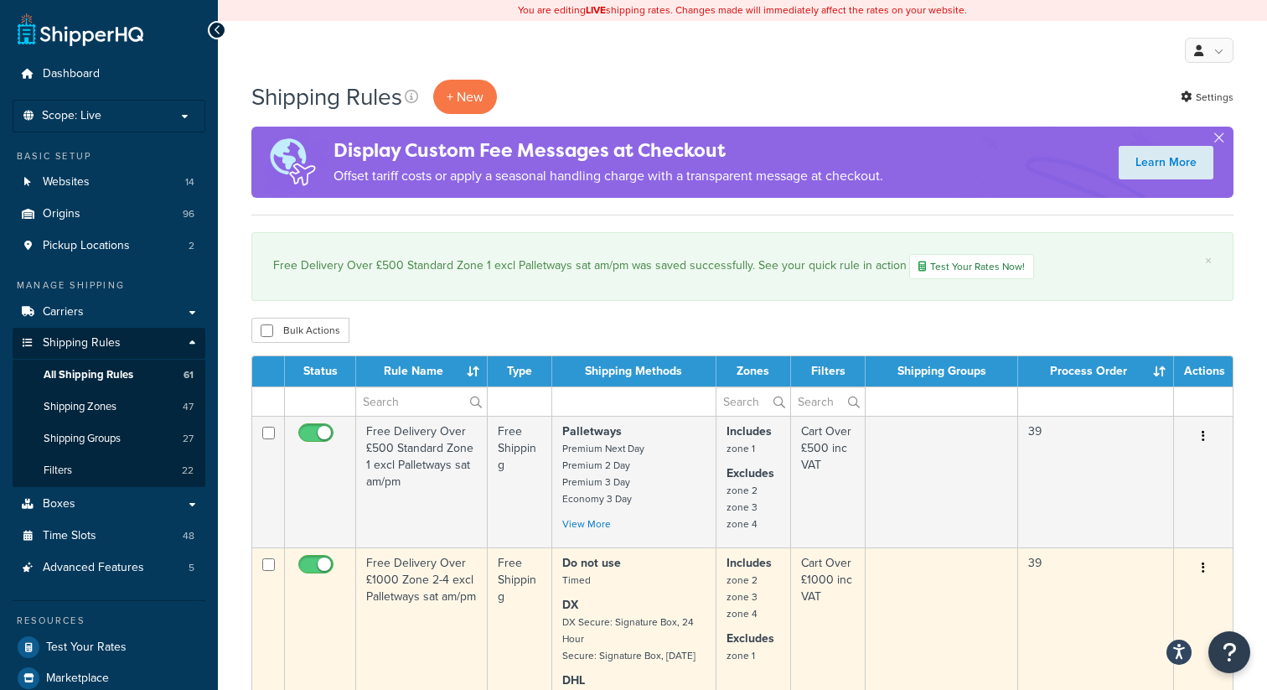
click at [1204, 567] on icon "button" at bounding box center [1203, 567] width 3 height 12
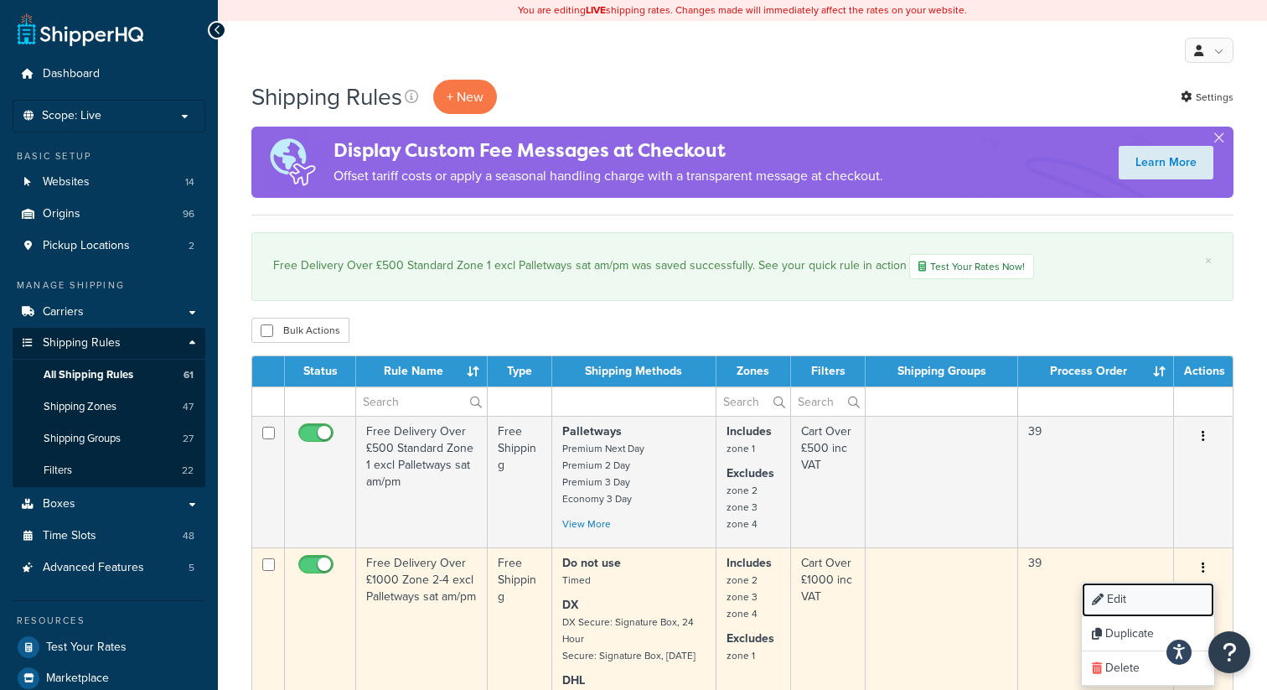
click at [1129, 595] on link "Edit" at bounding box center [1148, 599] width 132 height 34
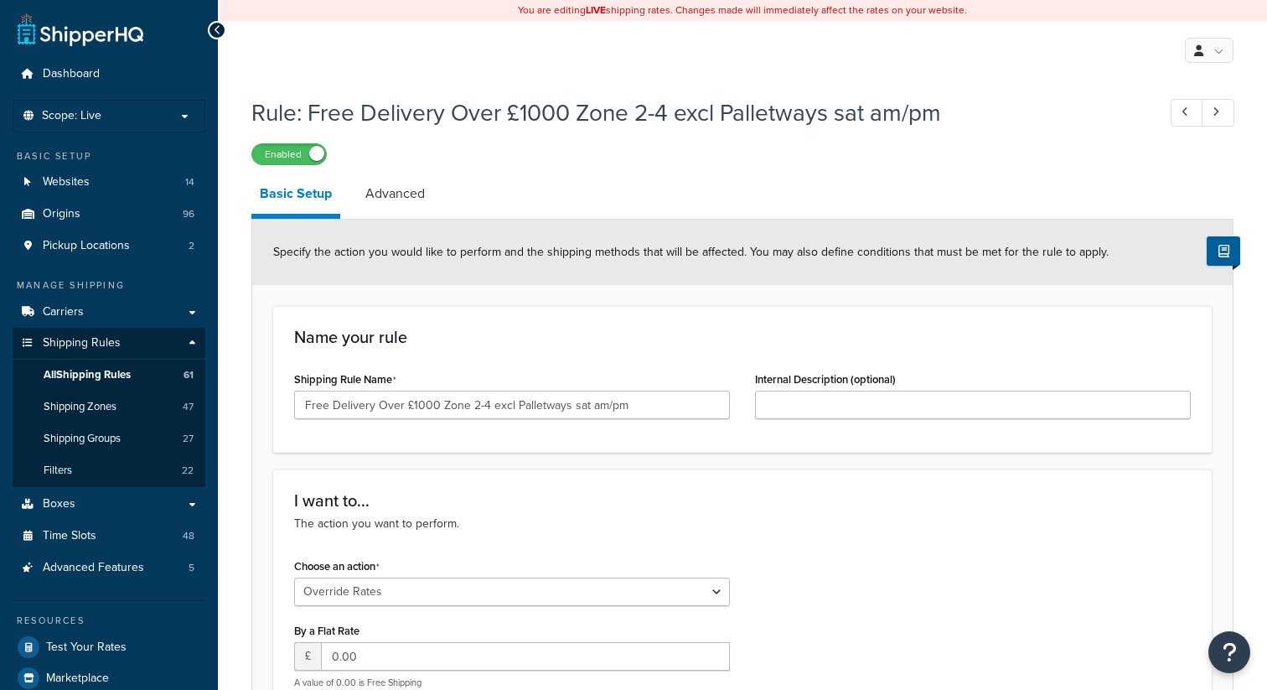
select select "OVERRIDE"
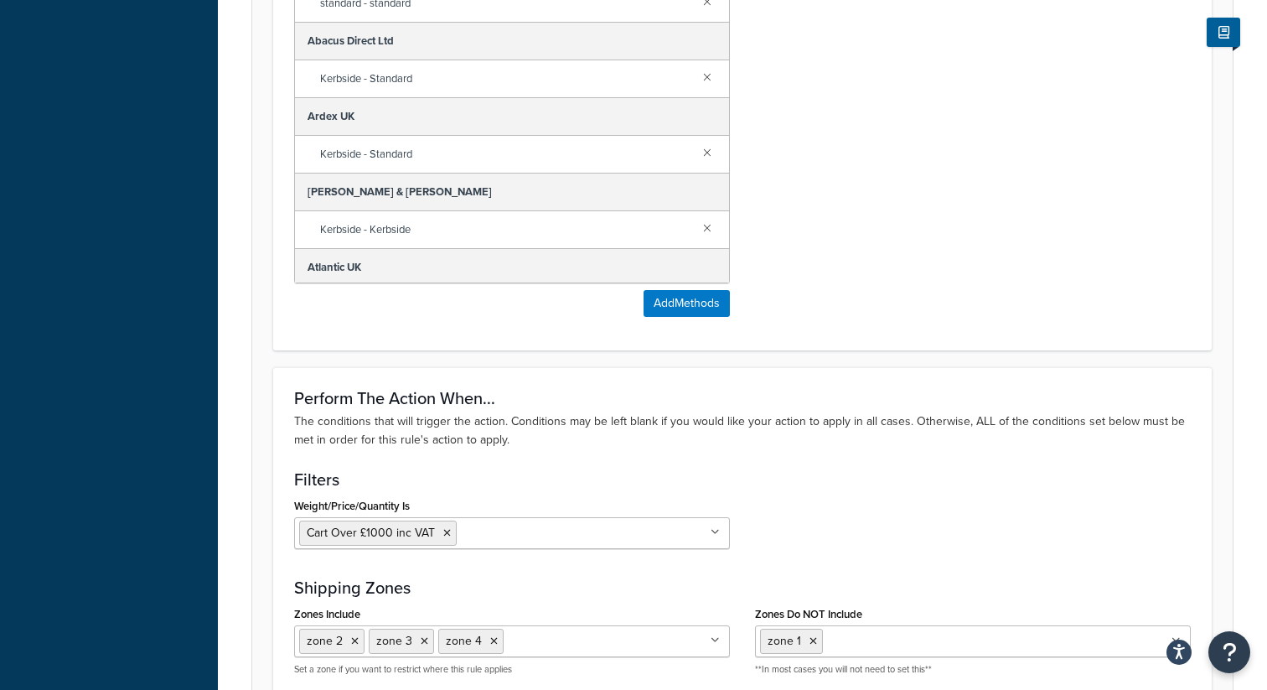
scroll to position [1265, 0]
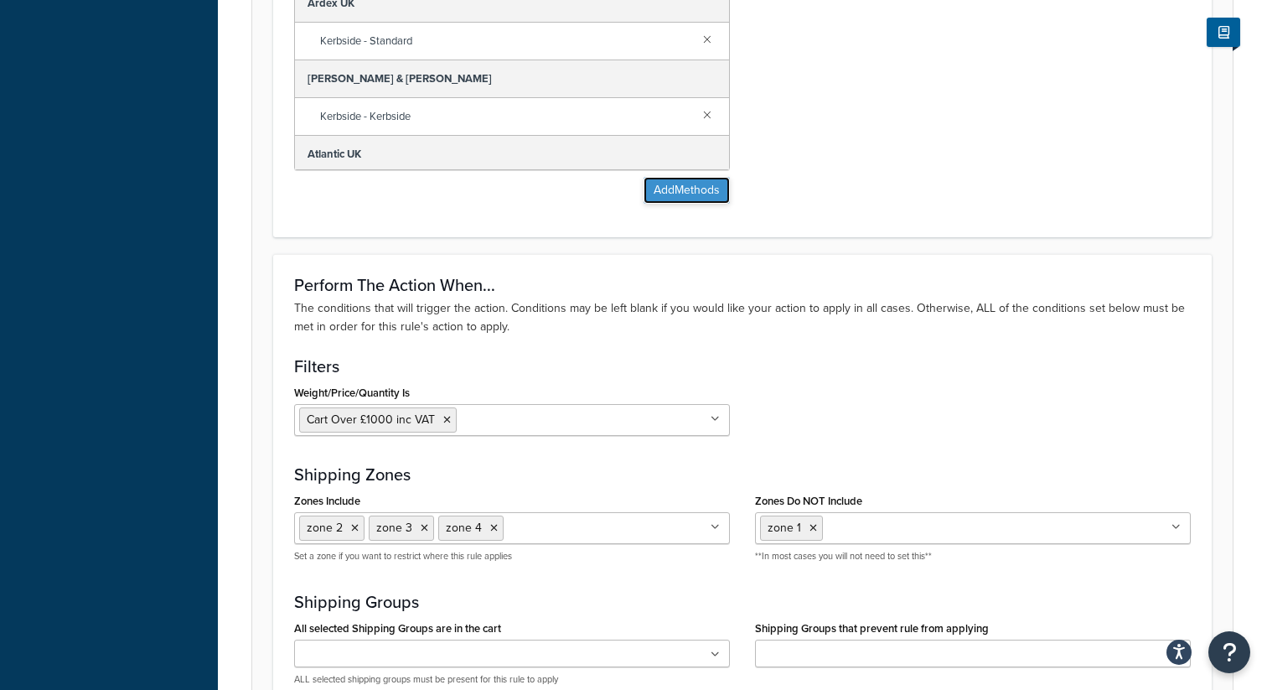
click at [680, 188] on button "Add Methods" at bounding box center [687, 190] width 86 height 27
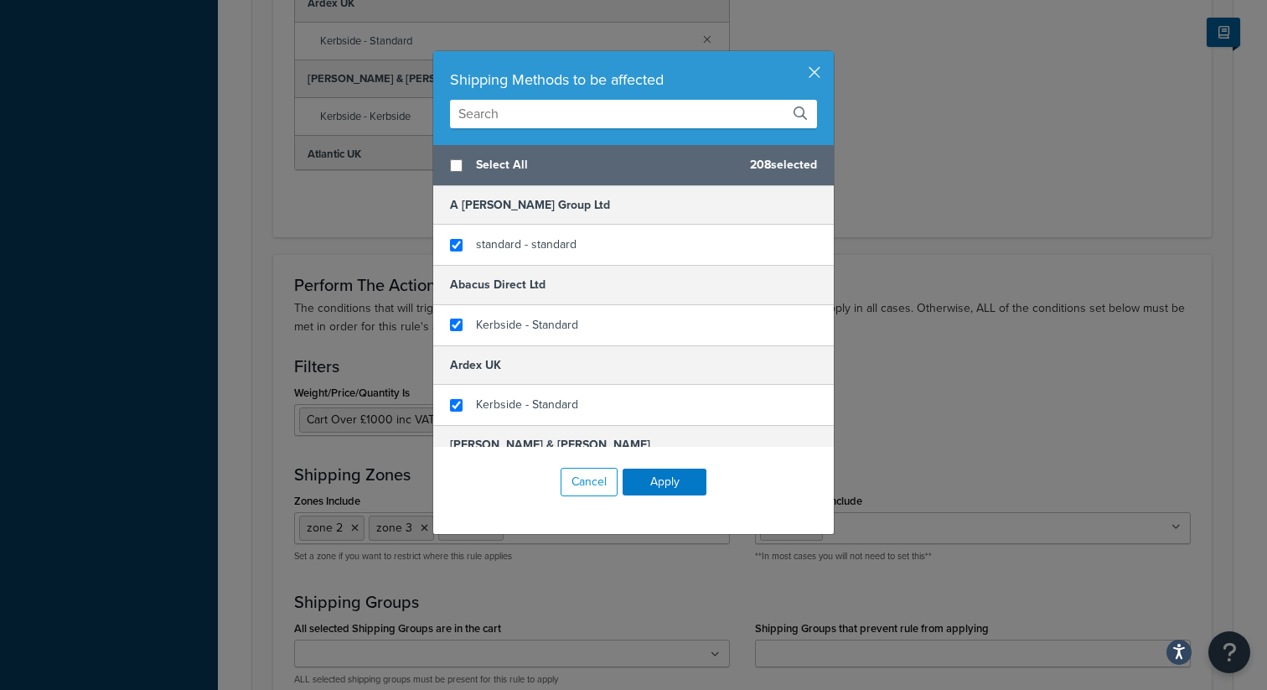
click at [551, 111] on input "text" at bounding box center [633, 114] width 367 height 28
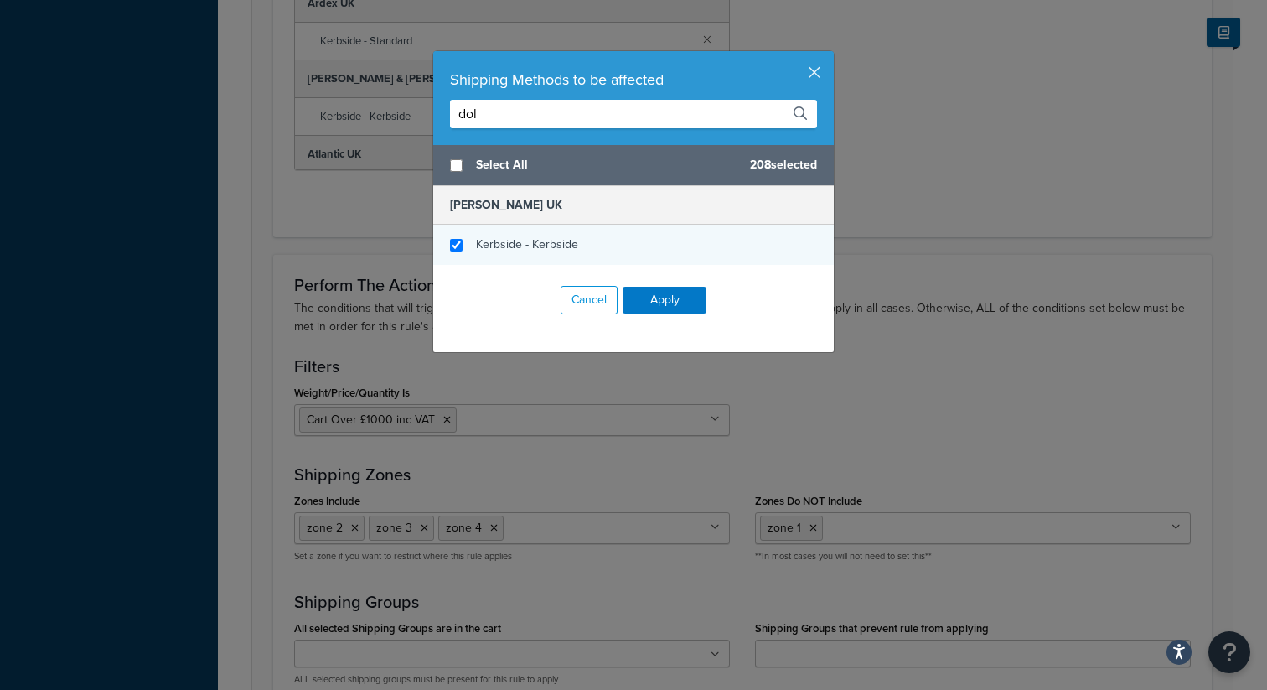
type input "dol"
checkbox input "true"
click at [463, 244] on div "Kerbside - Kerbside" at bounding box center [633, 245] width 401 height 40
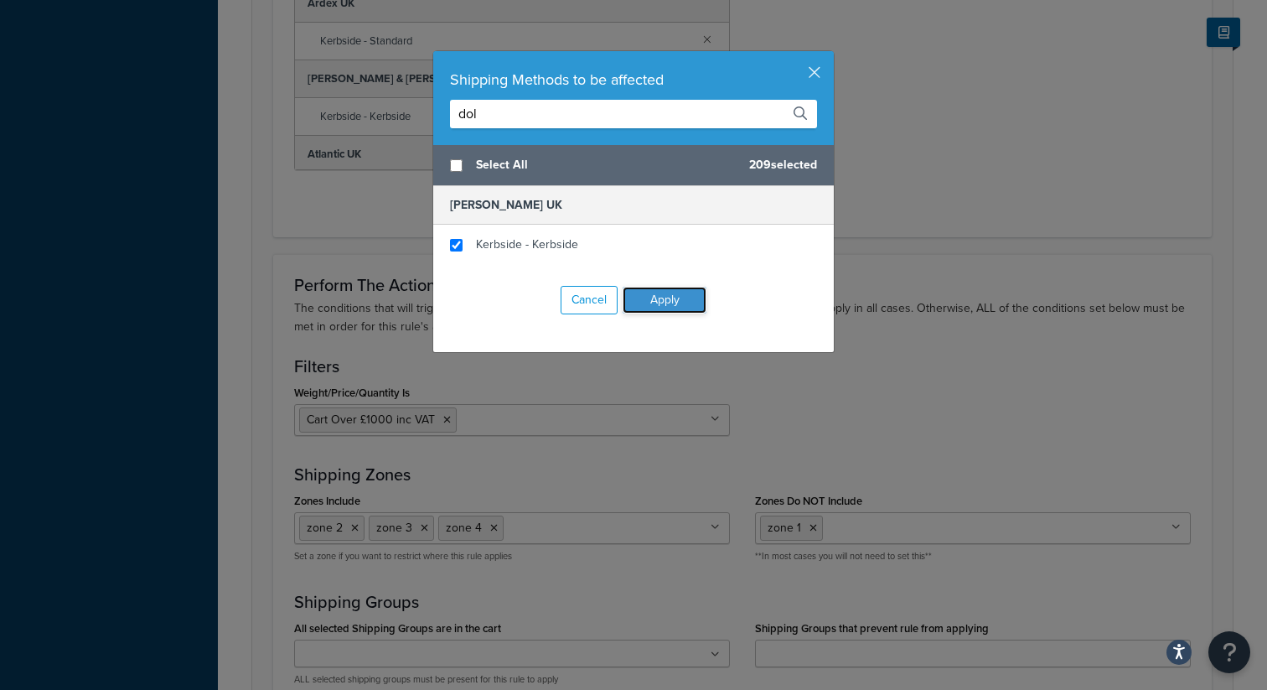
click at [688, 297] on button "Apply" at bounding box center [665, 300] width 84 height 27
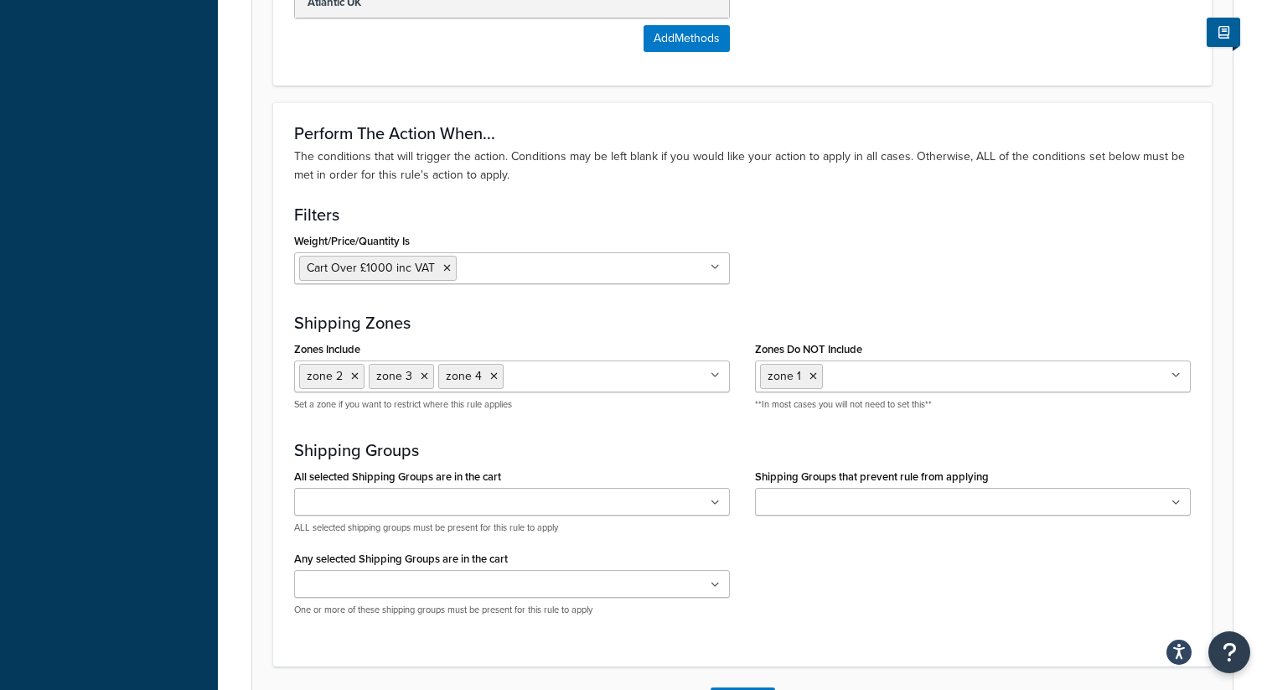
scroll to position [1547, 0]
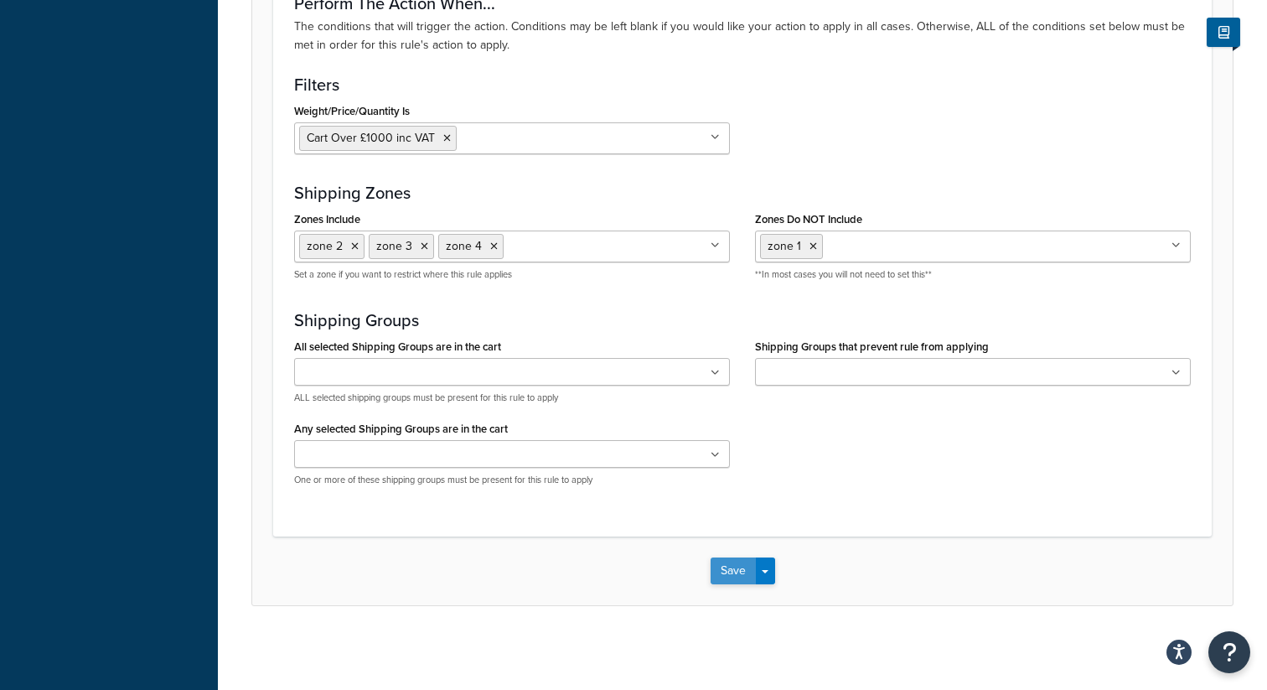
click at [726, 572] on button "Save" at bounding box center [733, 570] width 45 height 27
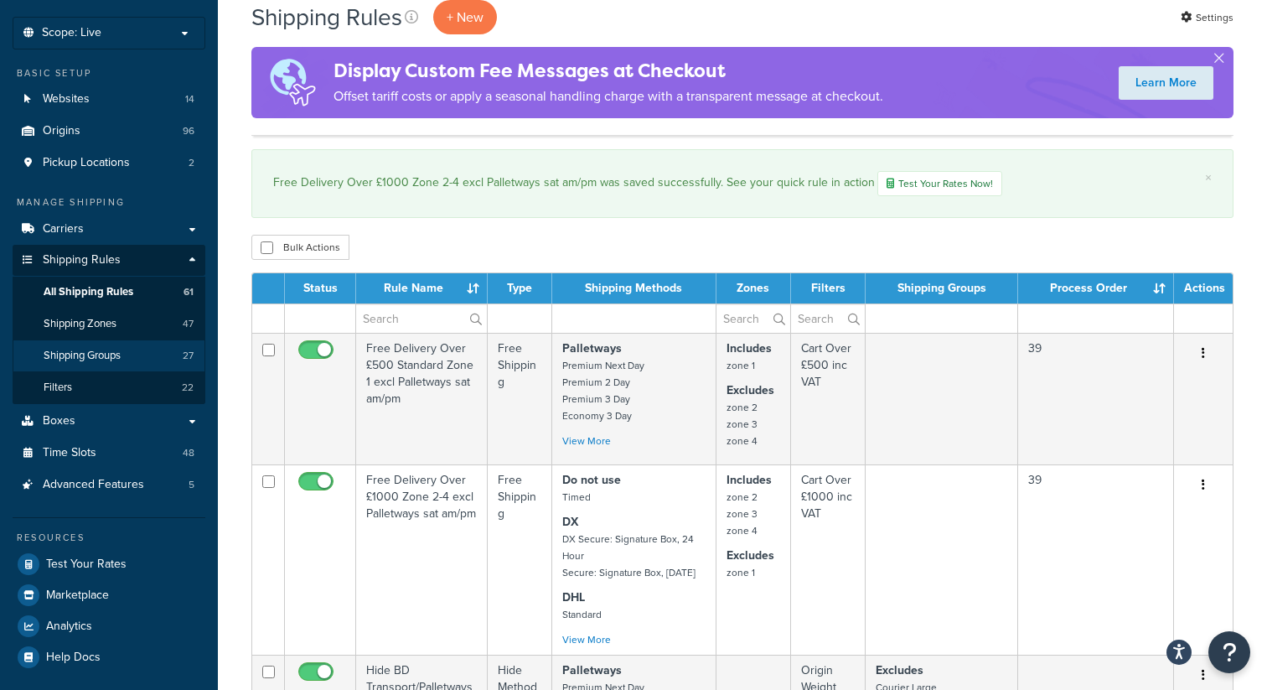
scroll to position [80, 0]
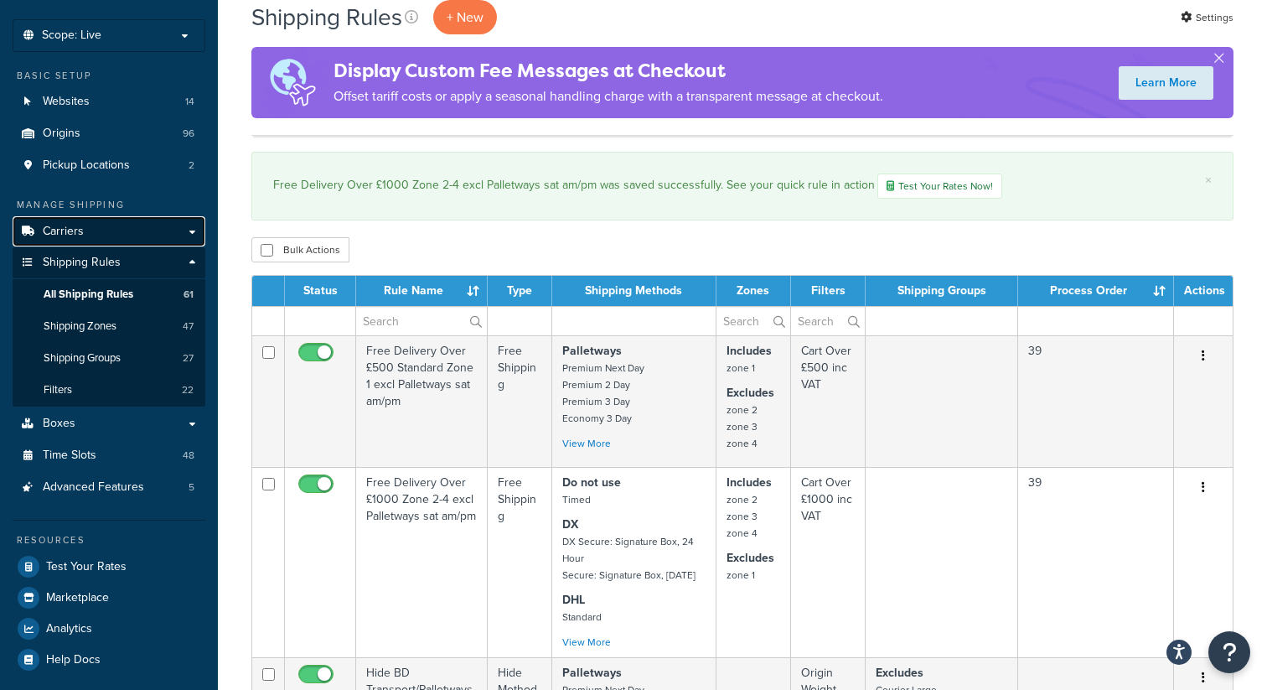
click at [181, 225] on link "Carriers" at bounding box center [109, 231] width 193 height 31
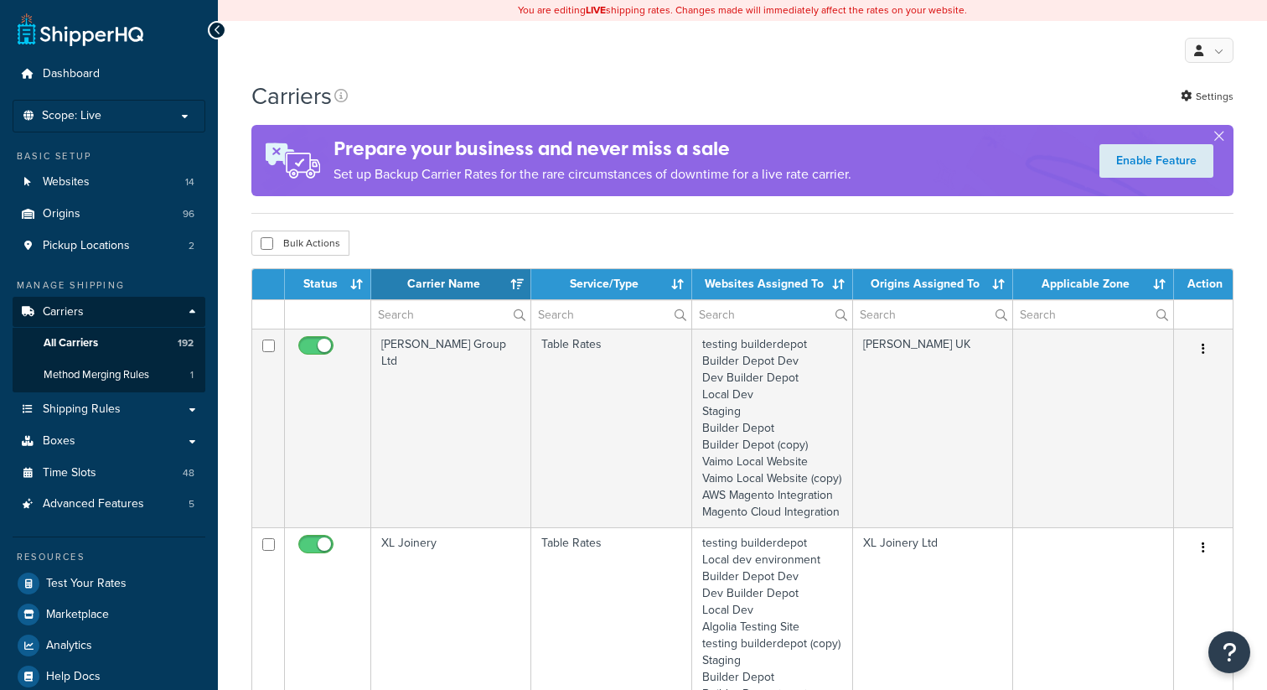
select select "15"
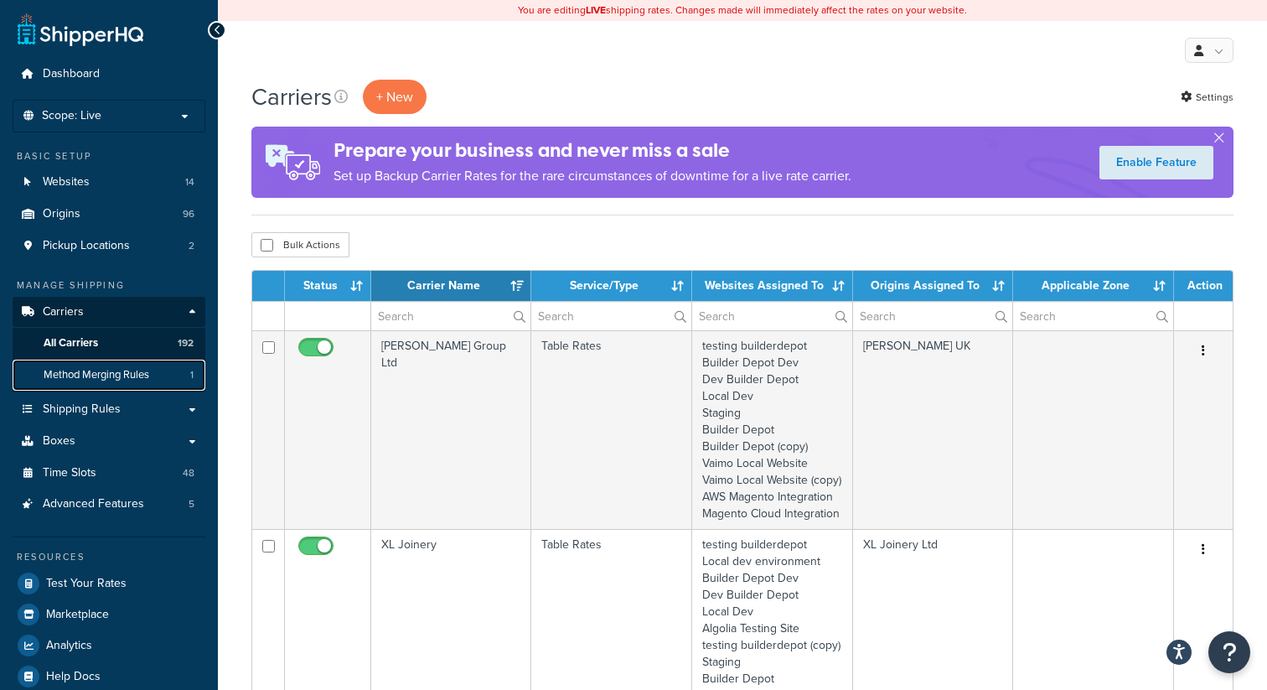
click at [109, 379] on span "Method Merging Rules" at bounding box center [97, 375] width 106 height 14
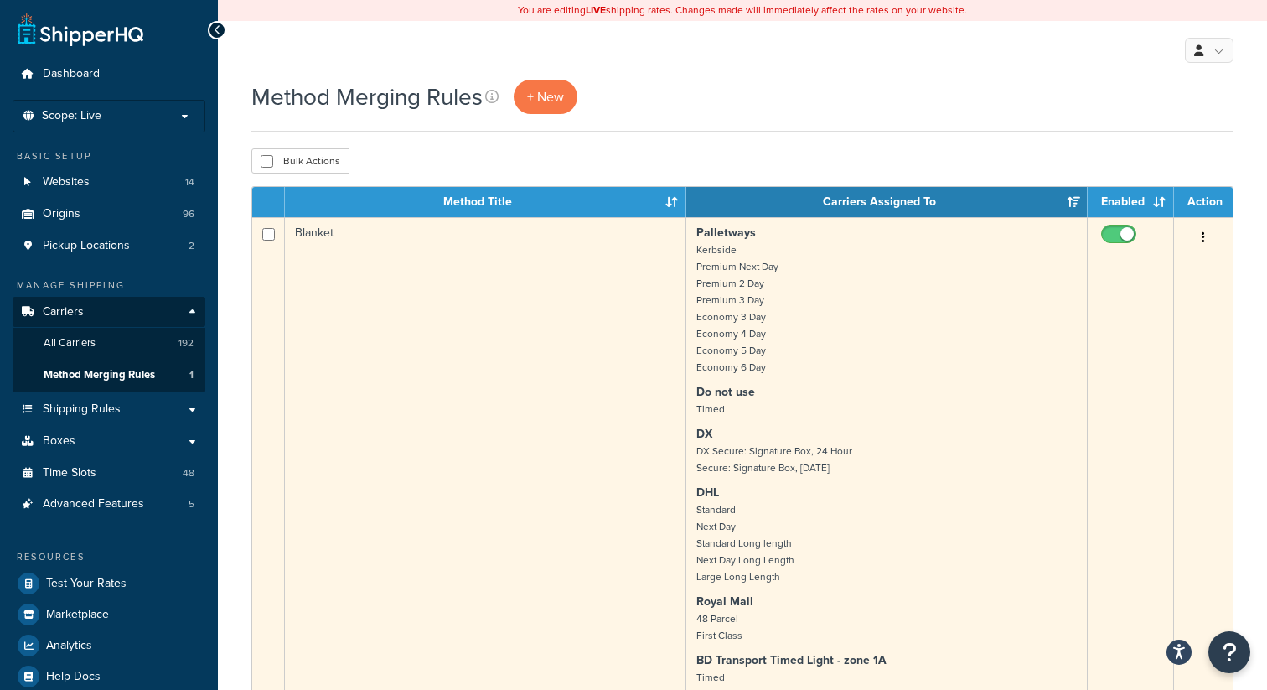
click at [1205, 239] on button "button" at bounding box center [1203, 238] width 23 height 27
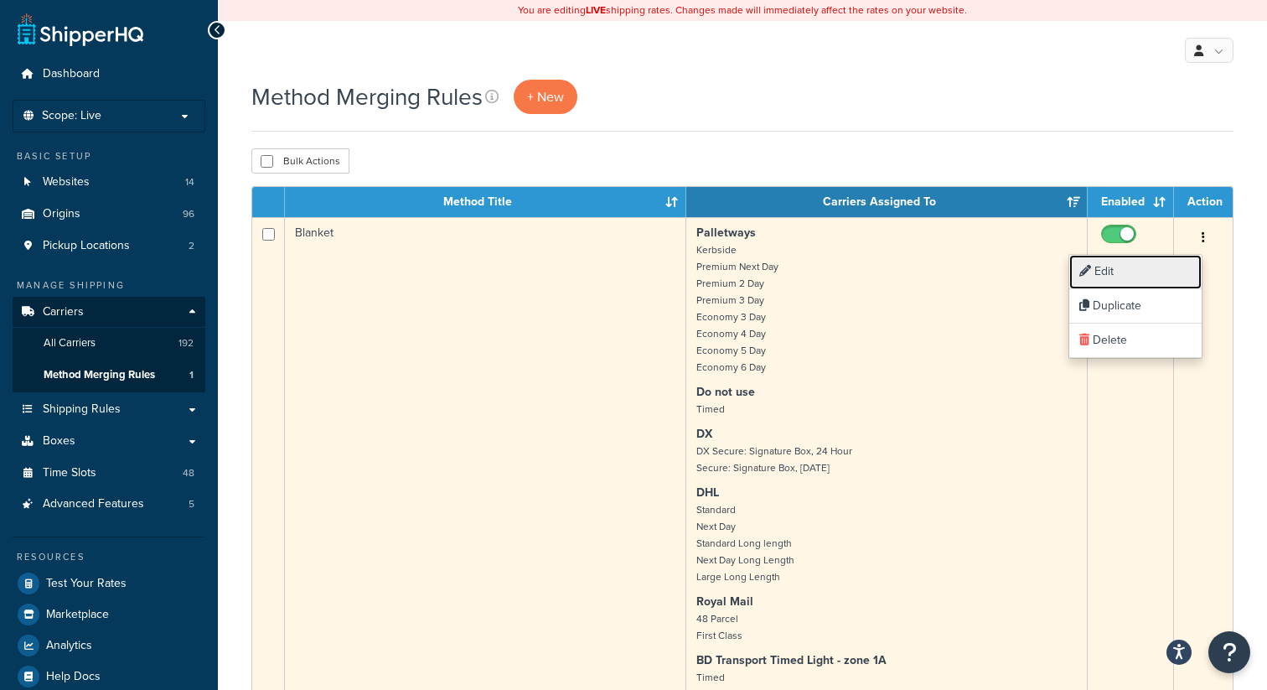
click at [1130, 275] on link "Edit" at bounding box center [1135, 272] width 132 height 34
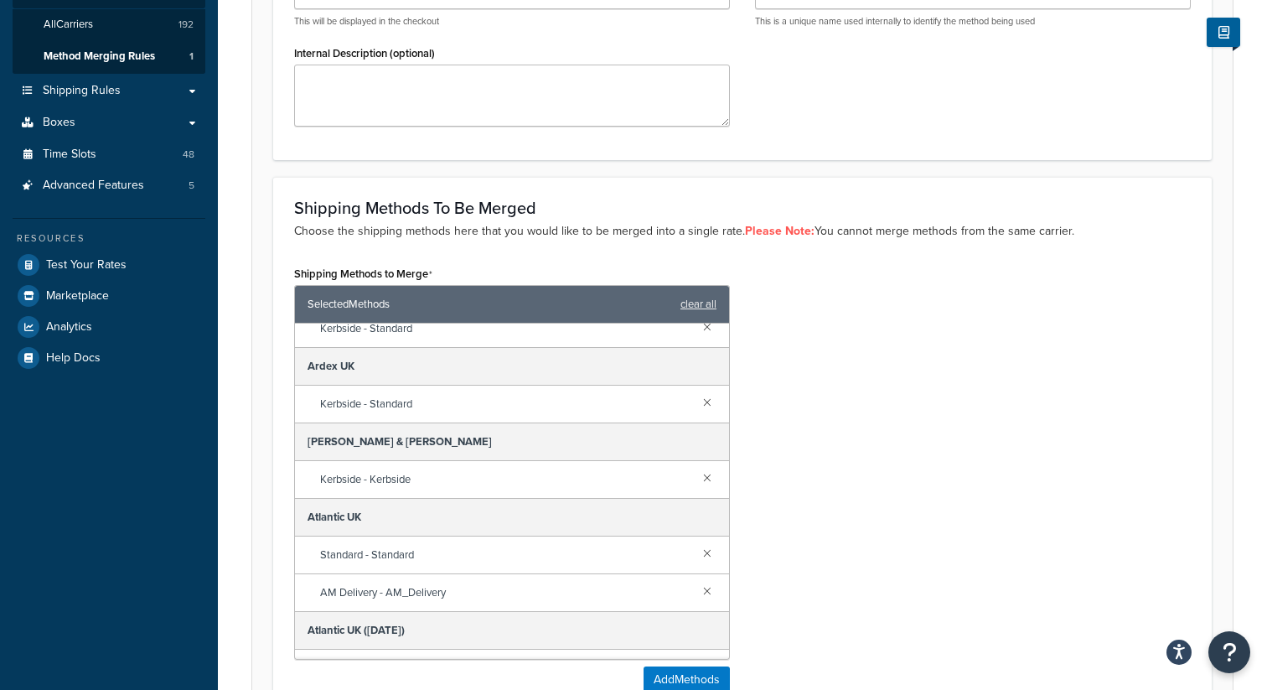
scroll to position [249, 0]
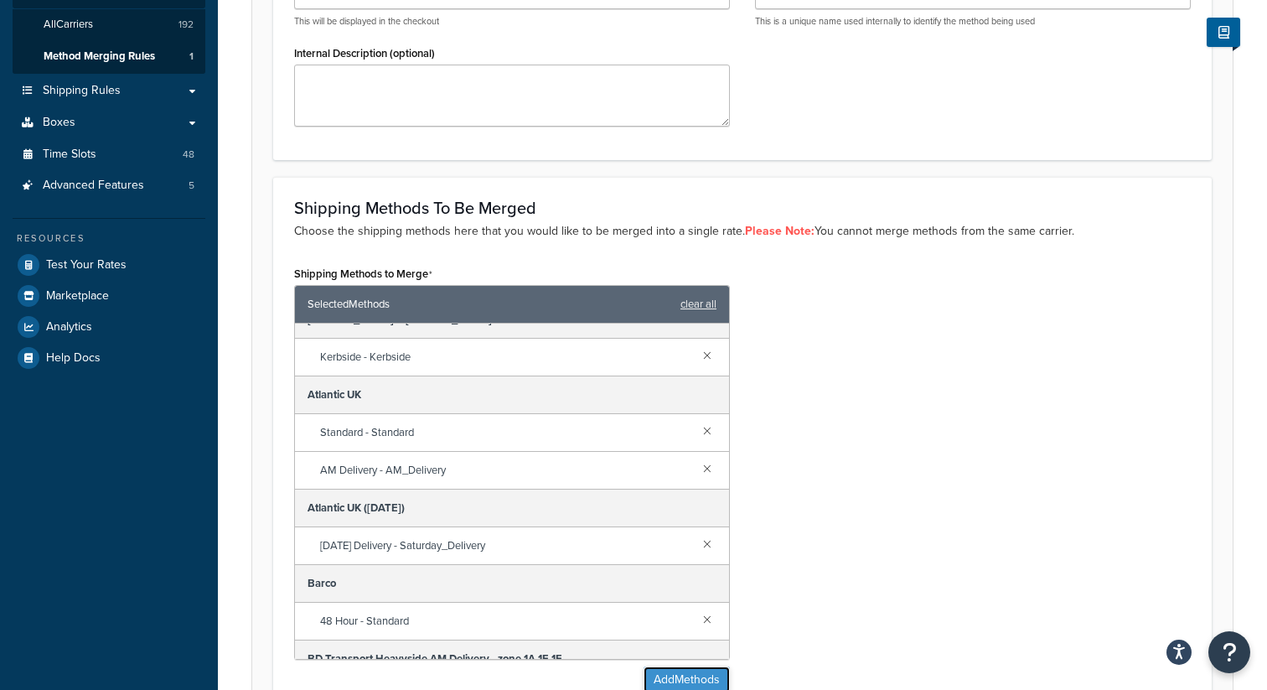
click at [686, 678] on button "Add Methods" at bounding box center [687, 679] width 86 height 27
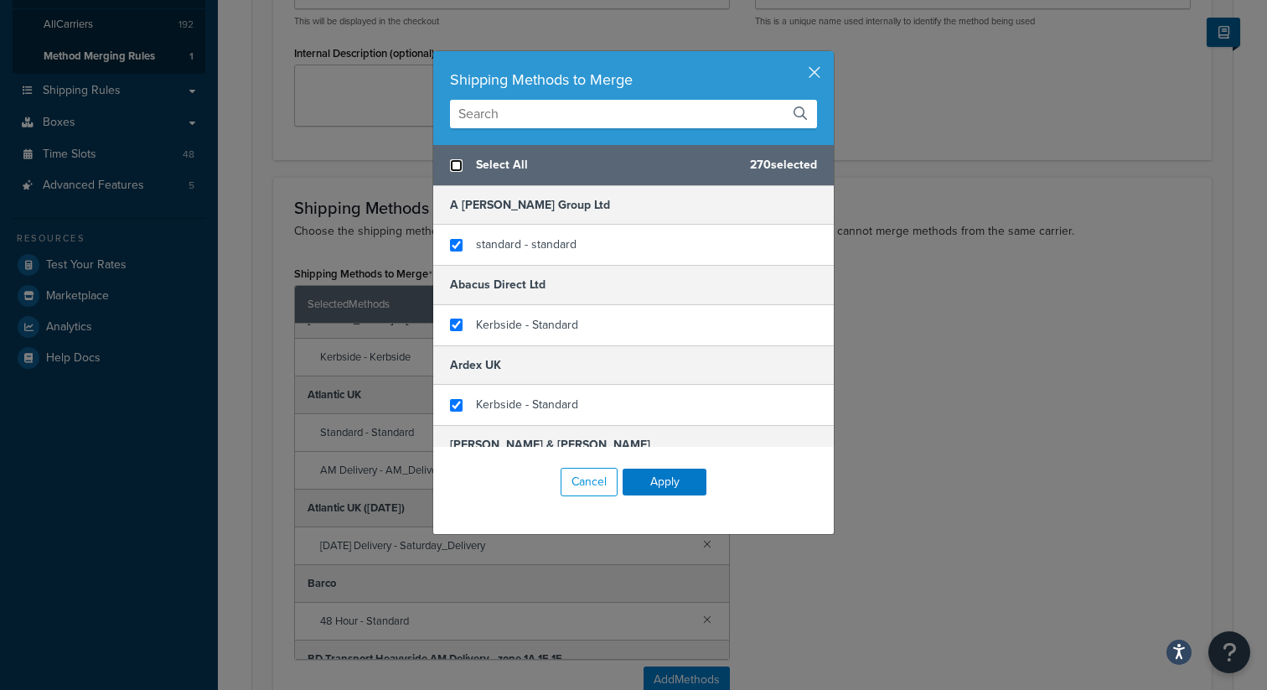
click at [460, 163] on input "checkbox" at bounding box center [456, 165] width 13 height 13
checkbox input "true"
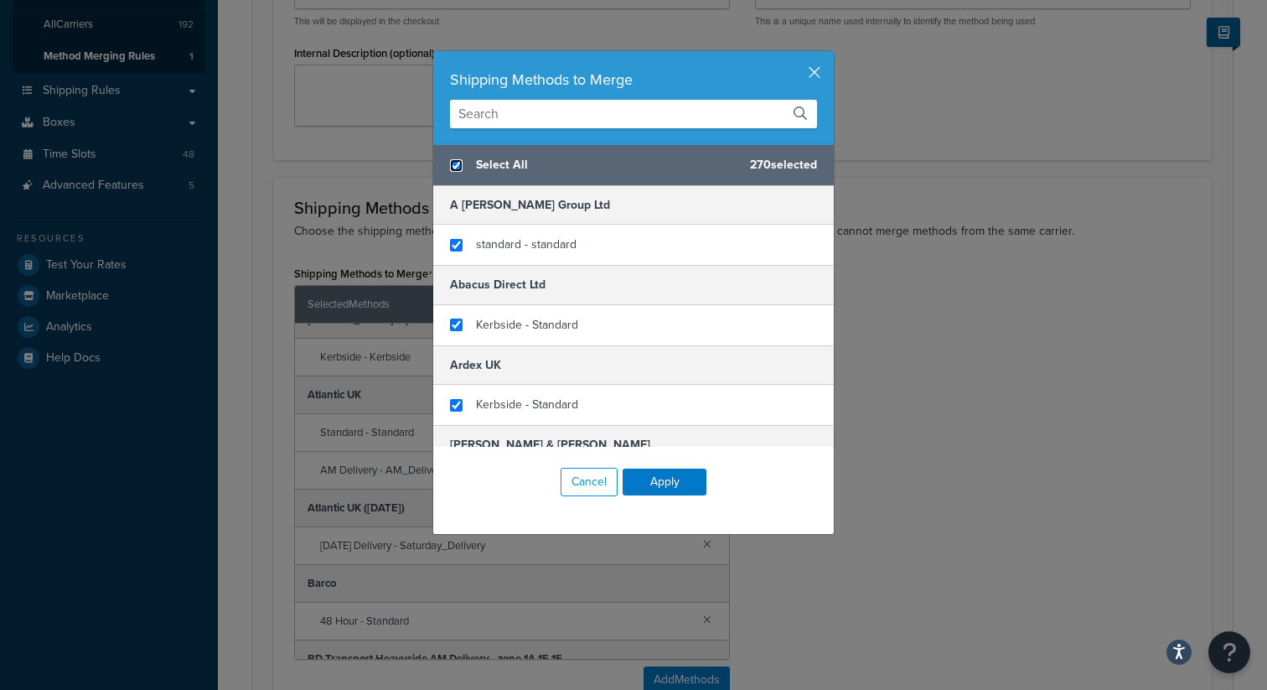
checkbox input "true"
click at [670, 482] on button "Apply" at bounding box center [665, 481] width 84 height 27
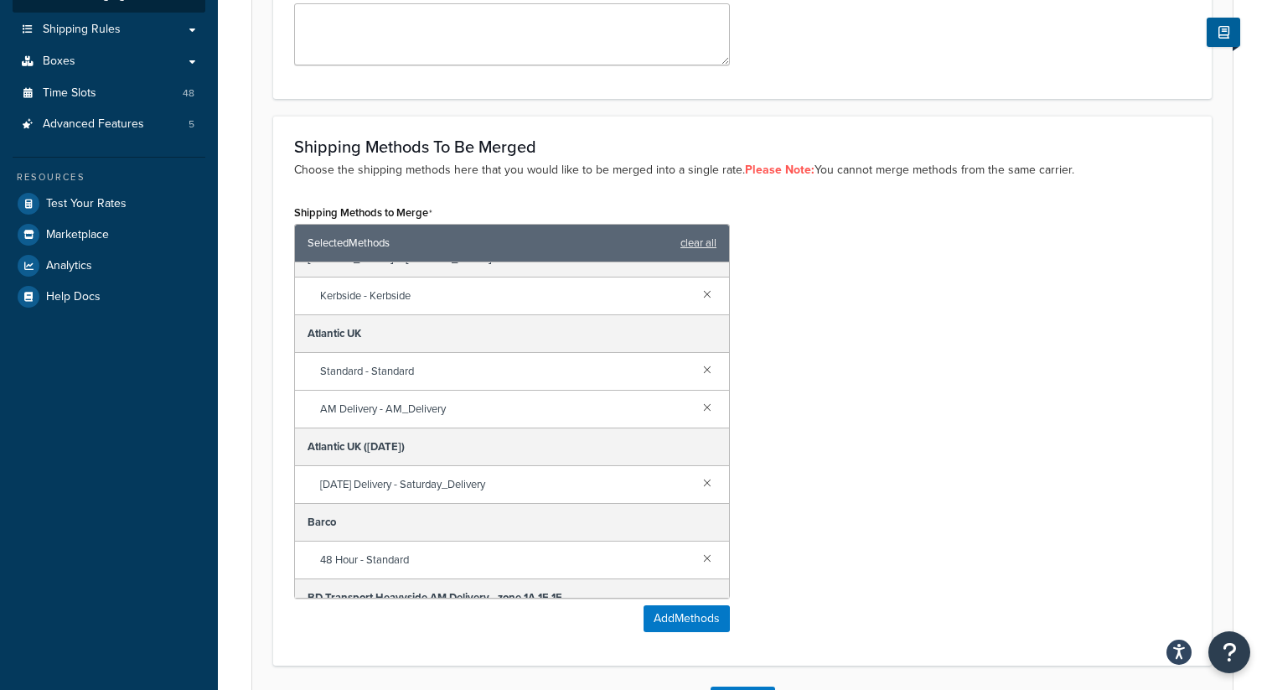
scroll to position [509, 0]
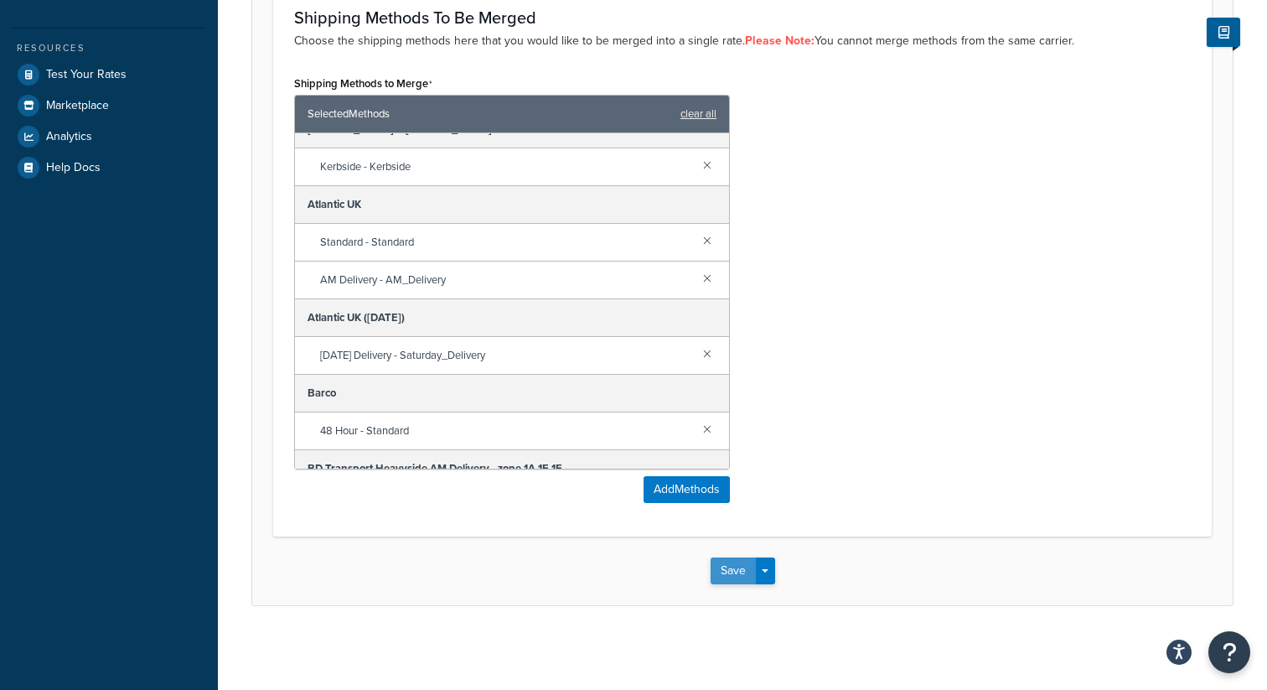
click at [737, 580] on button "Save" at bounding box center [733, 570] width 45 height 27
